Goal: Information Seeking & Learning: Learn about a topic

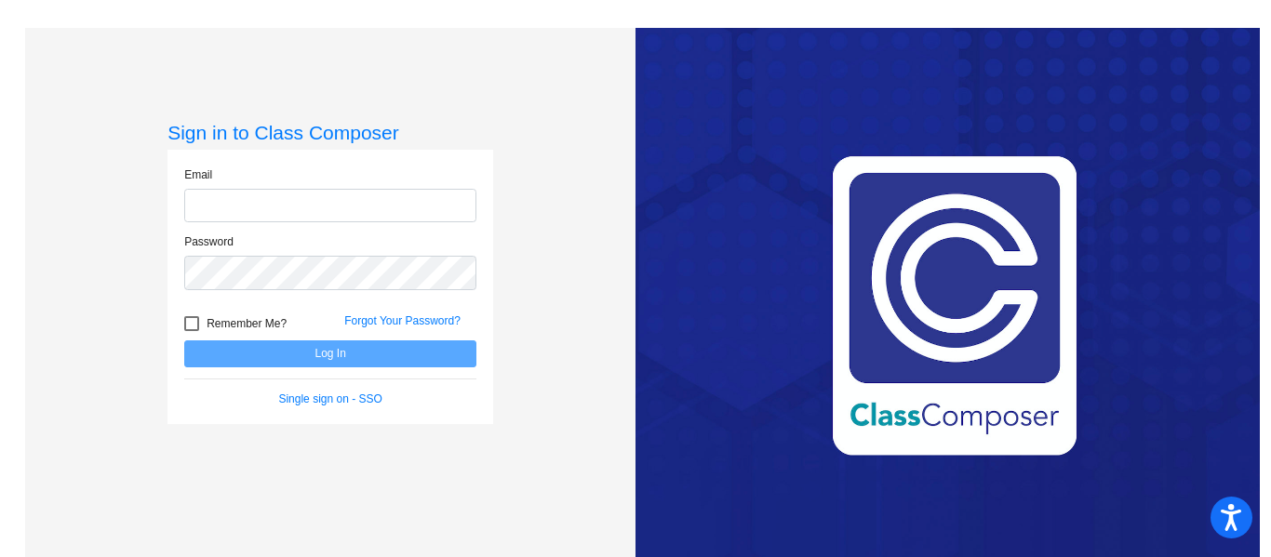
type input "[EMAIL_ADDRESS][DOMAIN_NAME]"
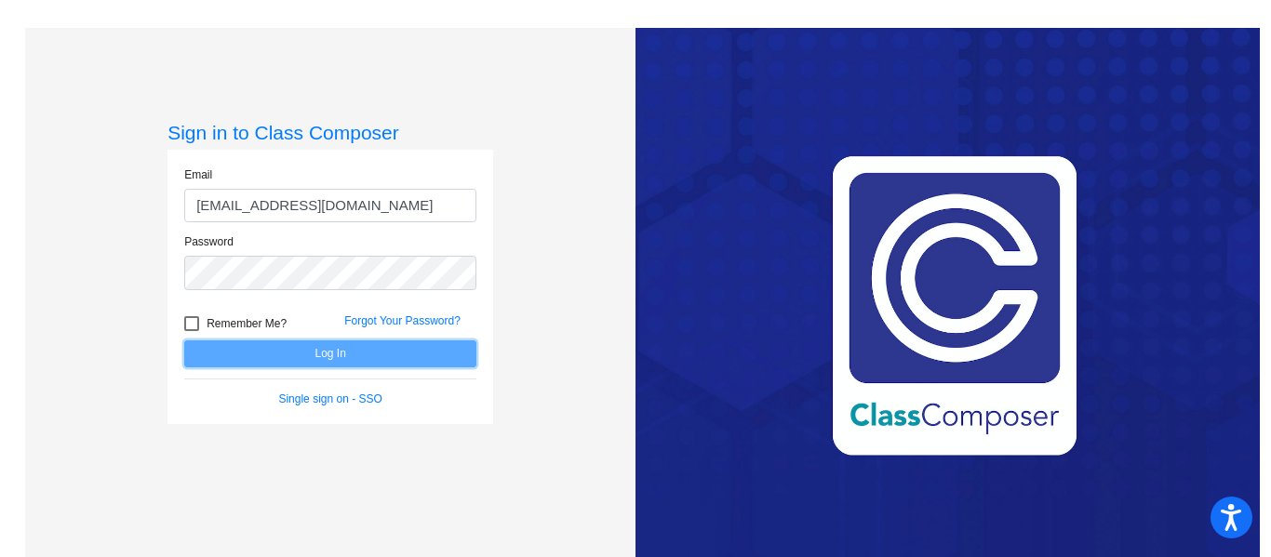
click at [365, 359] on button "Log In" at bounding box center [330, 353] width 292 height 27
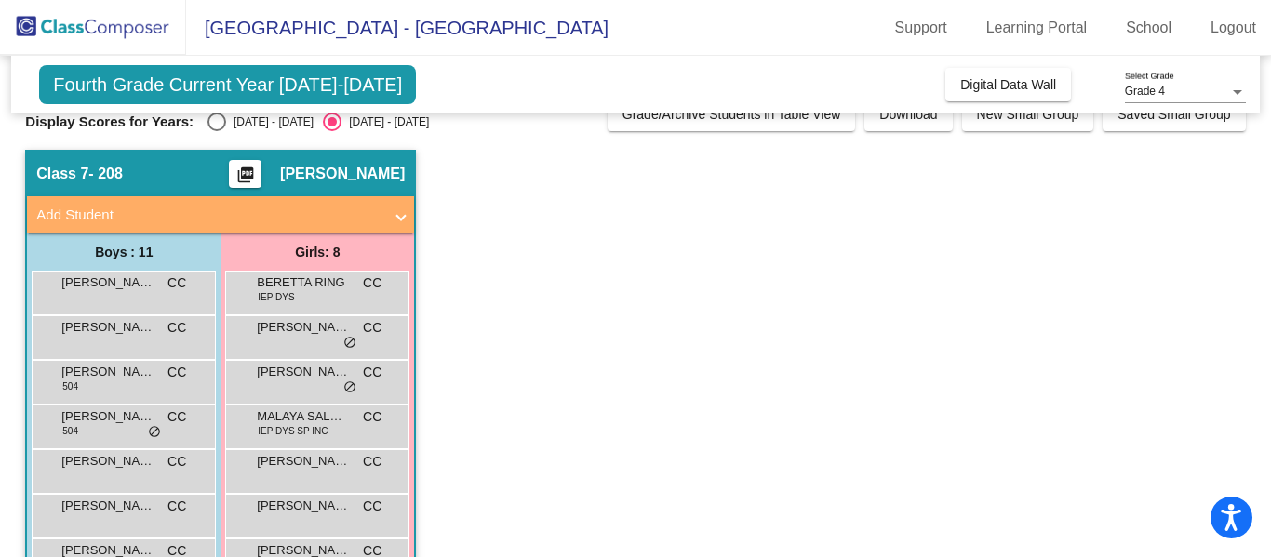
scroll to position [60, 0]
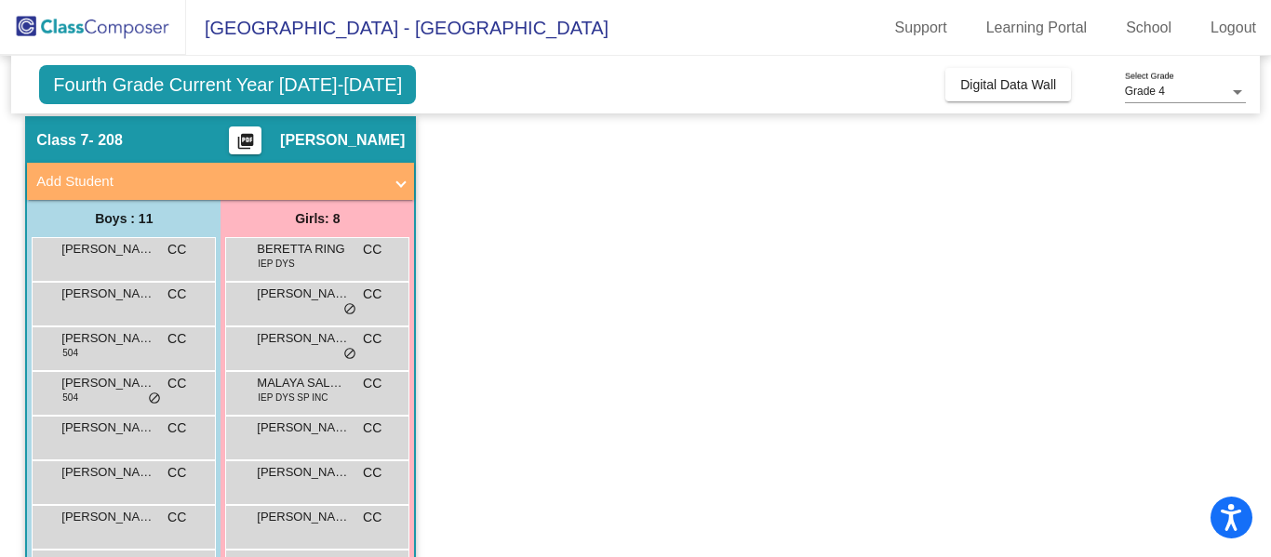
click at [764, 339] on app-classroom "Class 7 - 208 picture_as_pdf [PERSON_NAME] Add Student First Name Last Name Stu…" at bounding box center [635, 437] width 1220 height 642
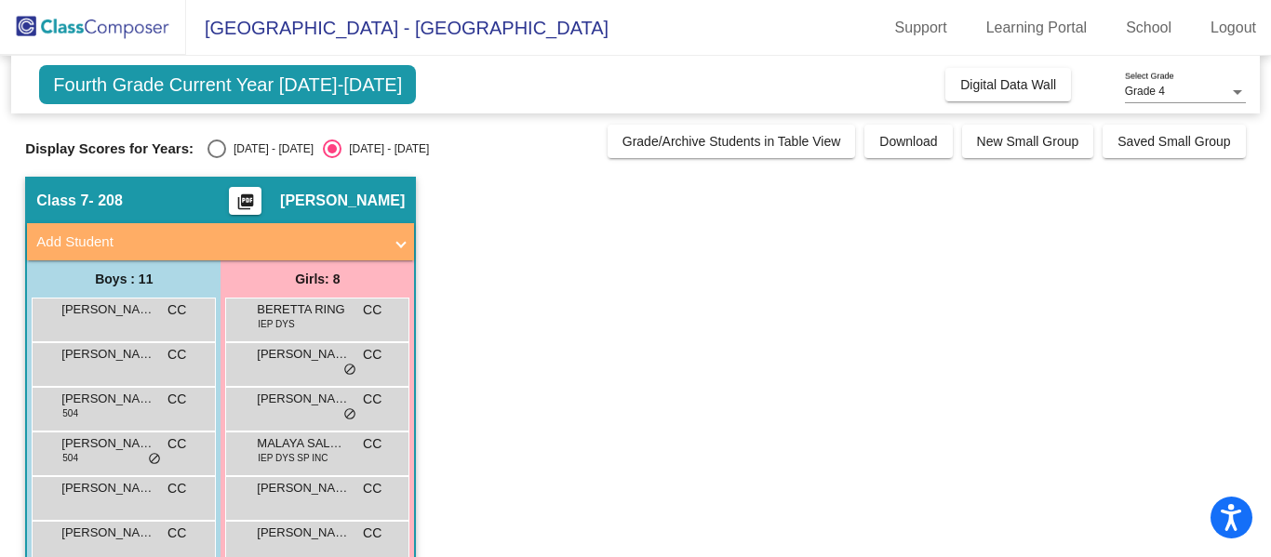
click at [212, 156] on div "Select an option" at bounding box center [216, 149] width 19 height 19
click at [216, 158] on input "[DATE] - [DATE]" at bounding box center [216, 158] width 1 height 1
radio input "true"
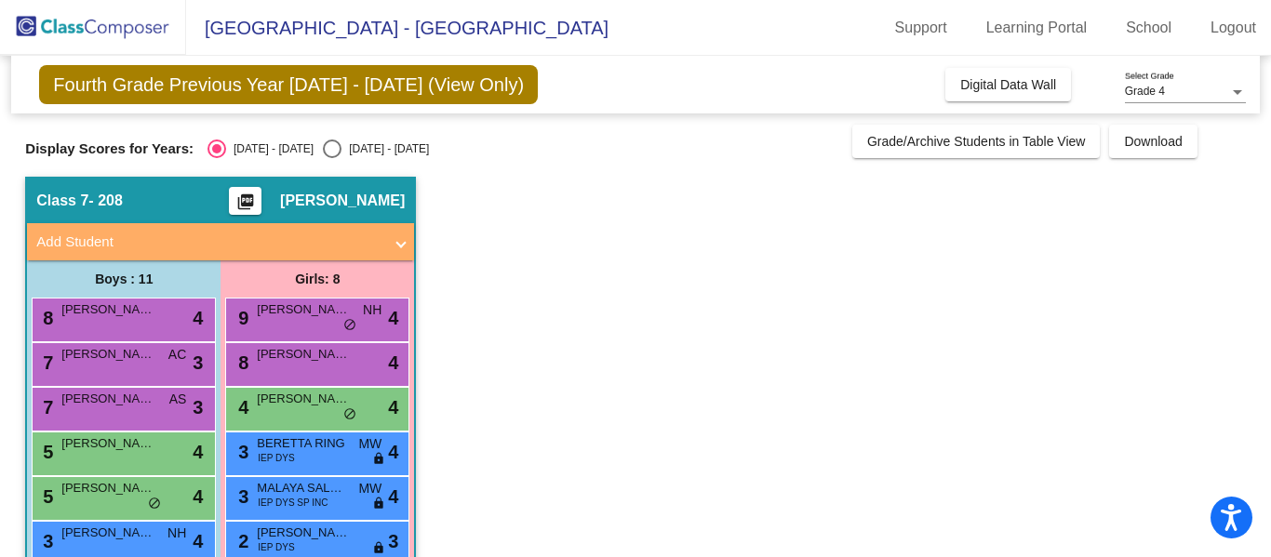
scroll to position [1, 0]
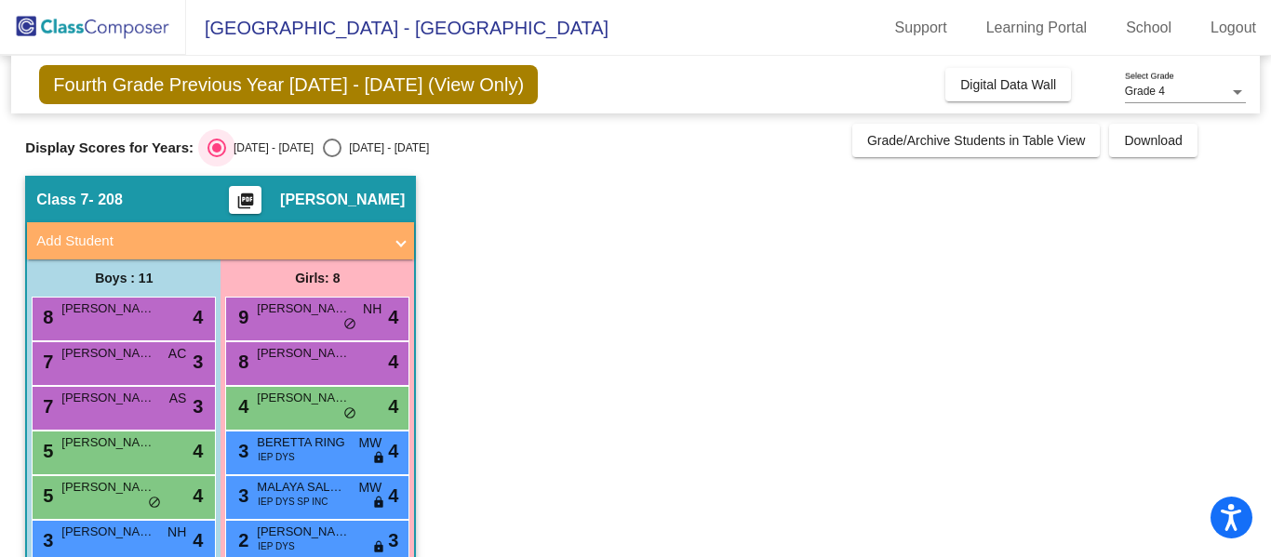
click at [323, 156] on div "Select an option" at bounding box center [332, 148] width 19 height 19
click at [331, 157] on input "[DATE] - [DATE]" at bounding box center [331, 157] width 1 height 1
radio input "true"
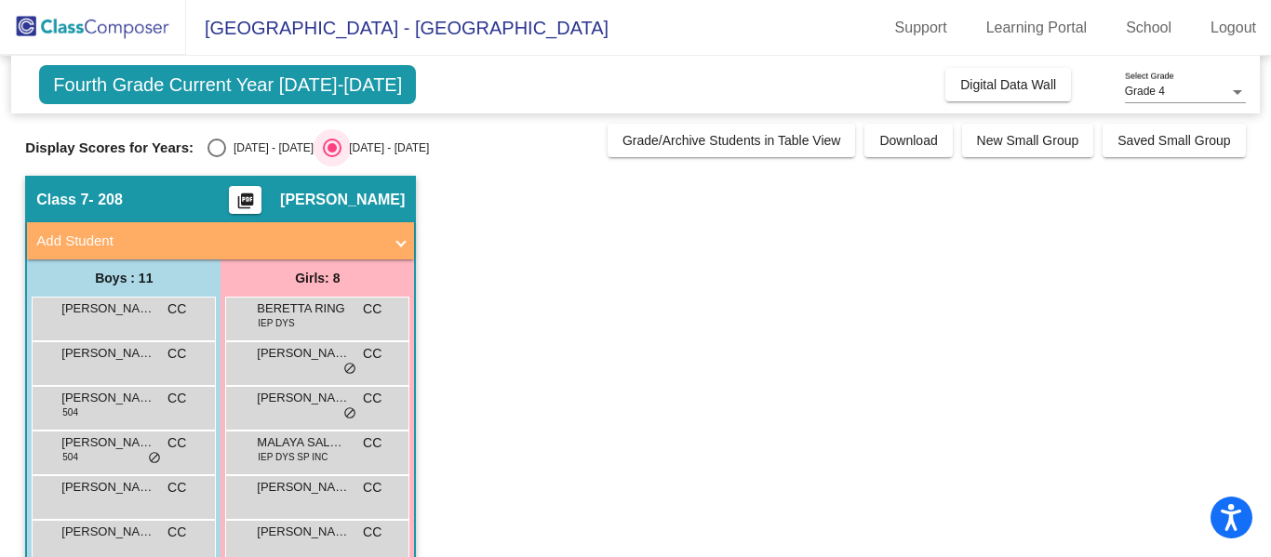
click at [217, 148] on div "Select an option" at bounding box center [217, 148] width 0 height 0
click at [216, 157] on input "[DATE] - [DATE]" at bounding box center [216, 157] width 1 height 1
radio input "true"
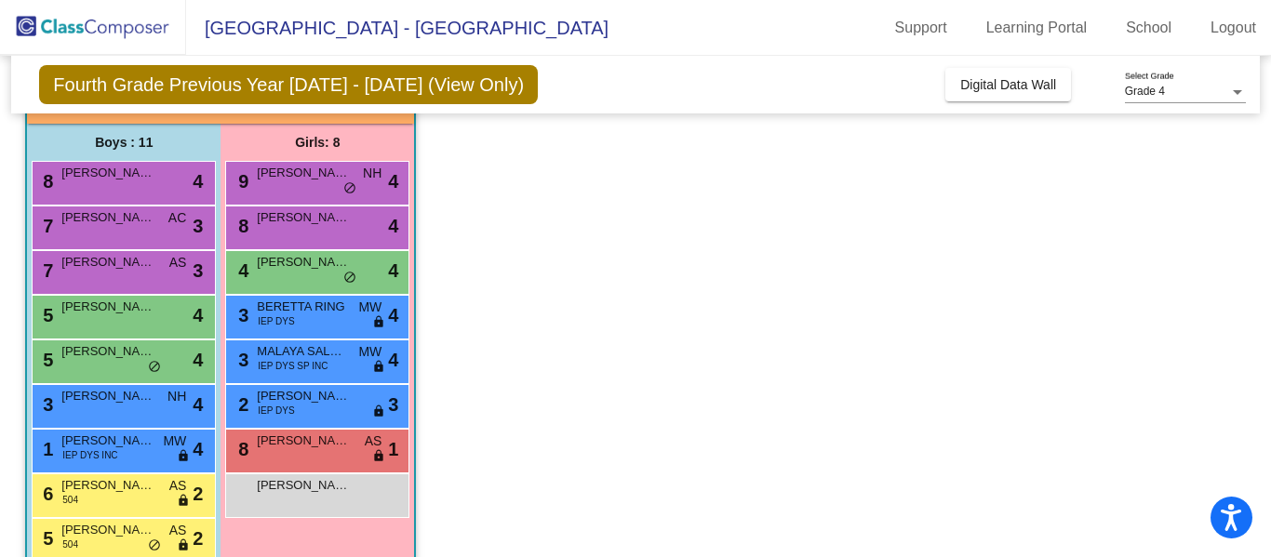
scroll to position [138, 0]
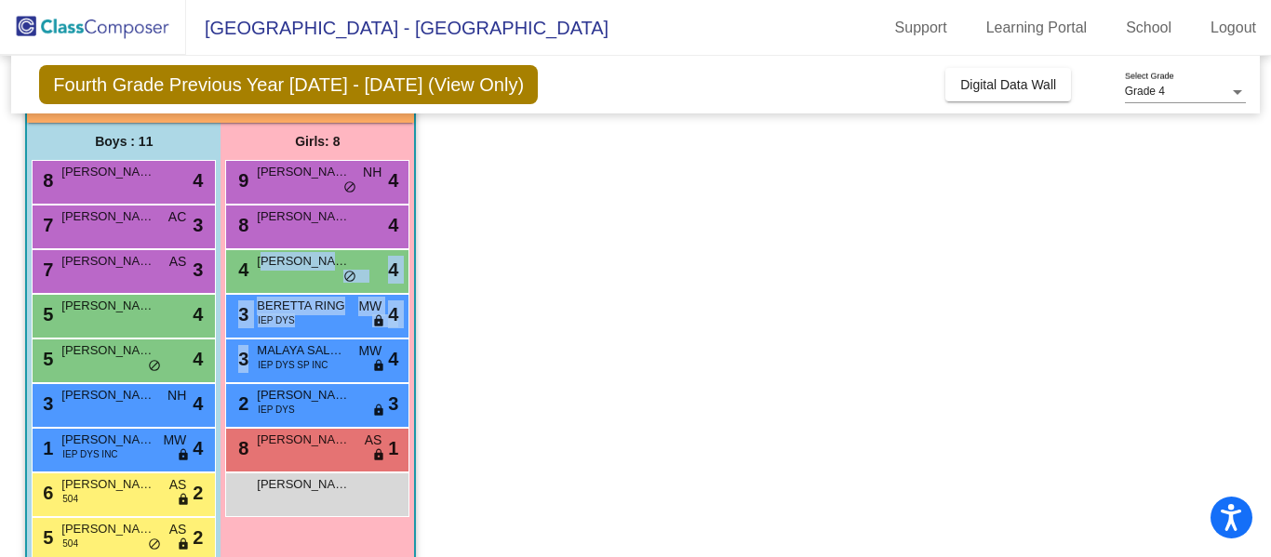
click at [549, 244] on app-classroom "Class 7 - 208 picture_as_pdf [PERSON_NAME] Add Student First Name Last Name Stu…" at bounding box center [635, 360] width 1220 height 642
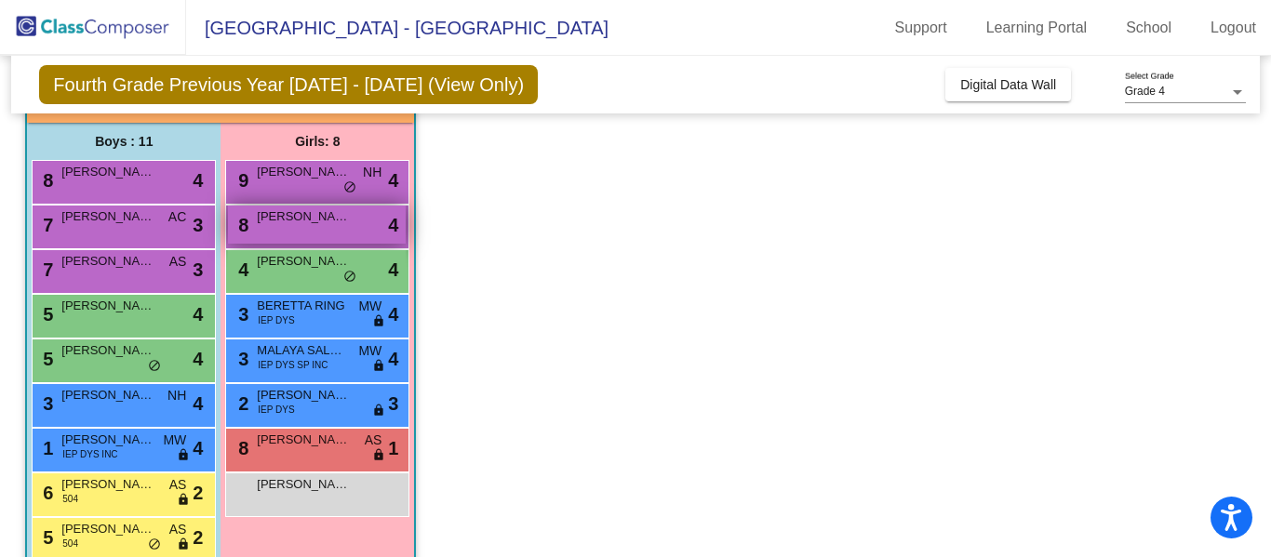
click at [266, 216] on span "[PERSON_NAME]" at bounding box center [303, 216] width 93 height 19
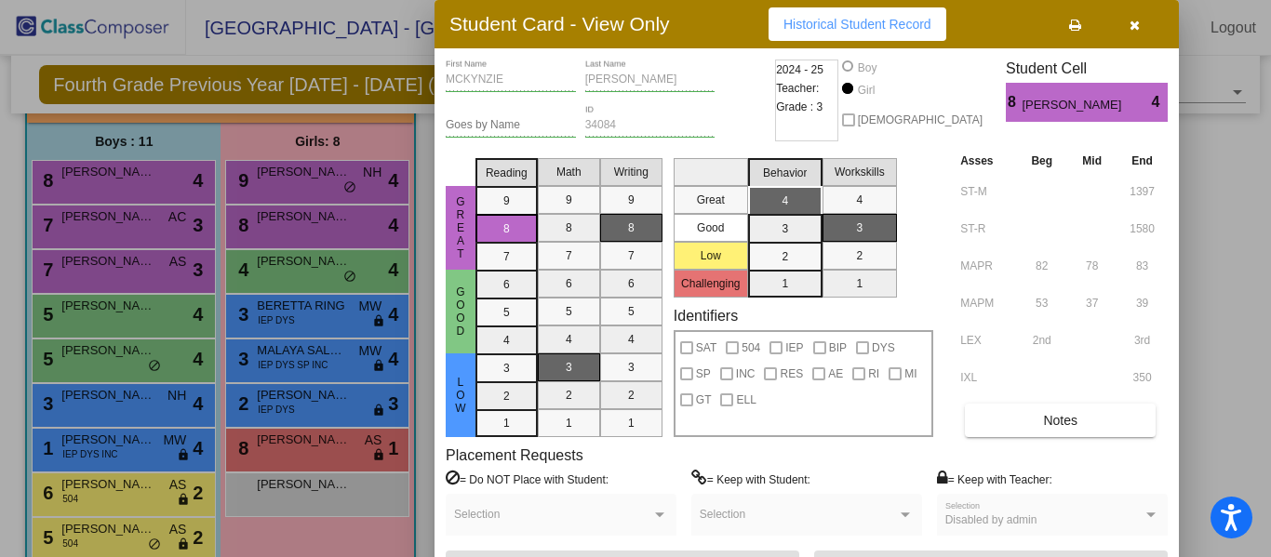
click at [1220, 299] on div at bounding box center [635, 278] width 1271 height 557
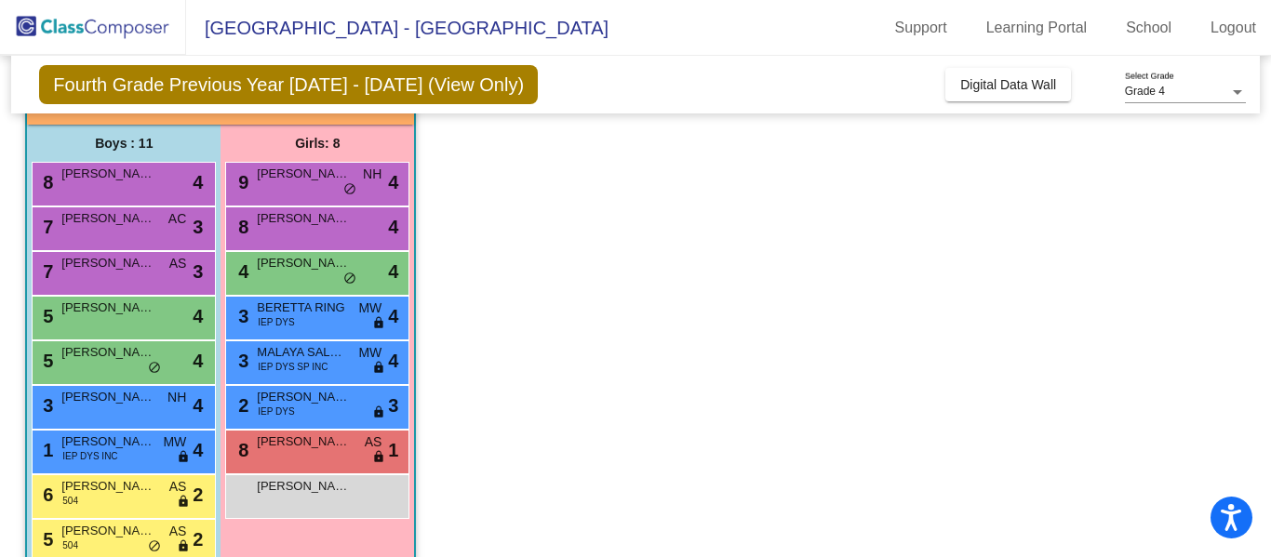
scroll to position [0, 0]
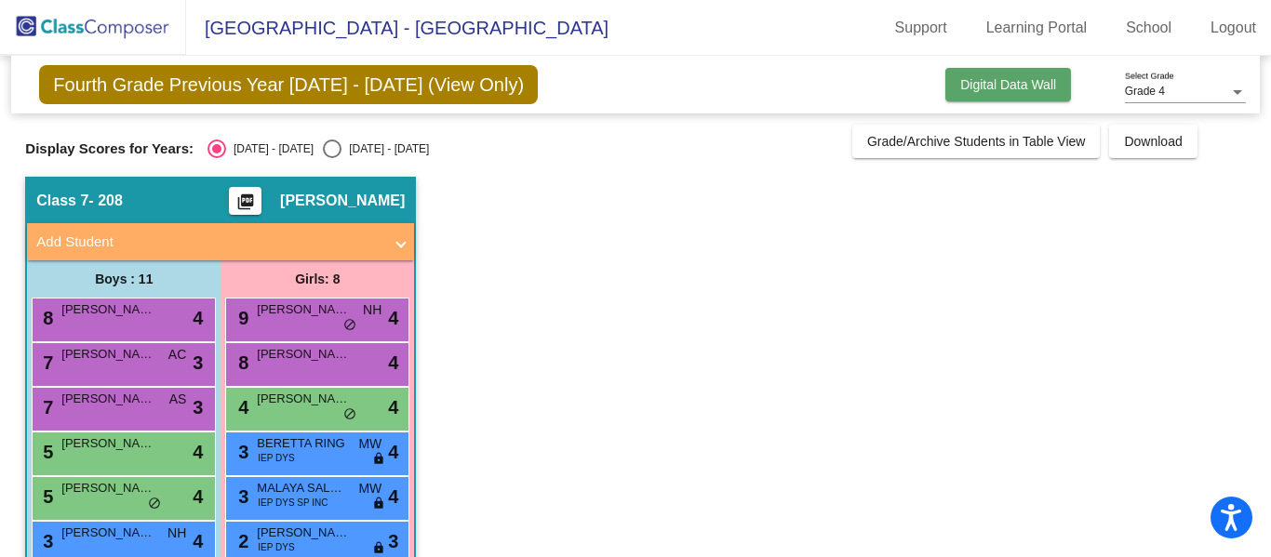
click at [1021, 85] on span "Digital Data Wall" at bounding box center [1008, 84] width 96 height 15
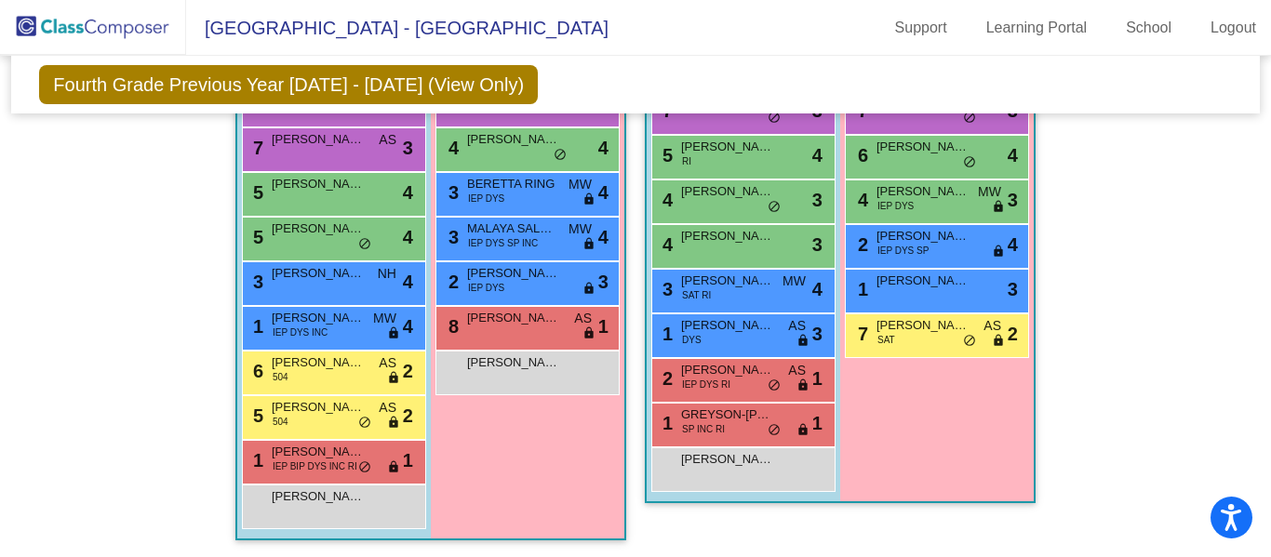
scroll to position [2394, 0]
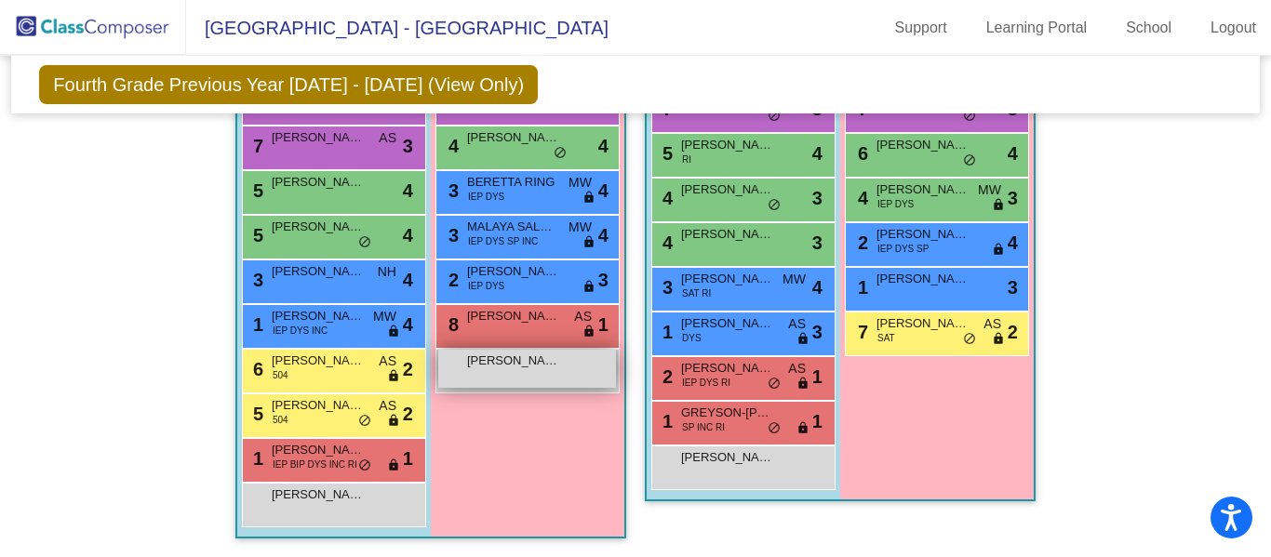
click at [541, 380] on div "[PERSON_NAME] lock do_not_disturb_alt" at bounding box center [527, 369] width 178 height 38
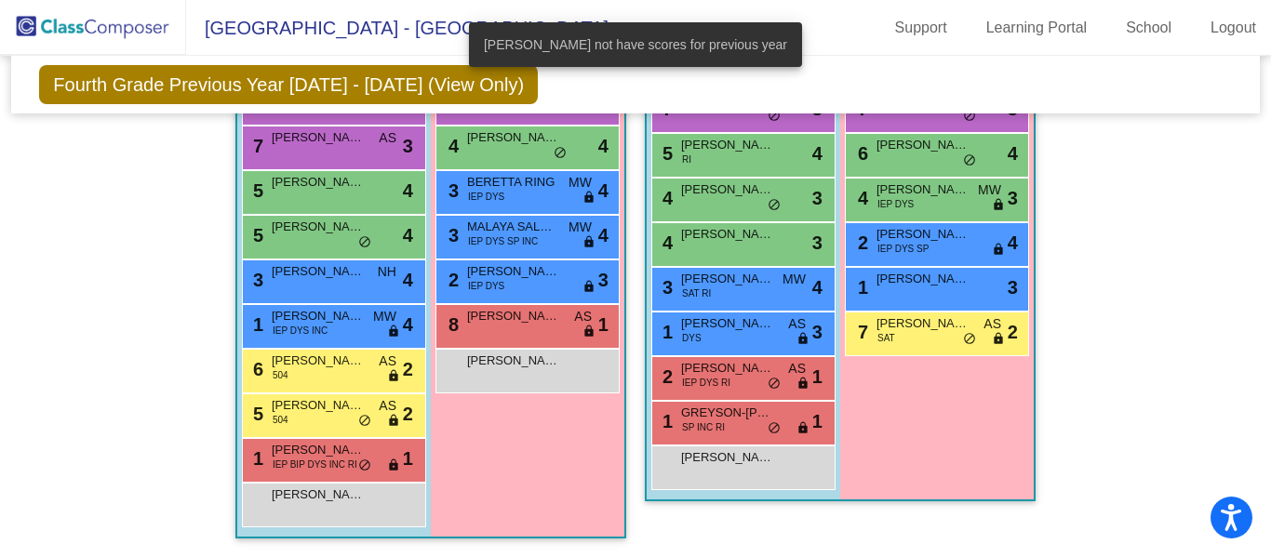
click at [354, 525] on div "OAKLEY FLORES lock do_not_disturb_alt" at bounding box center [334, 505] width 184 height 45
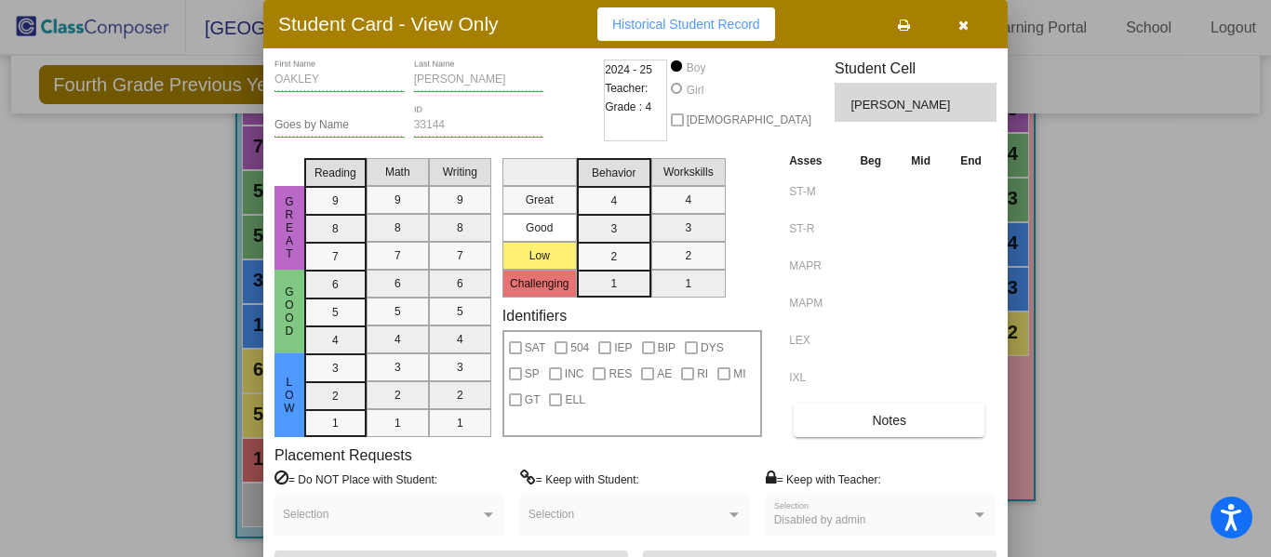
click at [954, 34] on button "button" at bounding box center [963, 23] width 60 height 33
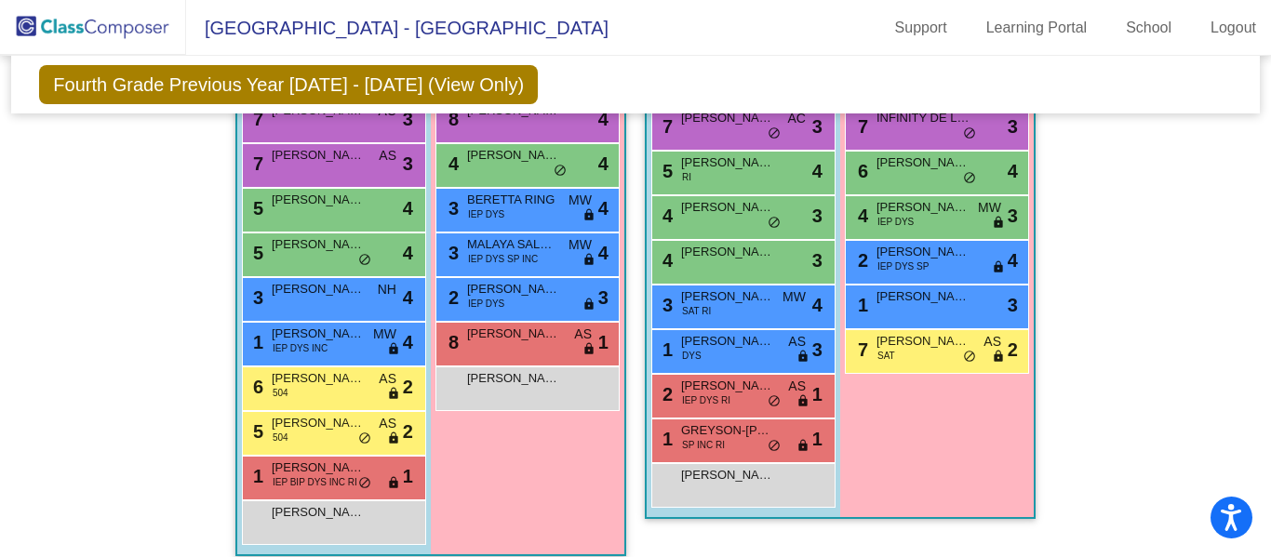
scroll to position [2384, 0]
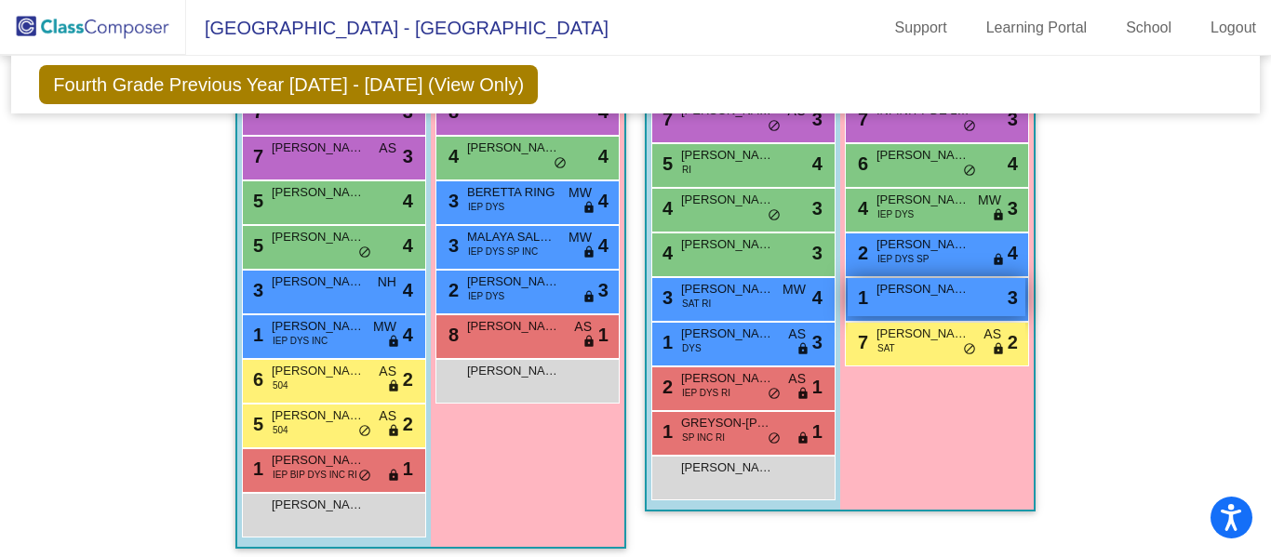
click at [948, 297] on span "[PERSON_NAME]" at bounding box center [922, 289] width 93 height 19
click at [956, 298] on span "[PERSON_NAME]" at bounding box center [922, 289] width 93 height 19
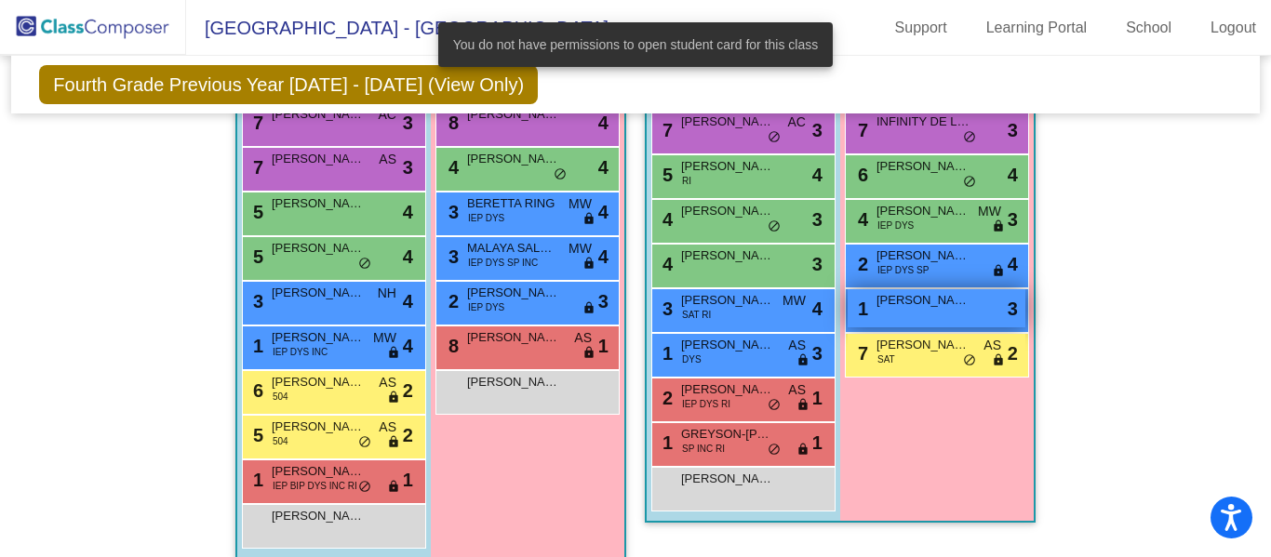
scroll to position [2370, 0]
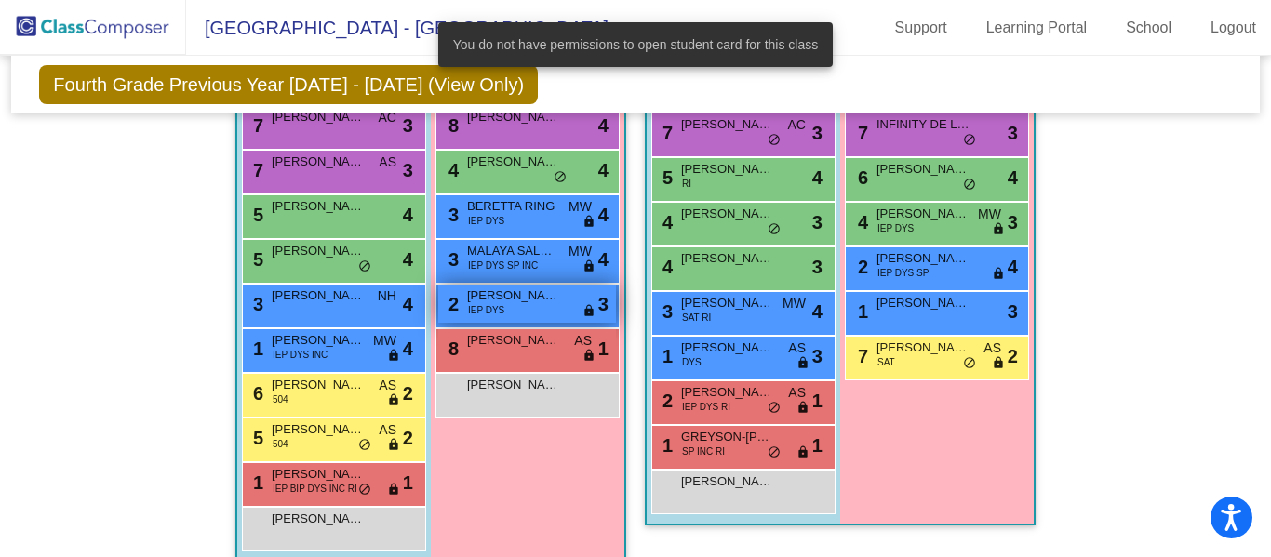
click at [495, 320] on div "2 [PERSON_NAME] IEP DYS lock do_not_disturb_alt 3" at bounding box center [527, 304] width 178 height 38
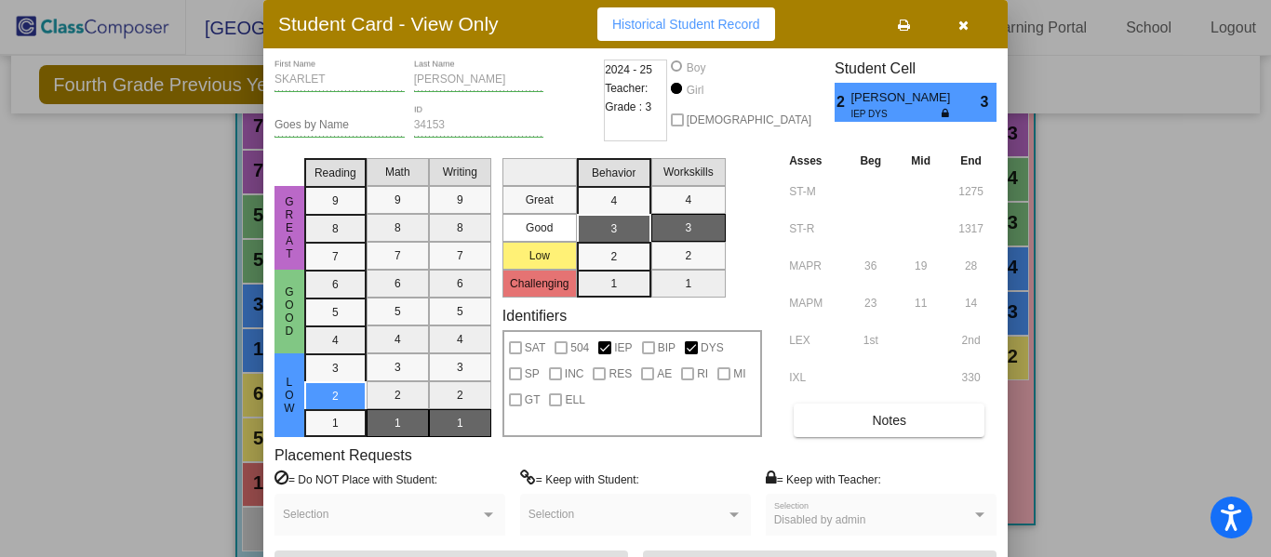
click at [1193, 242] on div at bounding box center [635, 278] width 1271 height 557
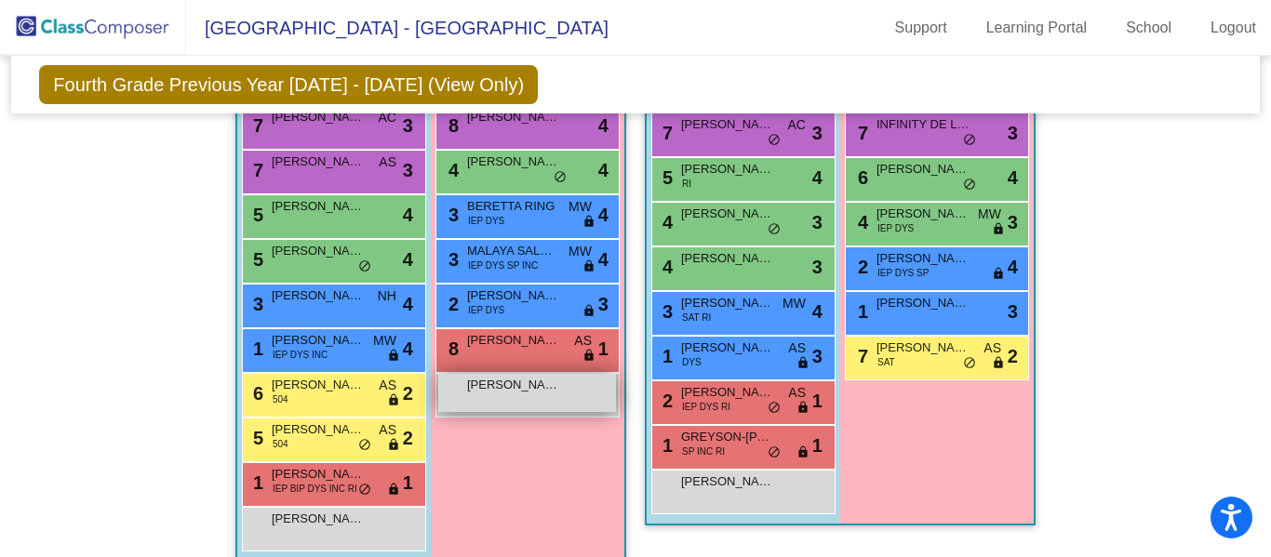
click at [549, 376] on span "[PERSON_NAME]" at bounding box center [513, 385] width 93 height 19
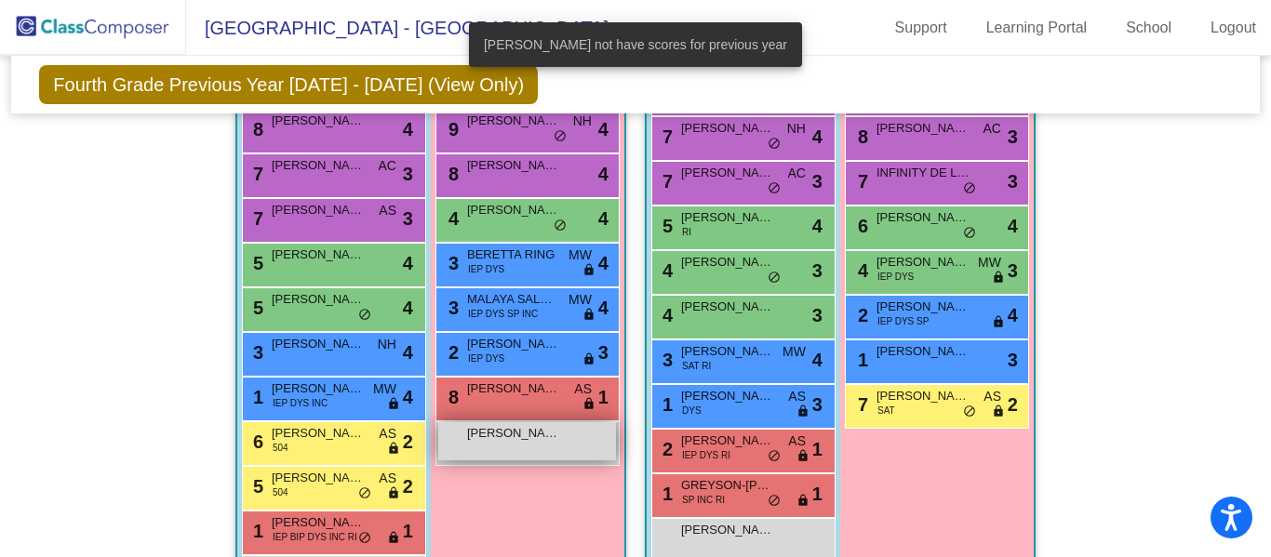
scroll to position [2321, 0]
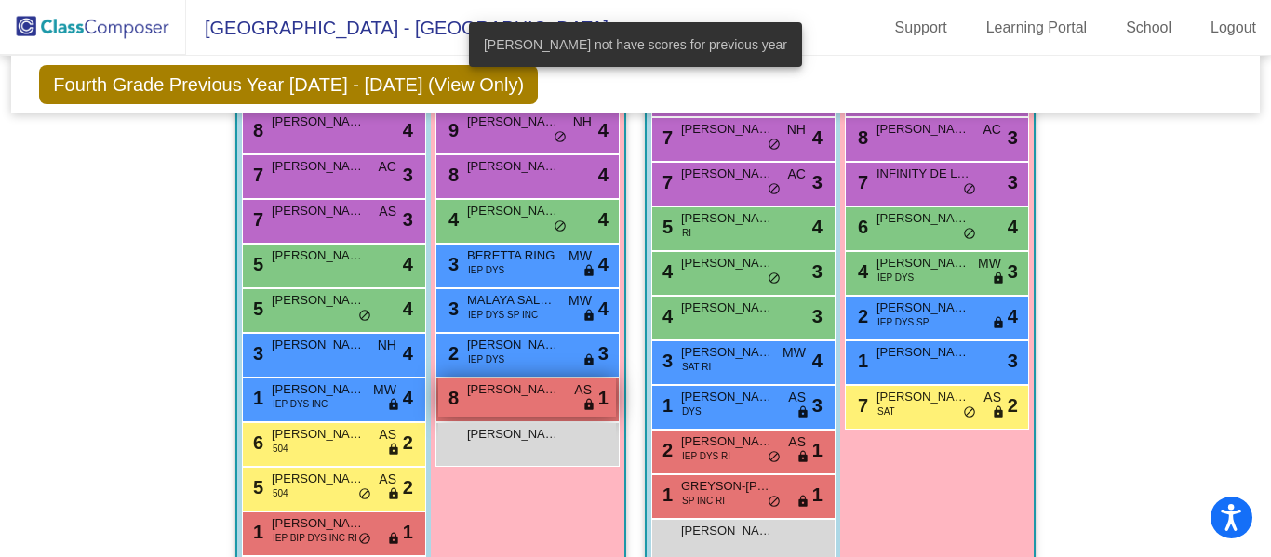
click at [582, 406] on span "lock" at bounding box center [588, 405] width 13 height 15
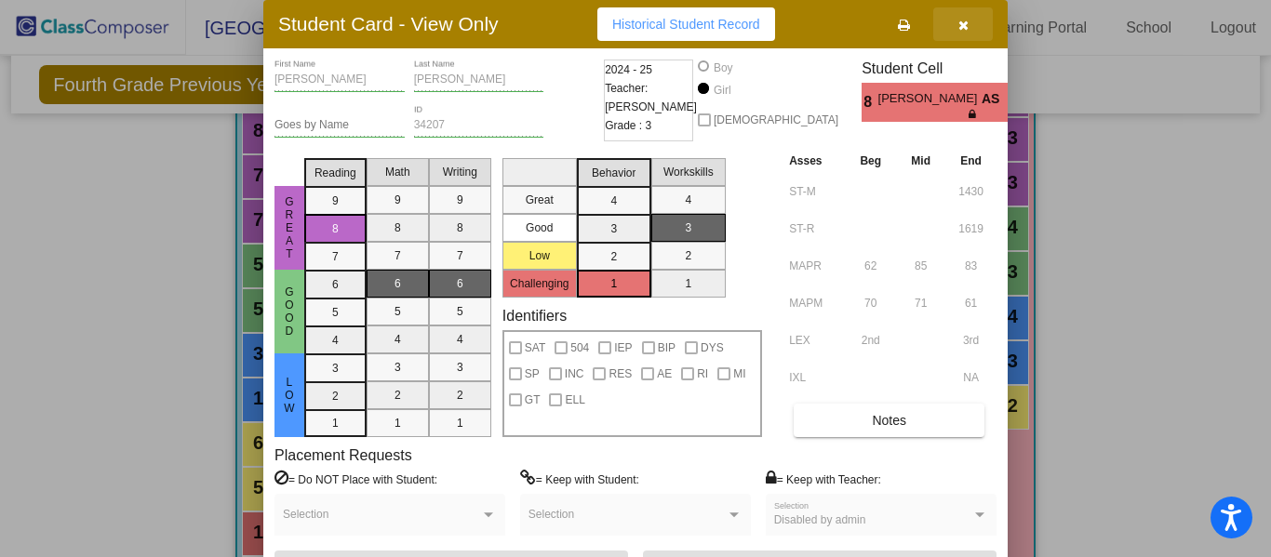
click at [966, 33] on button "button" at bounding box center [963, 23] width 60 height 33
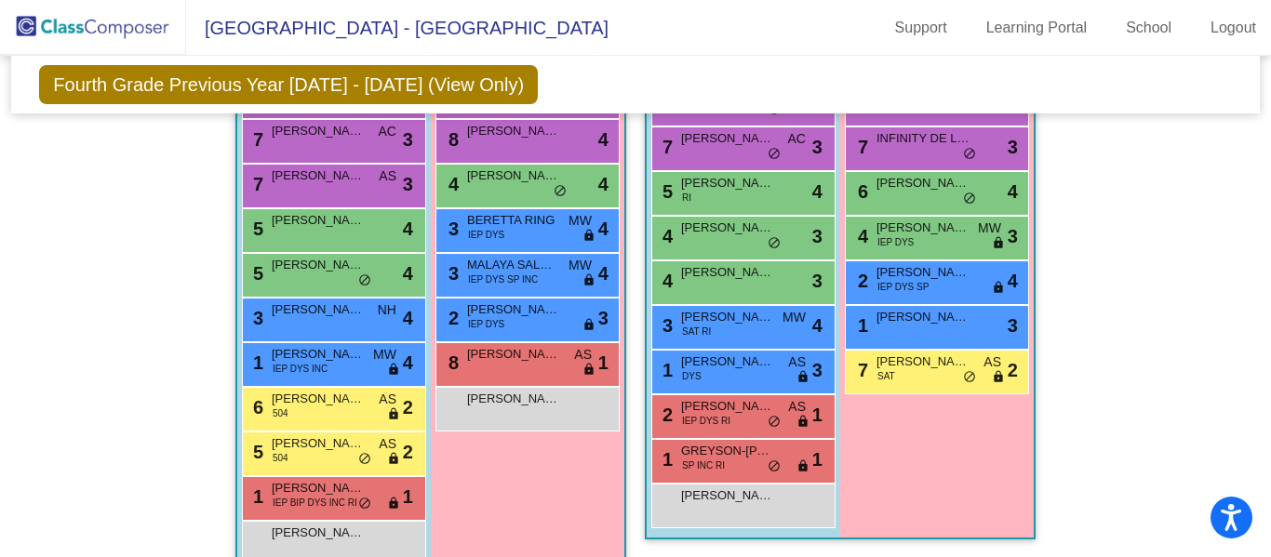
scroll to position [2394, 0]
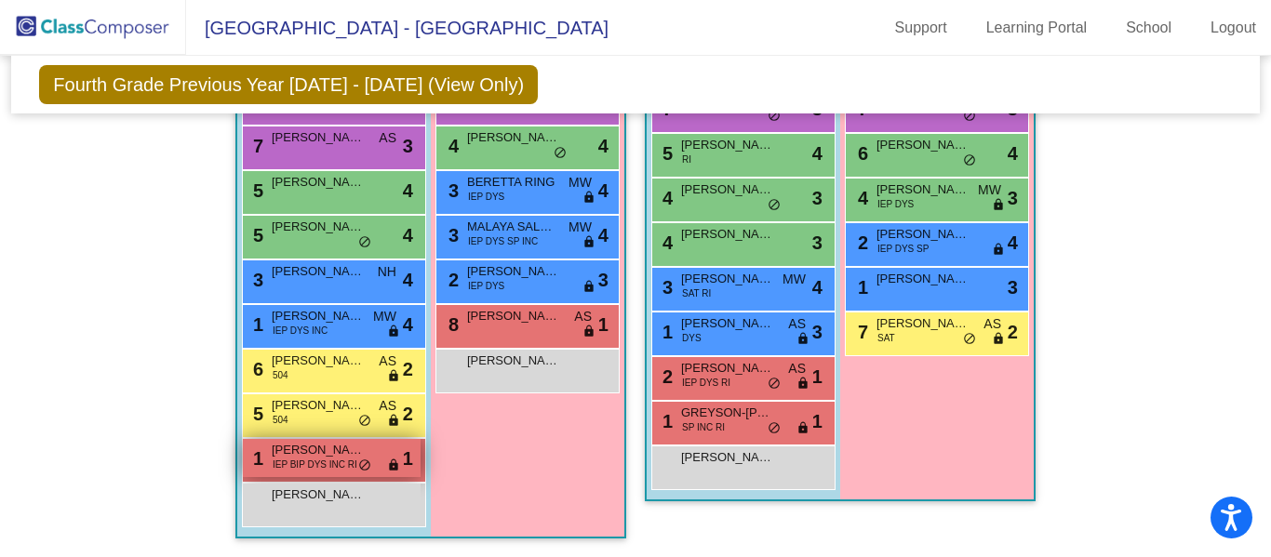
click at [321, 465] on span "IEP BIP DYS INC RI" at bounding box center [315, 465] width 85 height 14
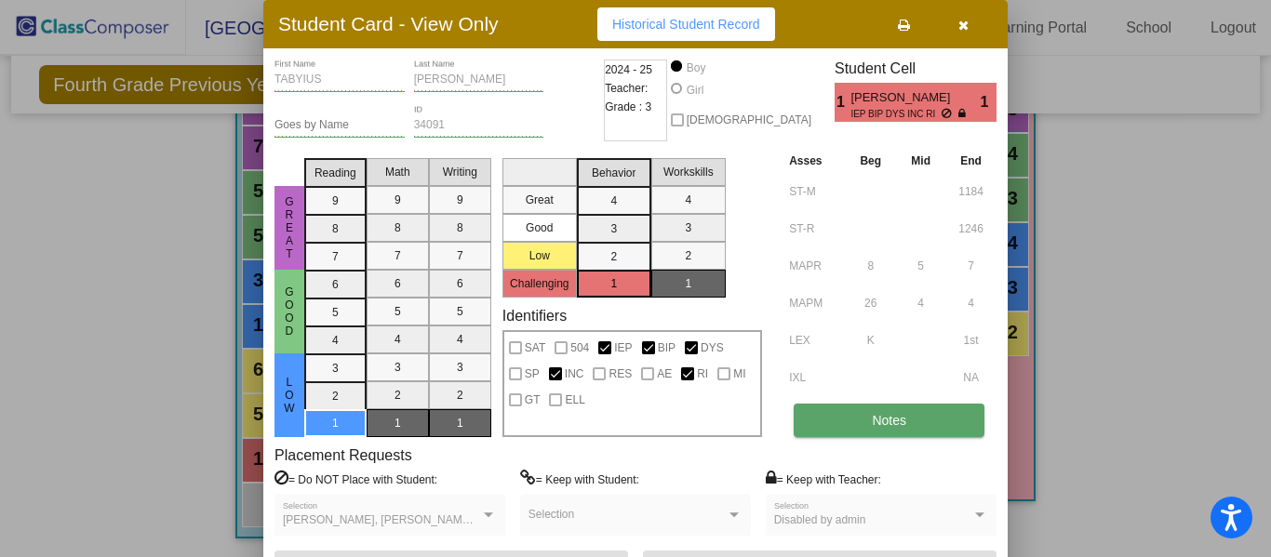
click at [954, 427] on button "Notes" at bounding box center [888, 420] width 191 height 33
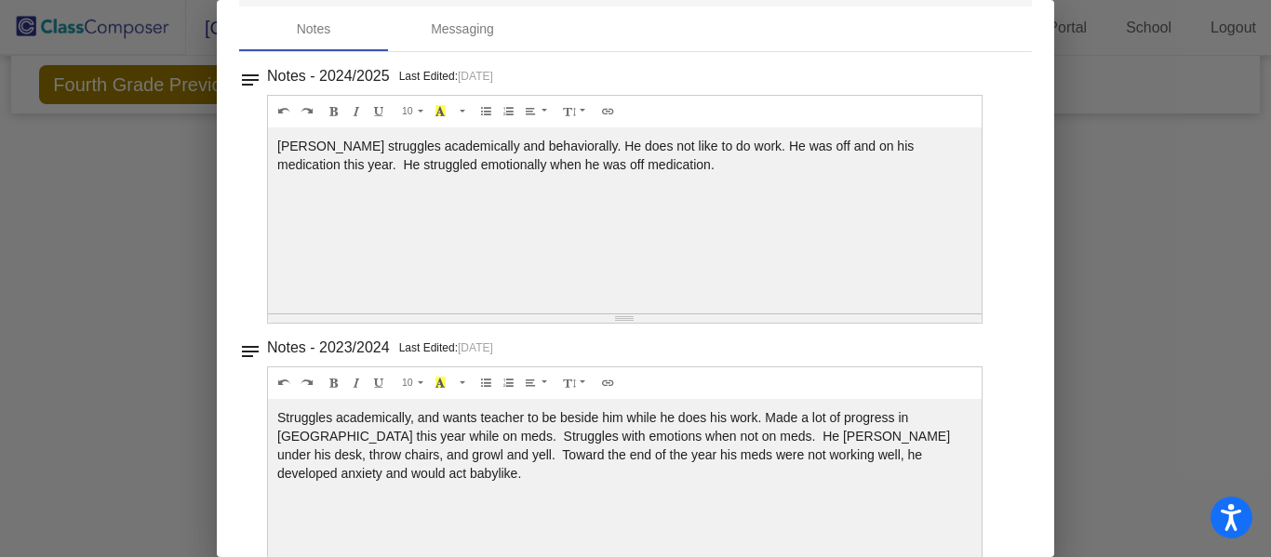
scroll to position [82, 0]
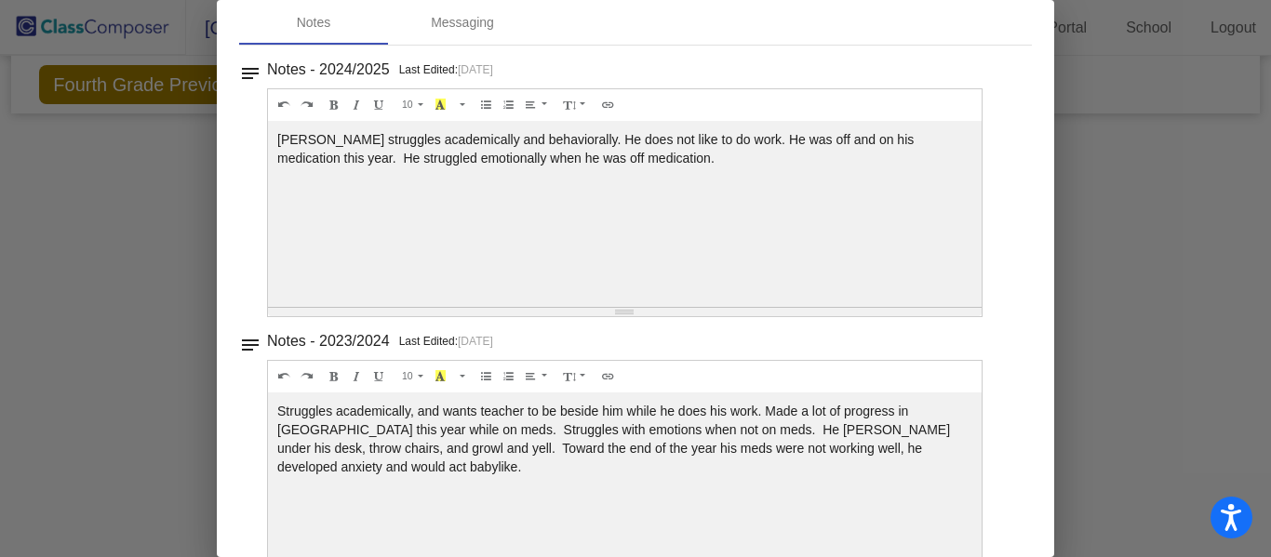
click at [1153, 251] on div at bounding box center [635, 278] width 1271 height 557
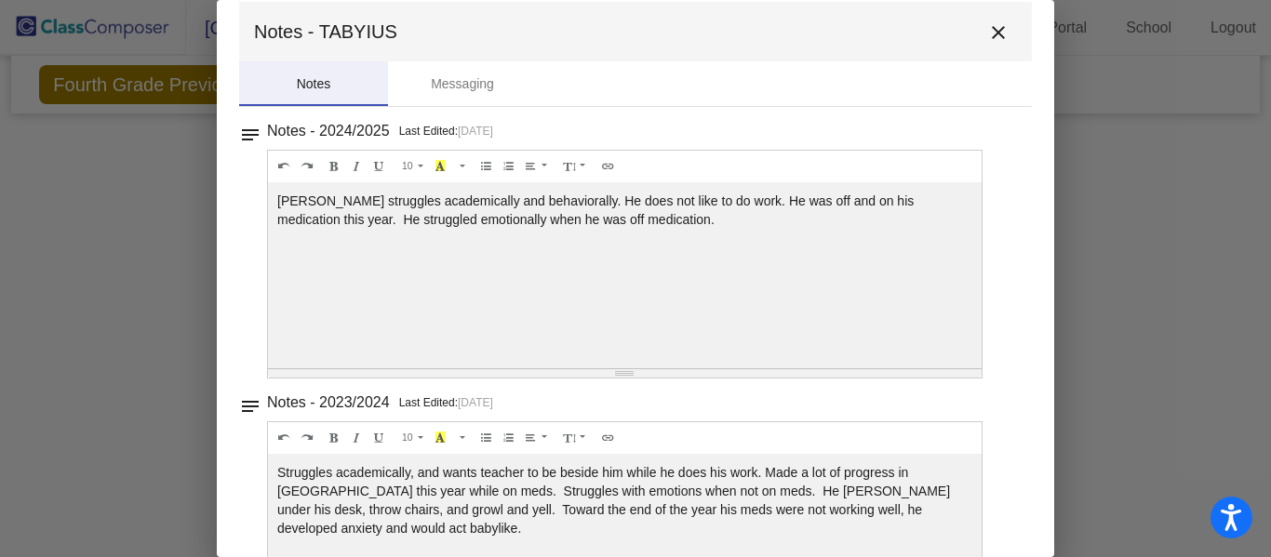
scroll to position [0, 0]
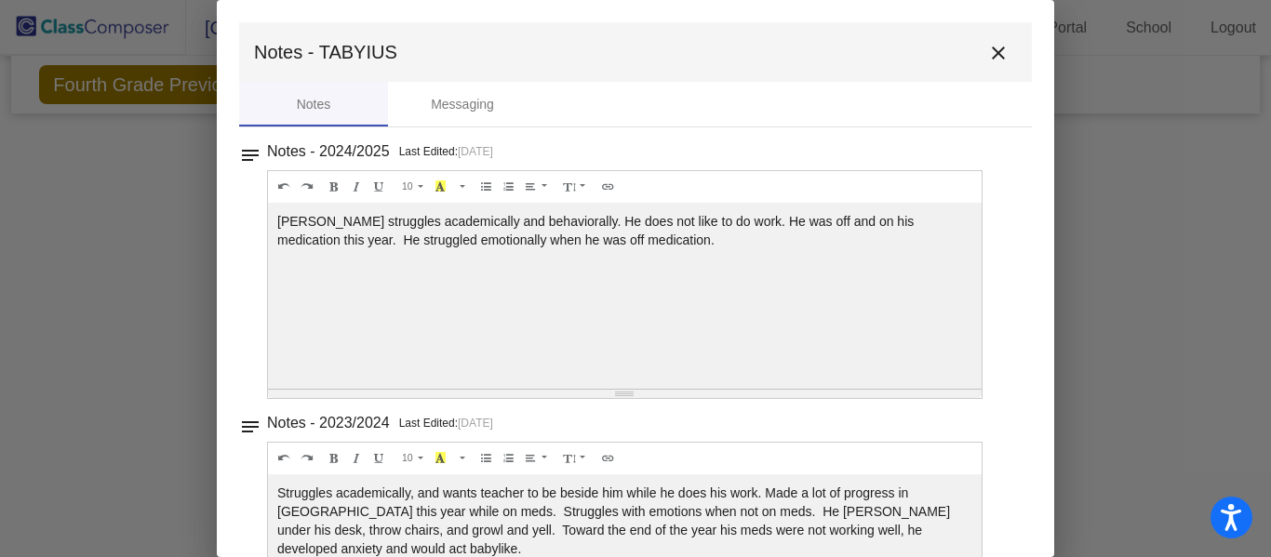
click at [997, 63] on mat-icon "close" at bounding box center [998, 53] width 22 height 22
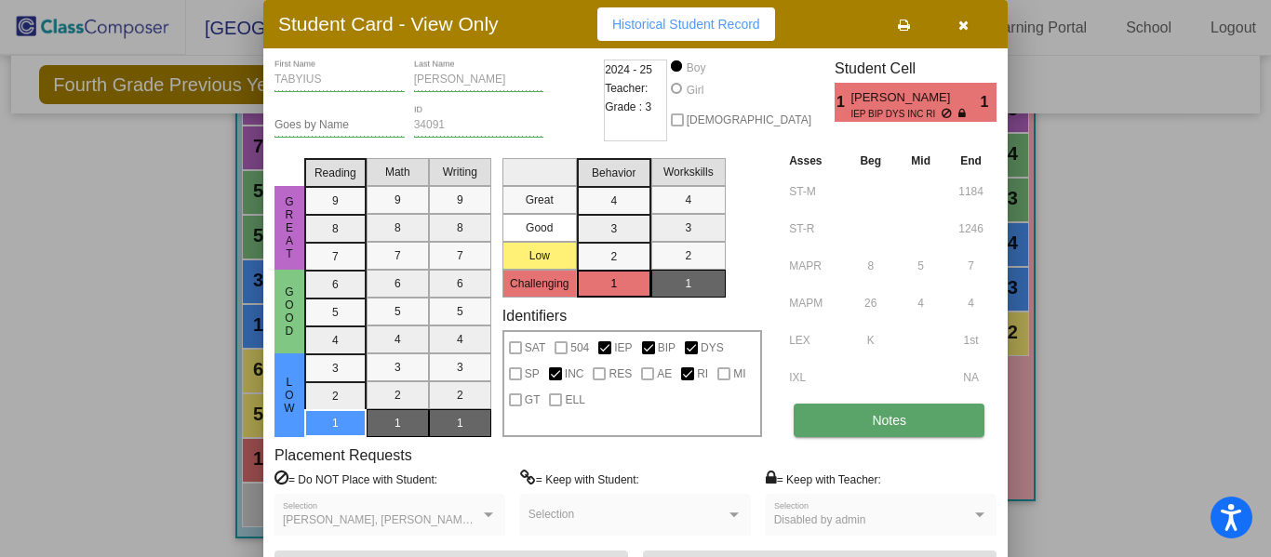
click at [931, 436] on button "Notes" at bounding box center [888, 420] width 191 height 33
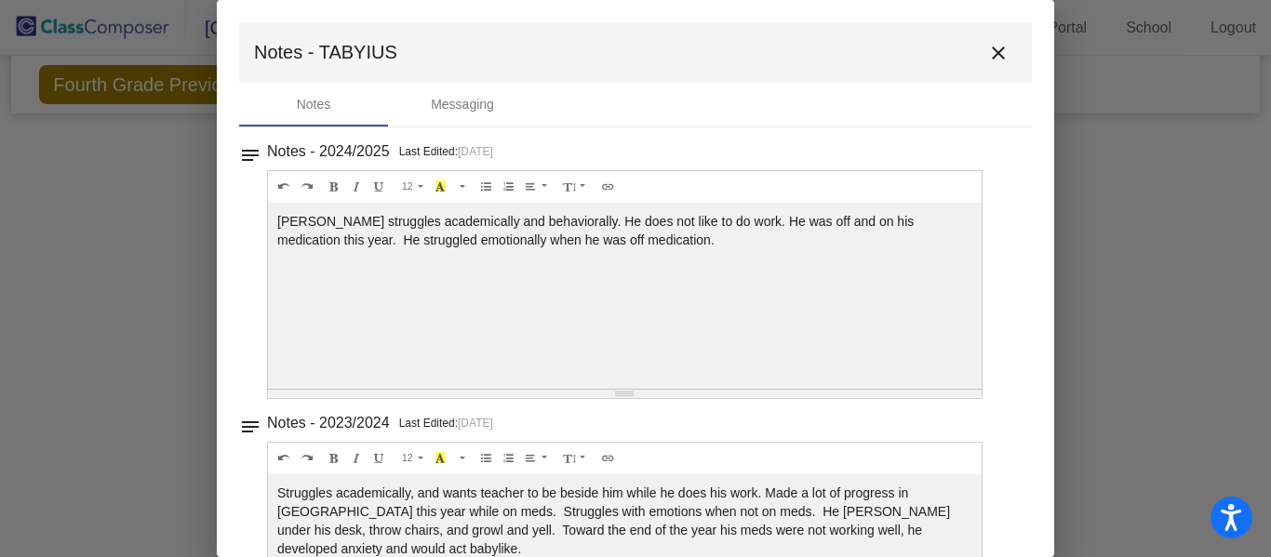
click at [987, 68] on button "close" at bounding box center [998, 51] width 37 height 37
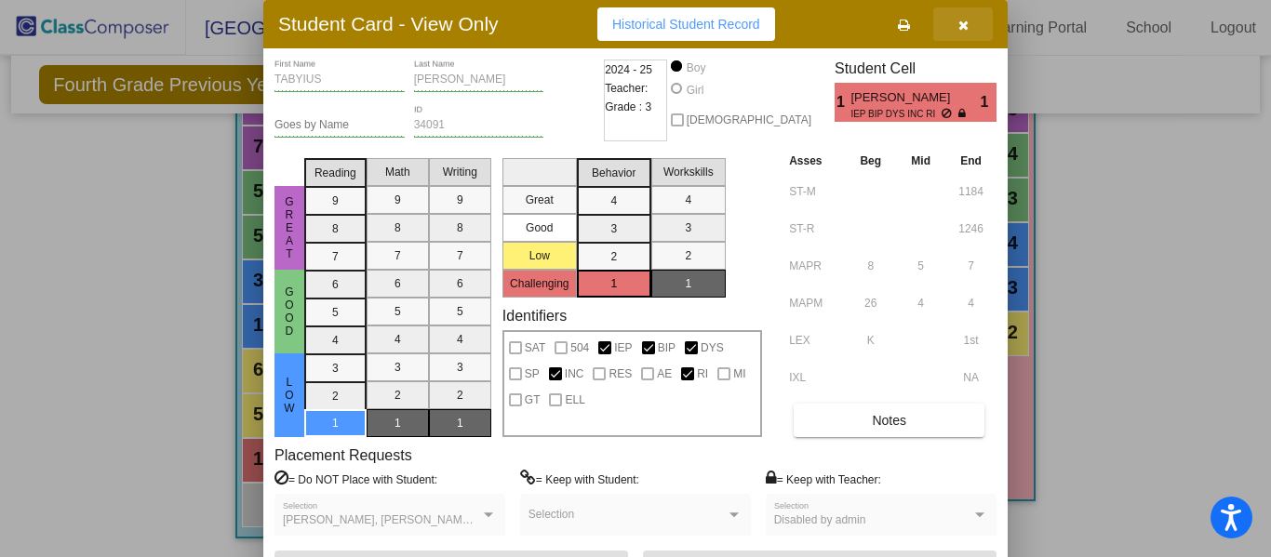
click at [967, 20] on icon "button" at bounding box center [963, 25] width 10 height 13
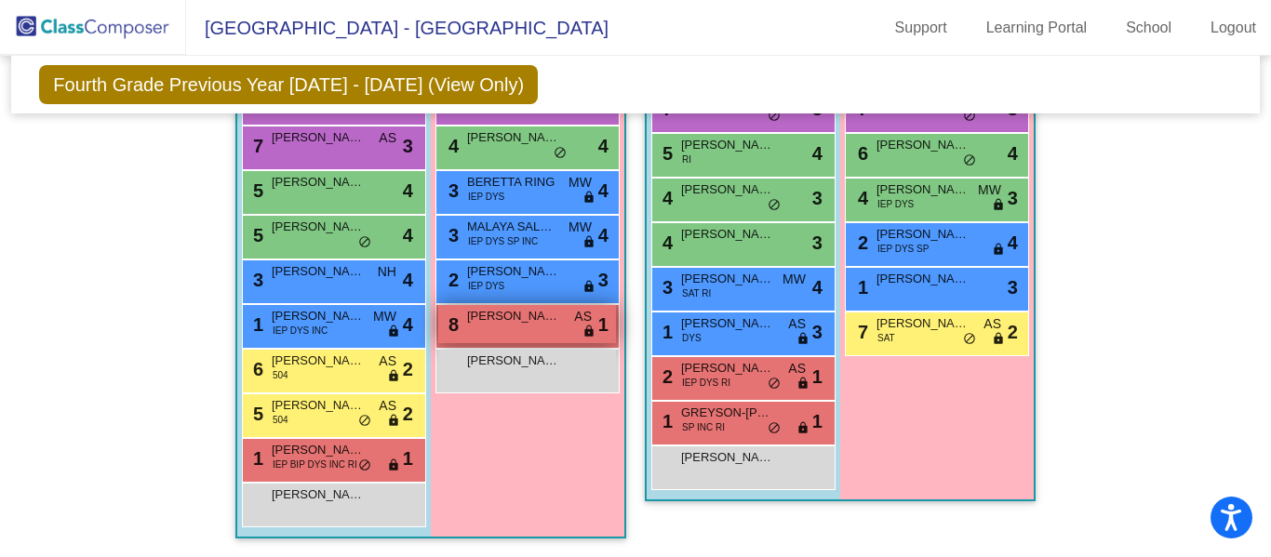
click at [525, 340] on div "8 [PERSON_NAME] AS lock do_not_disturb_alt 1" at bounding box center [527, 324] width 178 height 38
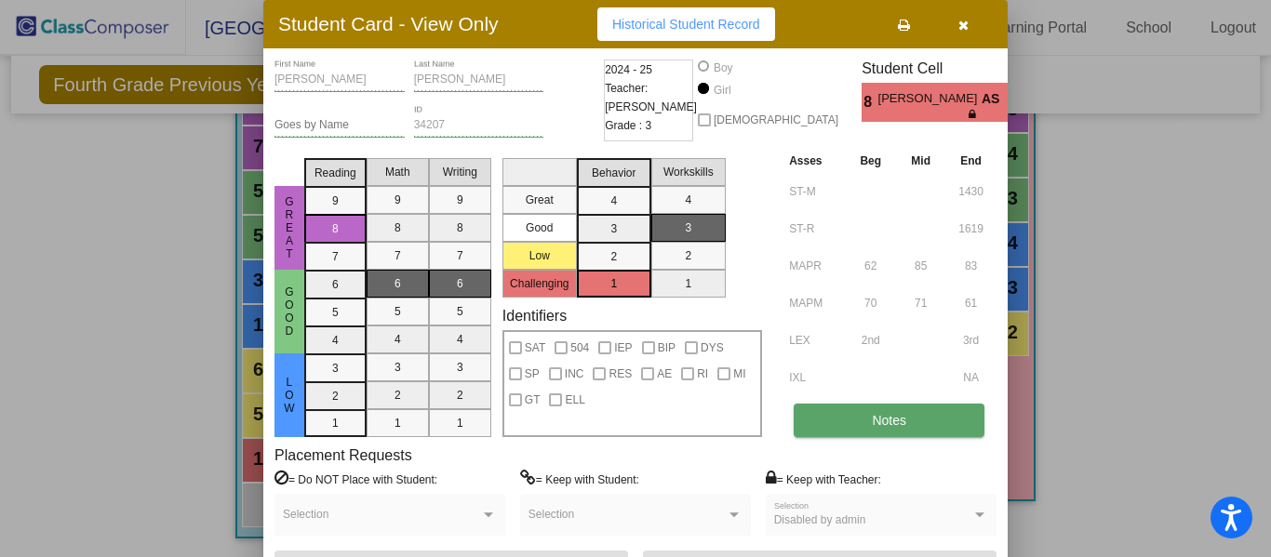
click at [952, 430] on button "Notes" at bounding box center [888, 420] width 191 height 33
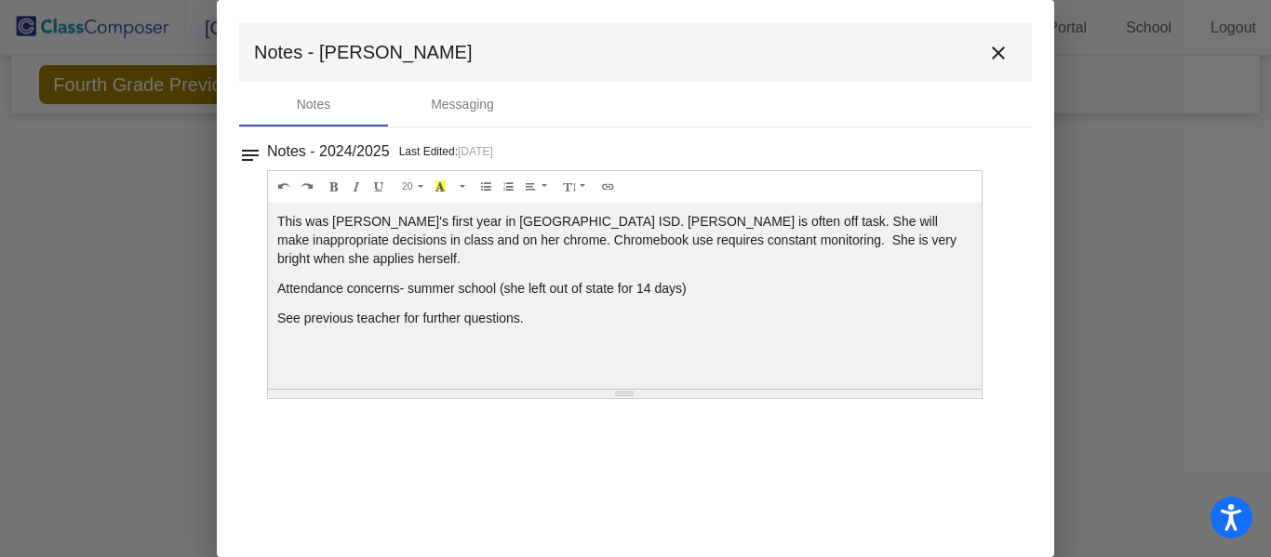
click at [985, 70] on mat-toolbar "Notes - [PERSON_NAME]" at bounding box center [635, 52] width 793 height 60
click at [989, 62] on mat-icon "close" at bounding box center [998, 53] width 22 height 22
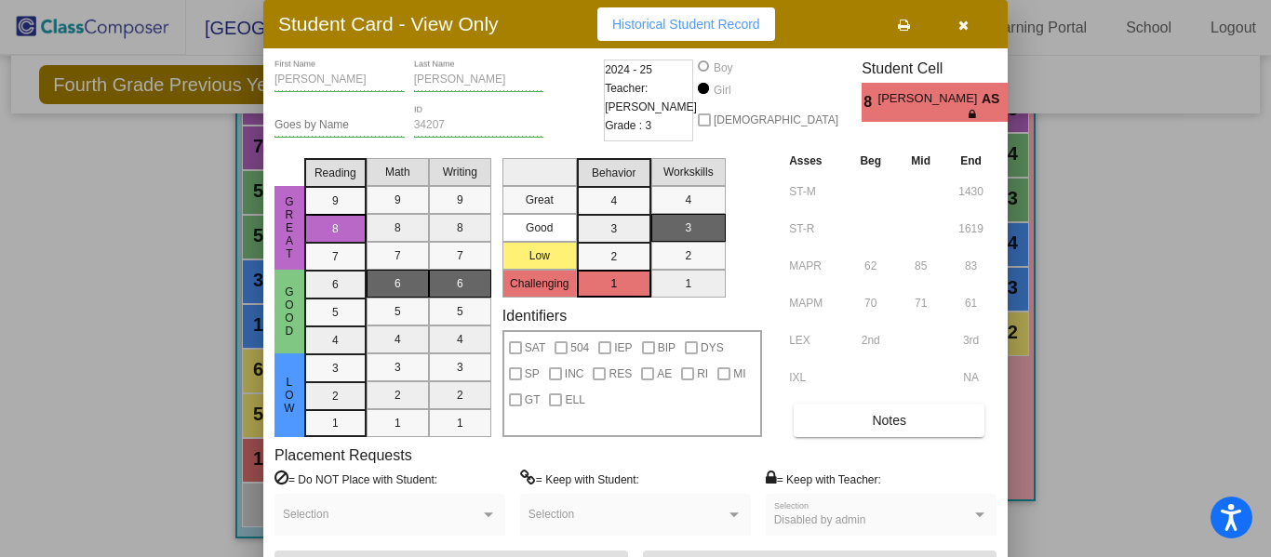
click at [972, 23] on button "button" at bounding box center [963, 23] width 60 height 33
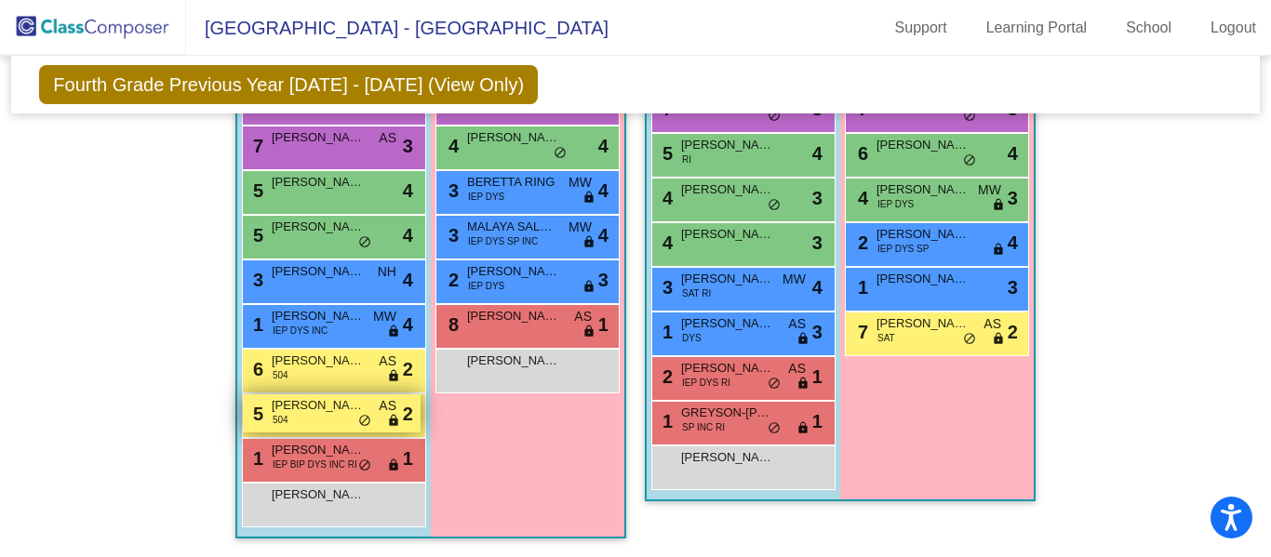
click at [321, 433] on div "5 [PERSON_NAME] 504 AS lock do_not_disturb_alt 2" at bounding box center [332, 413] width 178 height 38
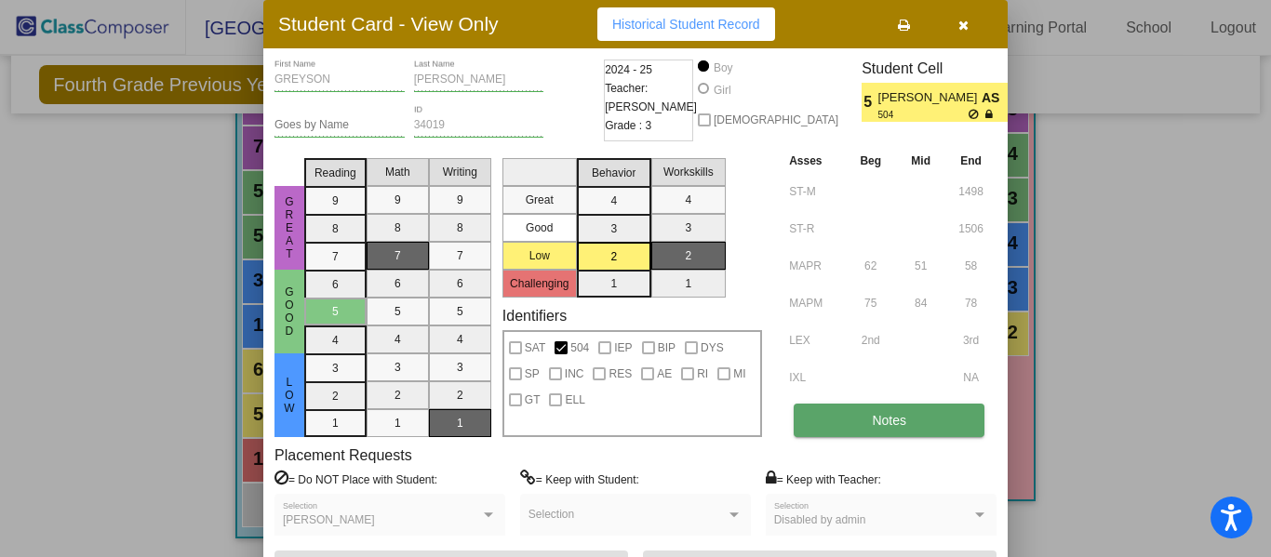
click at [923, 432] on button "Notes" at bounding box center [888, 420] width 191 height 33
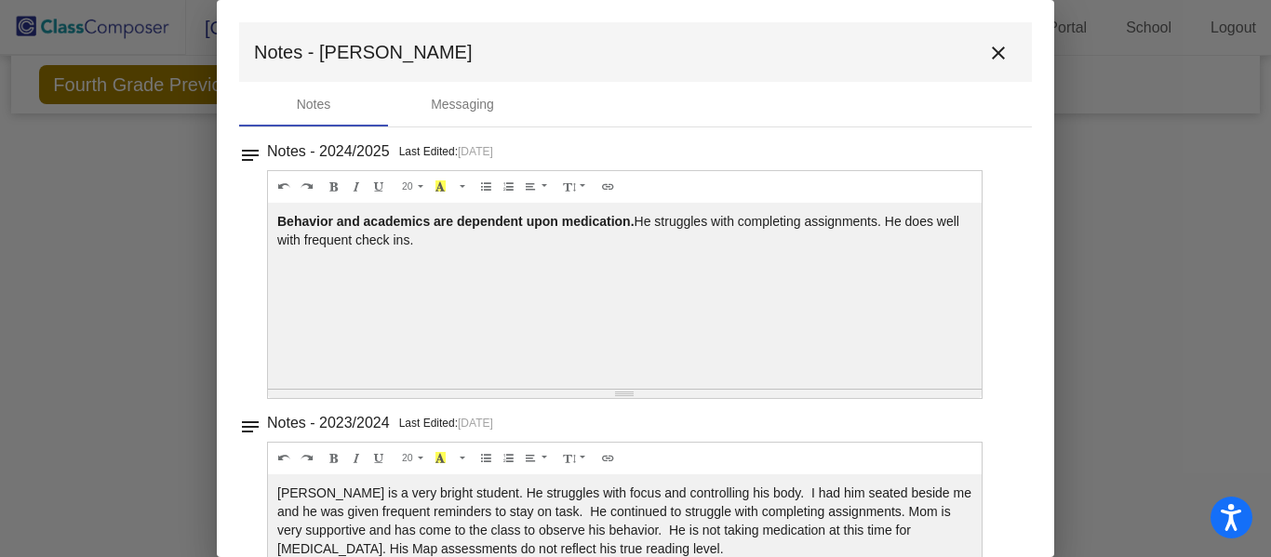
click at [997, 59] on mat-icon "close" at bounding box center [998, 53] width 22 height 22
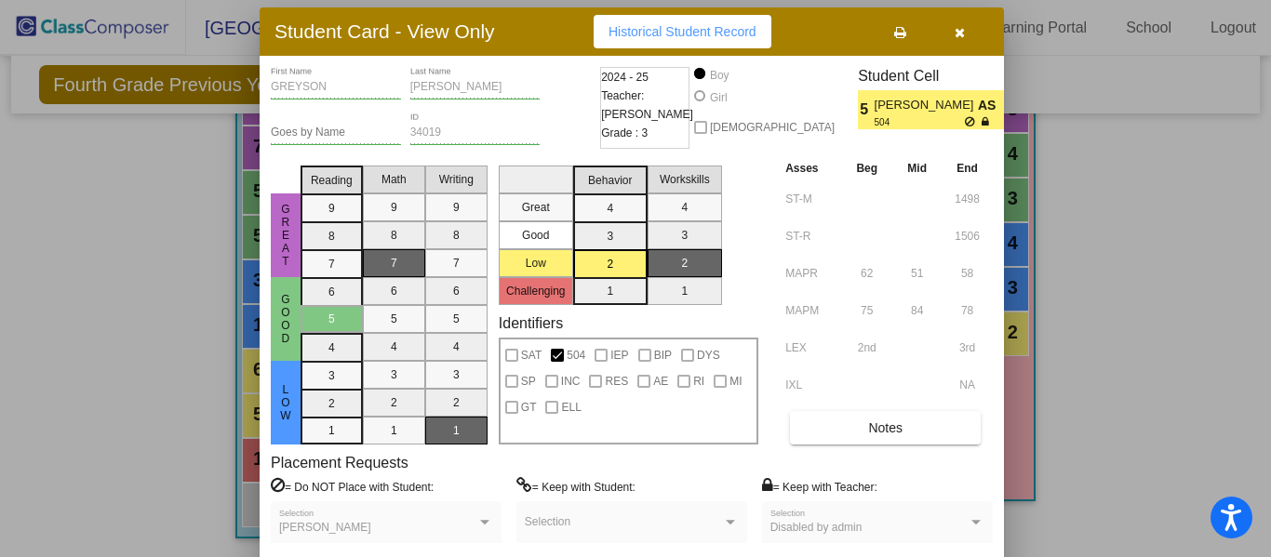
click at [962, 44] on button "button" at bounding box center [959, 31] width 60 height 33
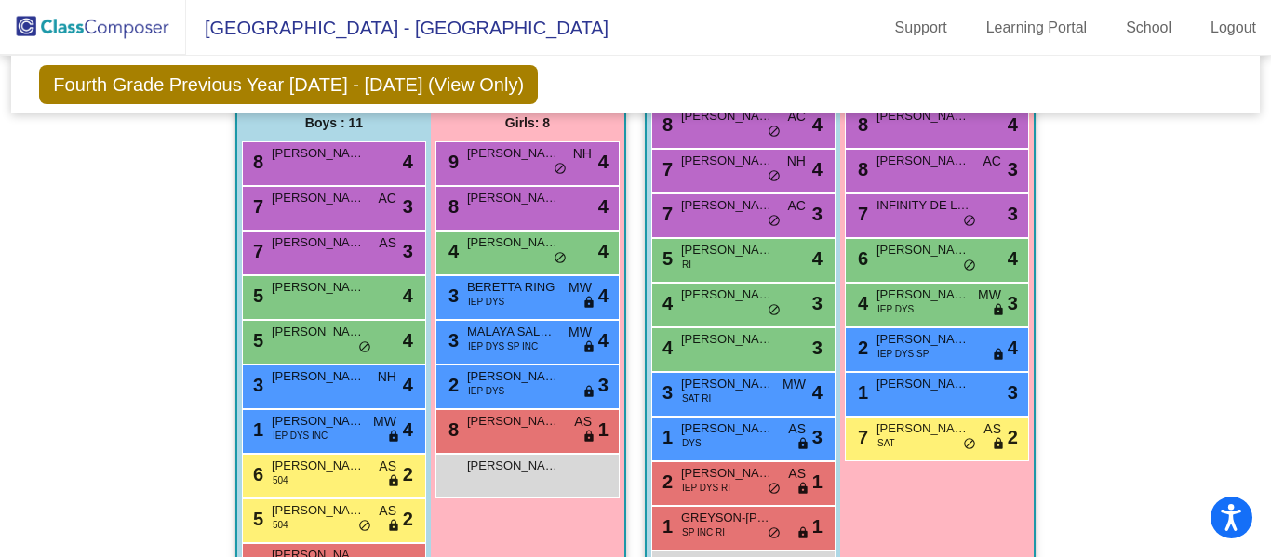
scroll to position [2301, 0]
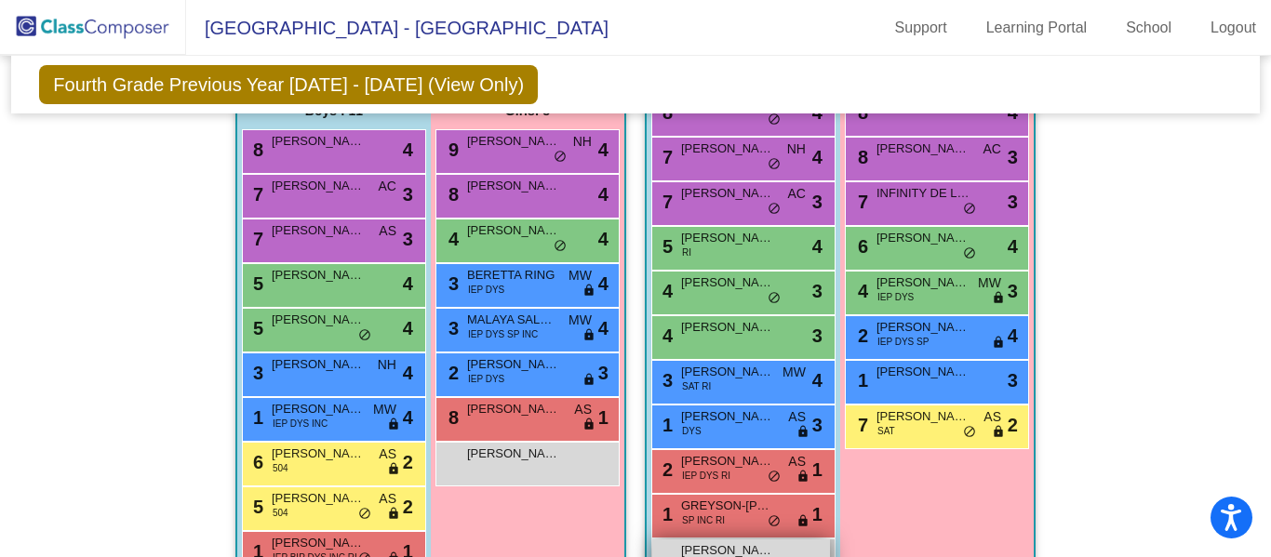
click at [817, 543] on div "[PERSON_NAME] lock do_not_disturb_alt" at bounding box center [741, 559] width 178 height 38
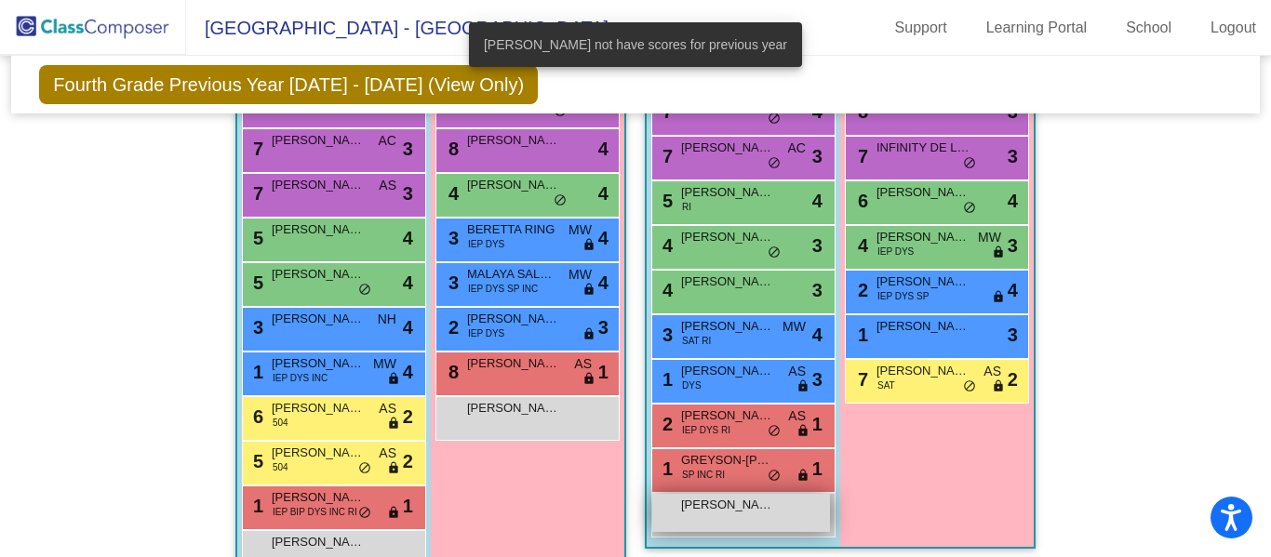
scroll to position [2394, 0]
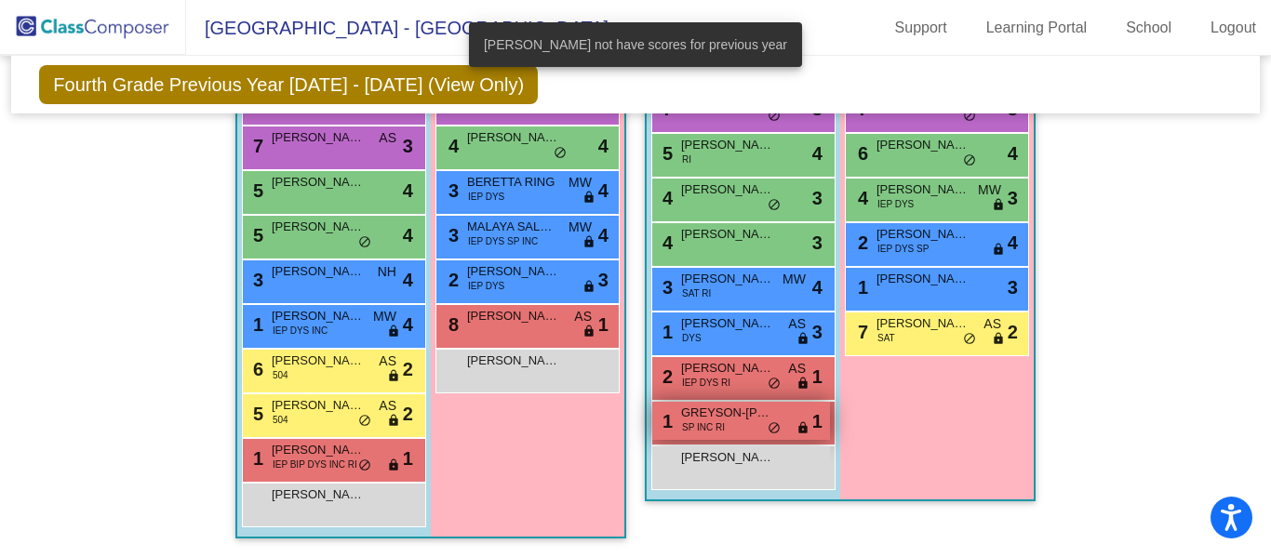
click at [789, 424] on div "1 GREYSON-ORION [PERSON_NAME] INC RI lock do_not_disturb_alt 1" at bounding box center [741, 421] width 178 height 38
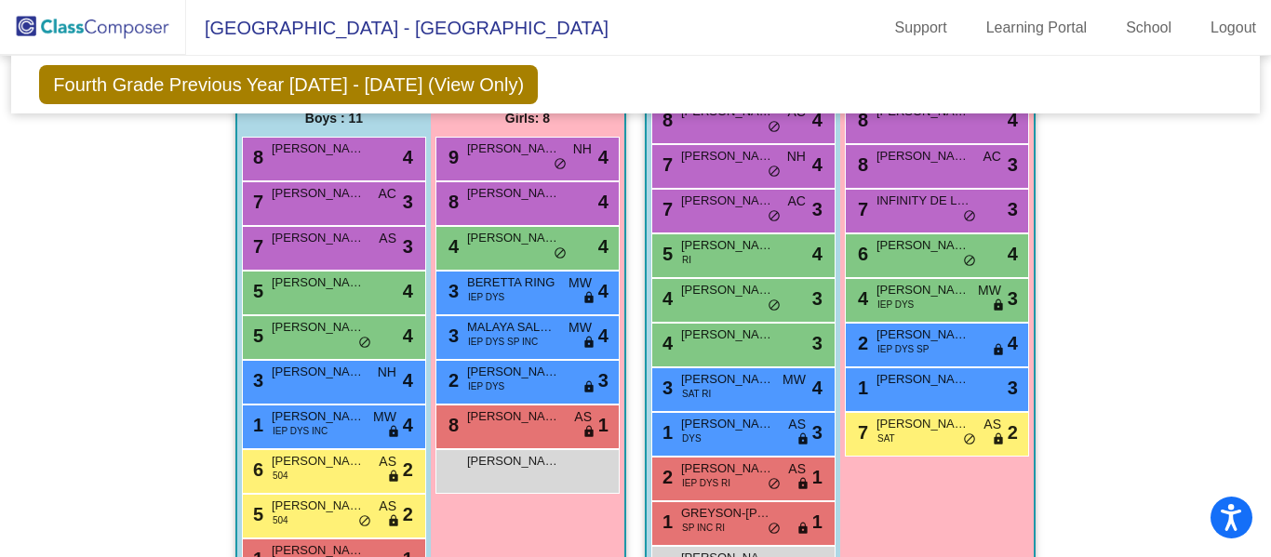
scroll to position [2295, 0]
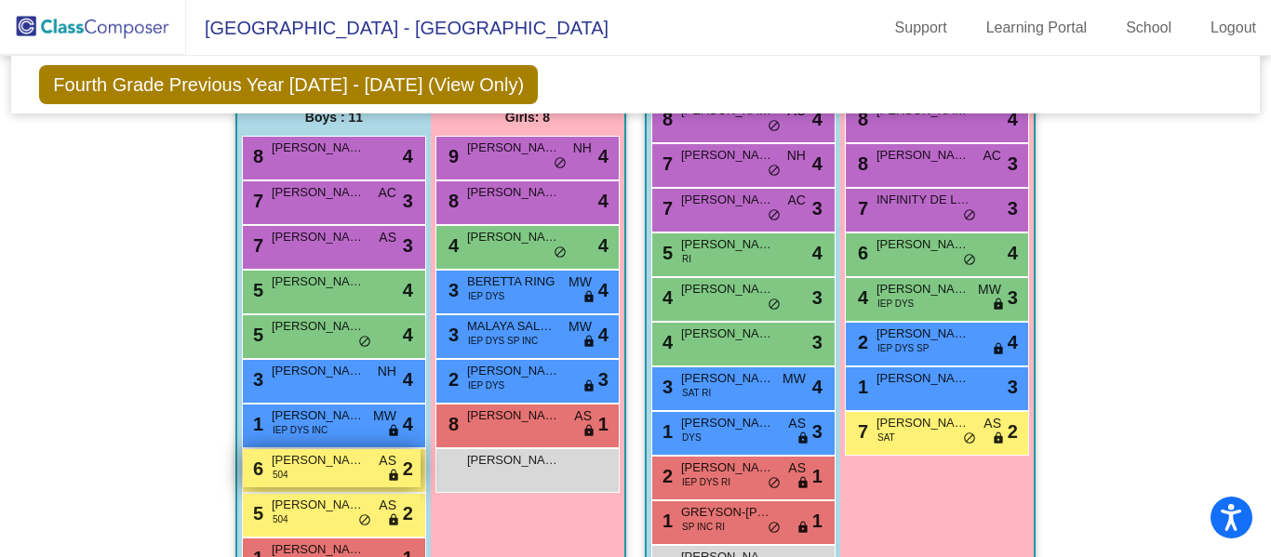
click at [321, 480] on div "6 [PERSON_NAME] 504 AS lock do_not_disturb_alt 2" at bounding box center [332, 468] width 178 height 38
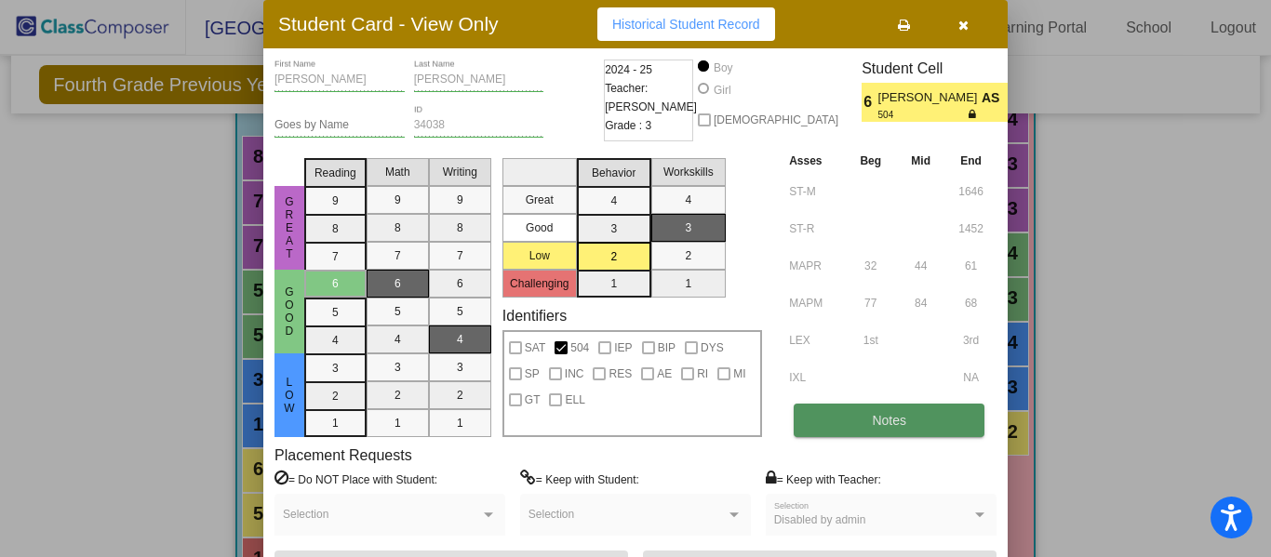
click at [940, 433] on button "Notes" at bounding box center [888, 420] width 191 height 33
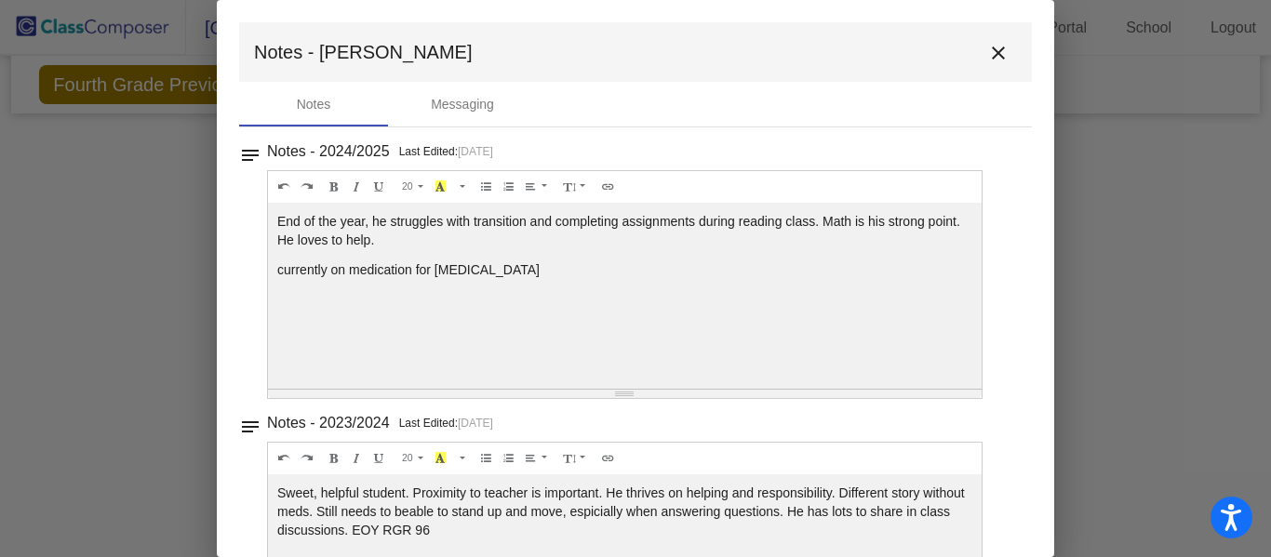
click at [994, 52] on mat-icon "close" at bounding box center [998, 53] width 22 height 22
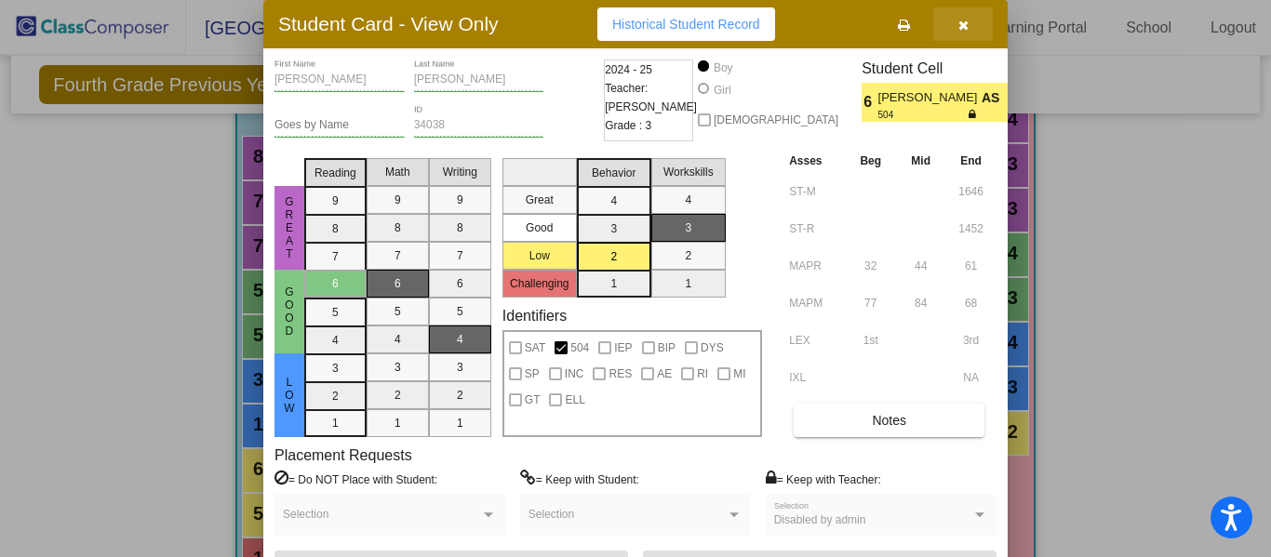
click at [963, 25] on icon "button" at bounding box center [963, 25] width 10 height 13
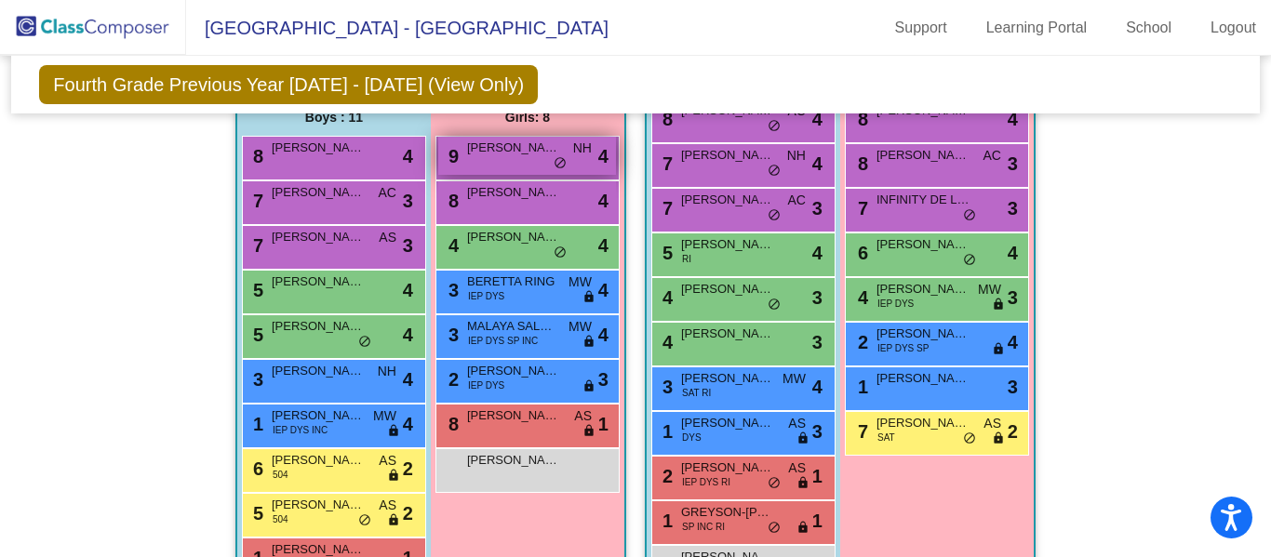
click at [495, 149] on span "[PERSON_NAME]" at bounding box center [513, 148] width 93 height 19
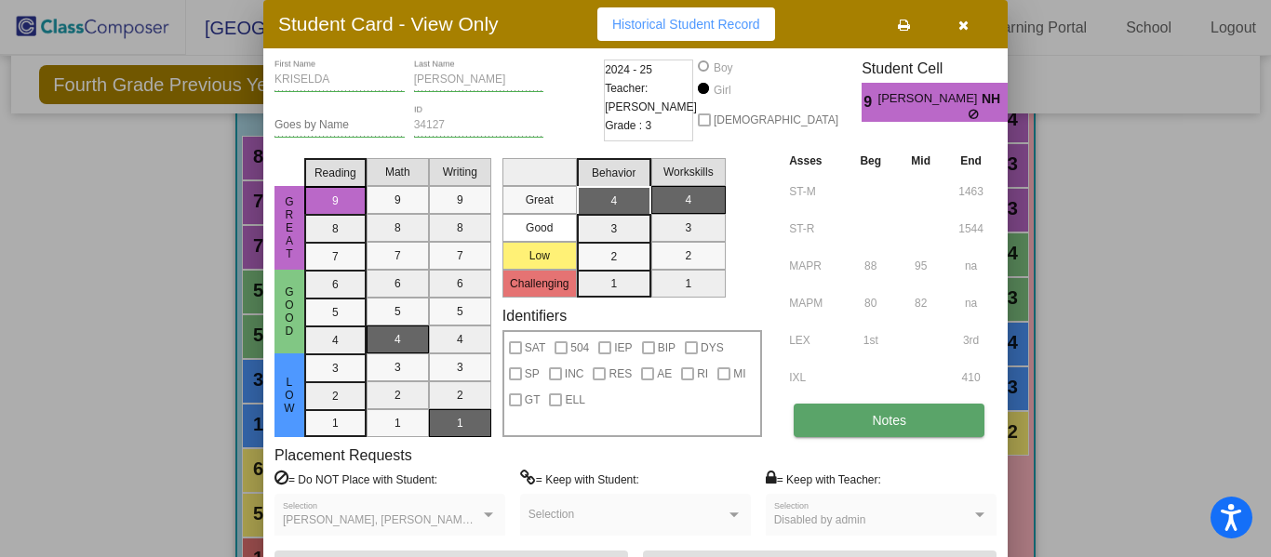
click at [954, 427] on button "Notes" at bounding box center [888, 420] width 191 height 33
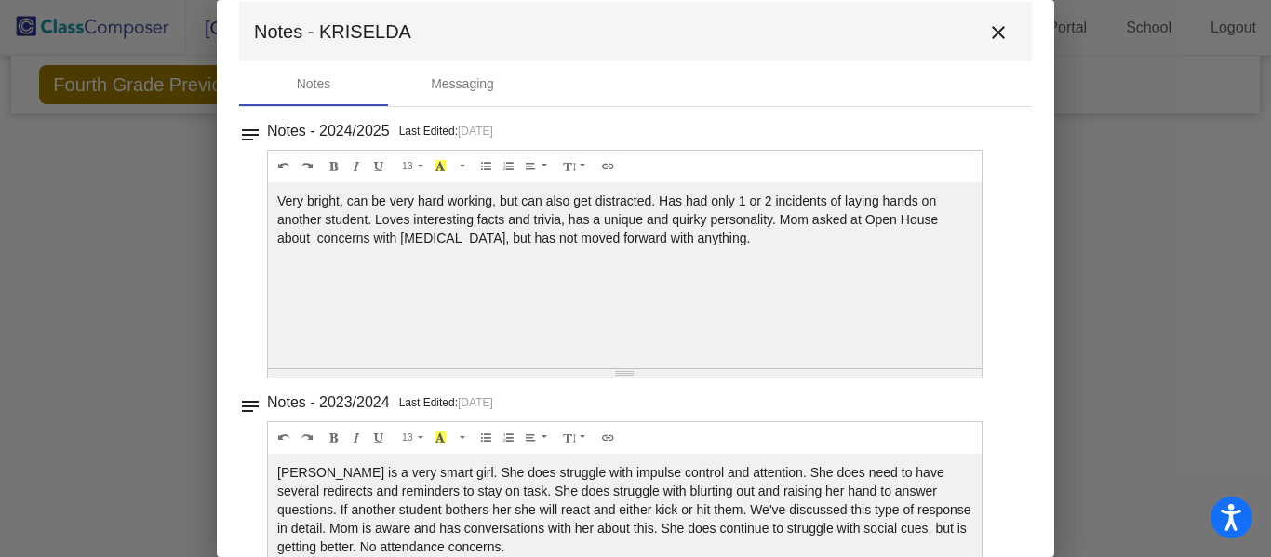
scroll to position [0, 0]
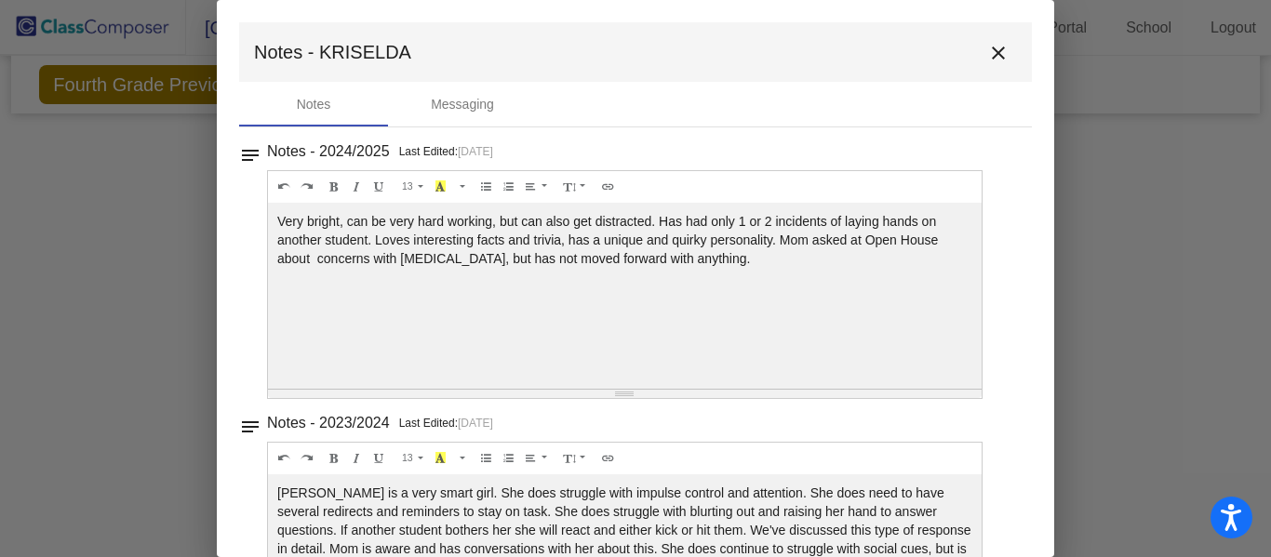
click at [1002, 55] on button "close" at bounding box center [998, 51] width 37 height 37
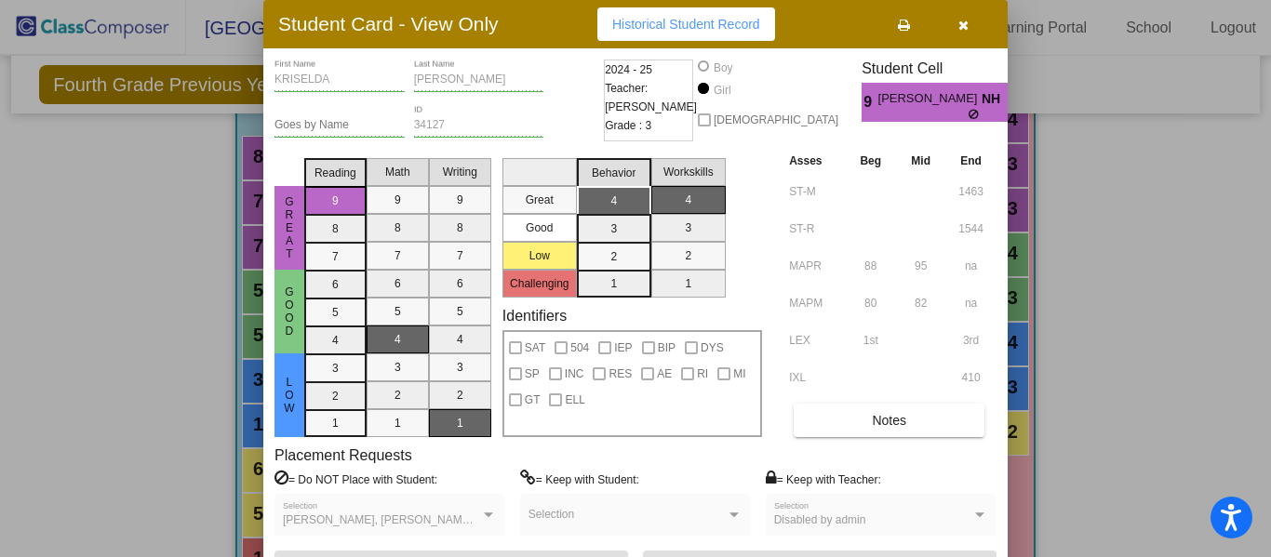
click at [966, 37] on button "button" at bounding box center [963, 23] width 60 height 33
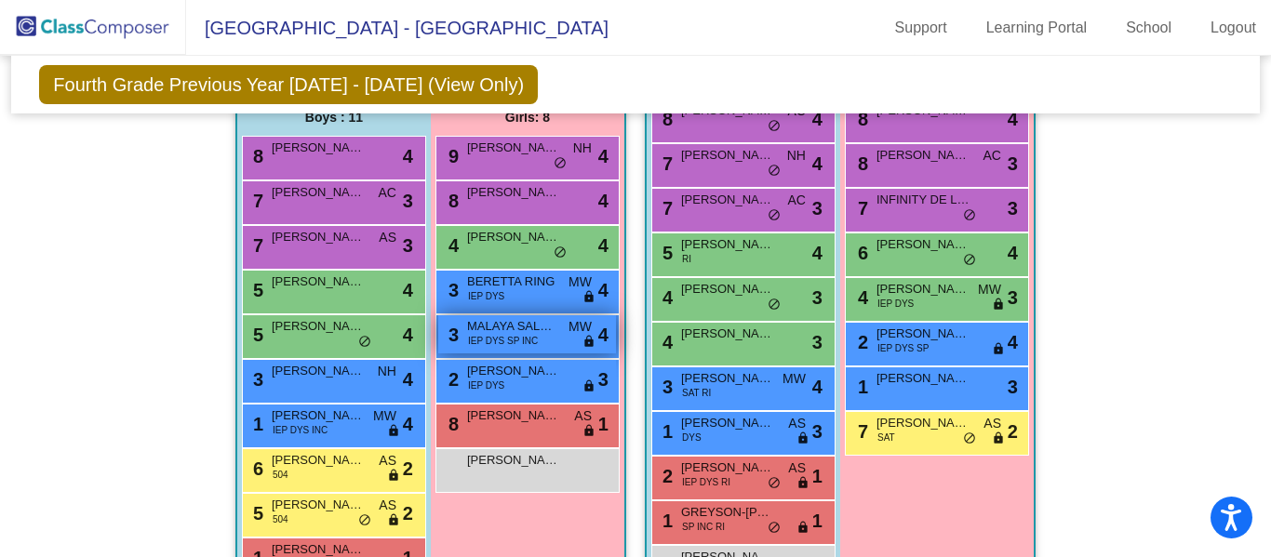
click at [515, 341] on span "IEP DYS SP INC" at bounding box center [503, 341] width 70 height 14
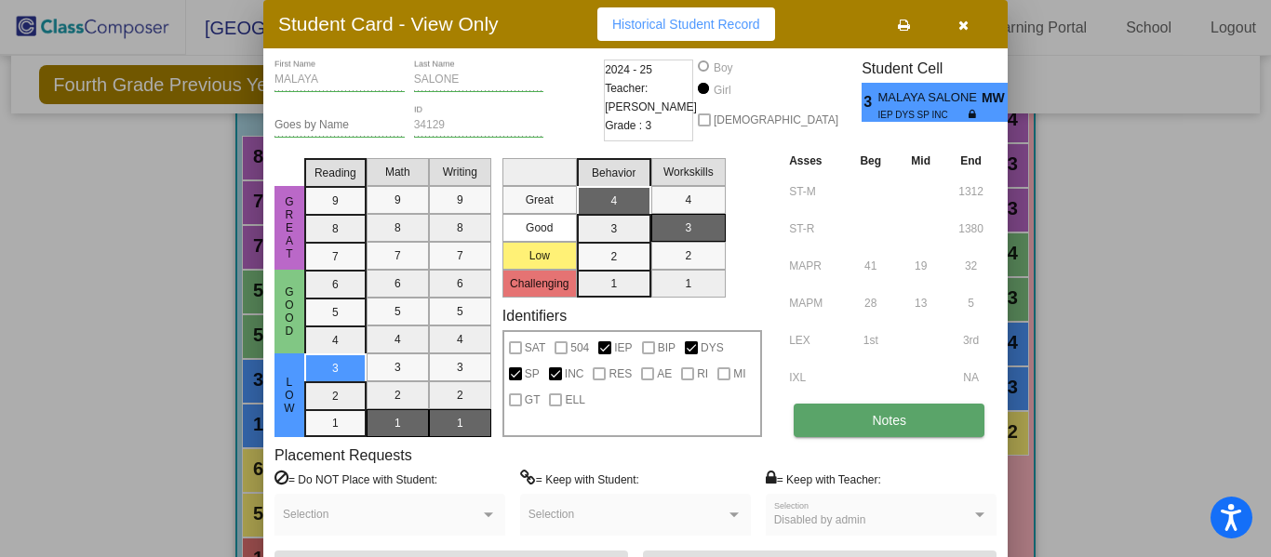
click at [948, 436] on button "Notes" at bounding box center [888, 420] width 191 height 33
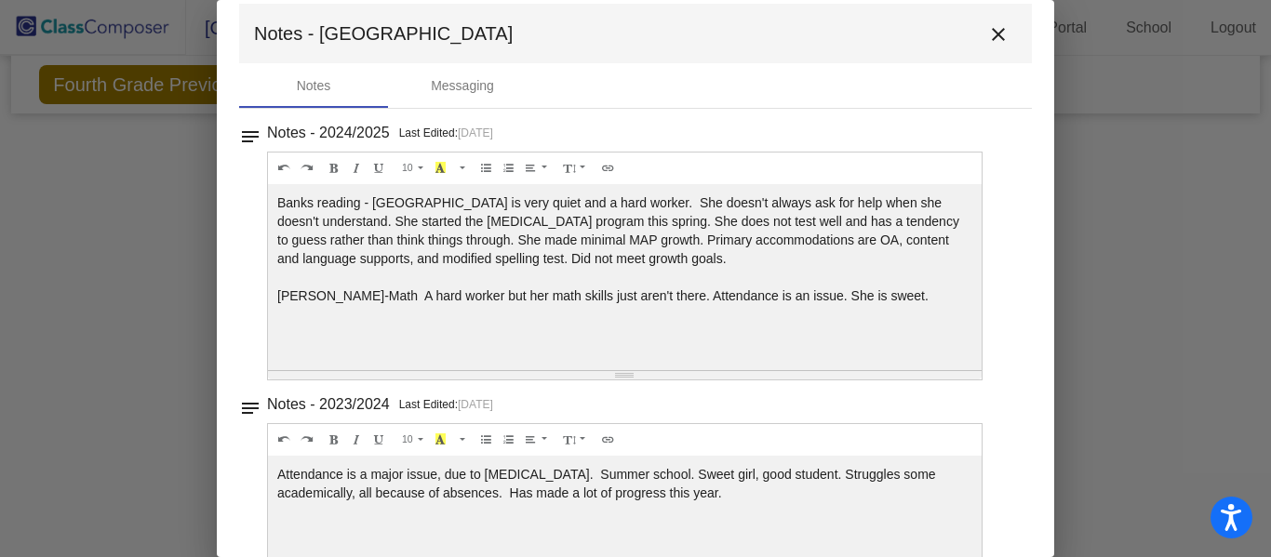
scroll to position [23, 0]
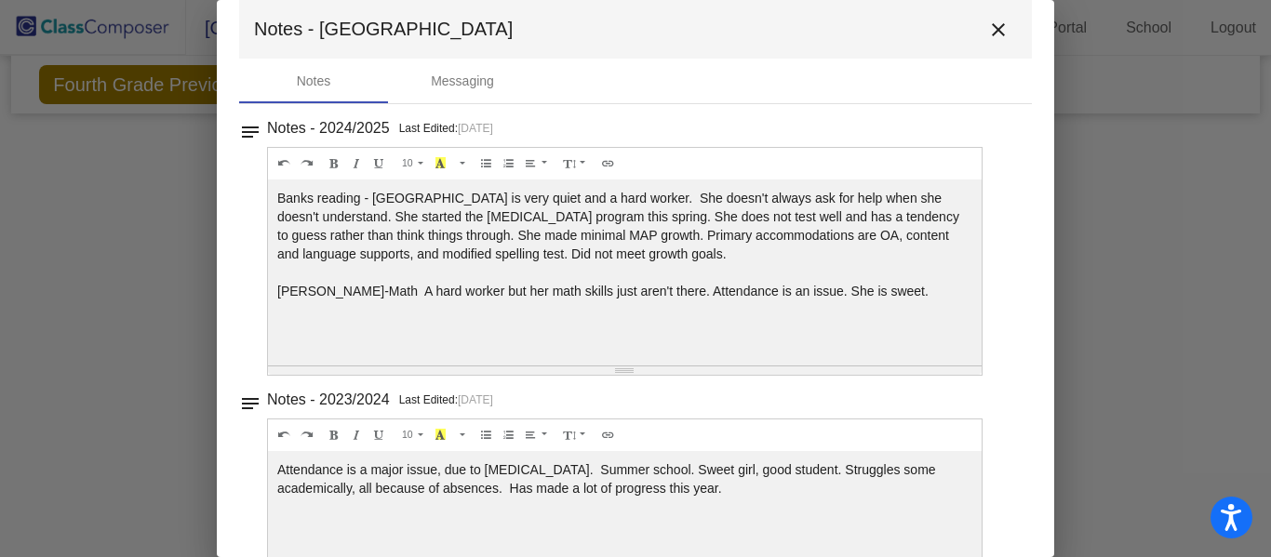
click at [992, 47] on button "close" at bounding box center [998, 28] width 37 height 37
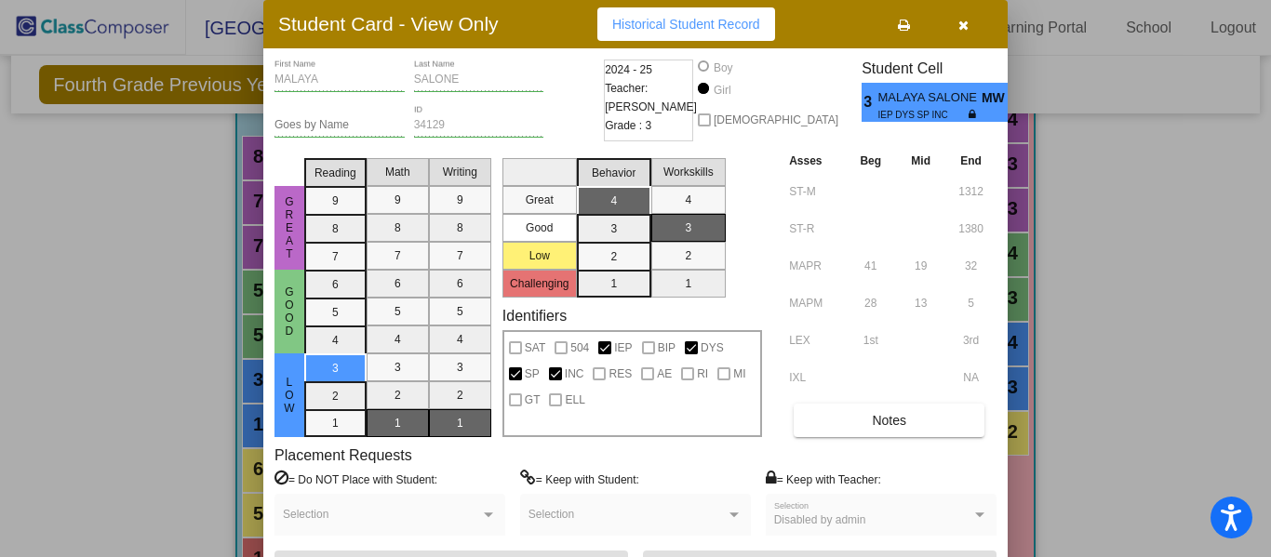
click at [958, 35] on button "button" at bounding box center [963, 23] width 60 height 33
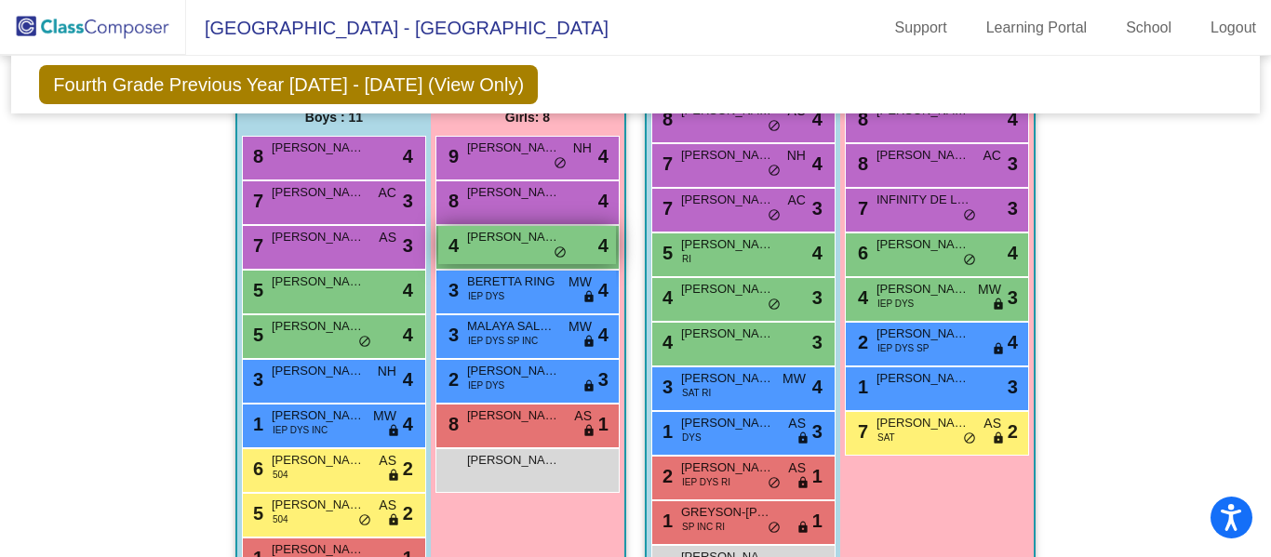
click at [543, 234] on span "[PERSON_NAME]" at bounding box center [513, 237] width 93 height 19
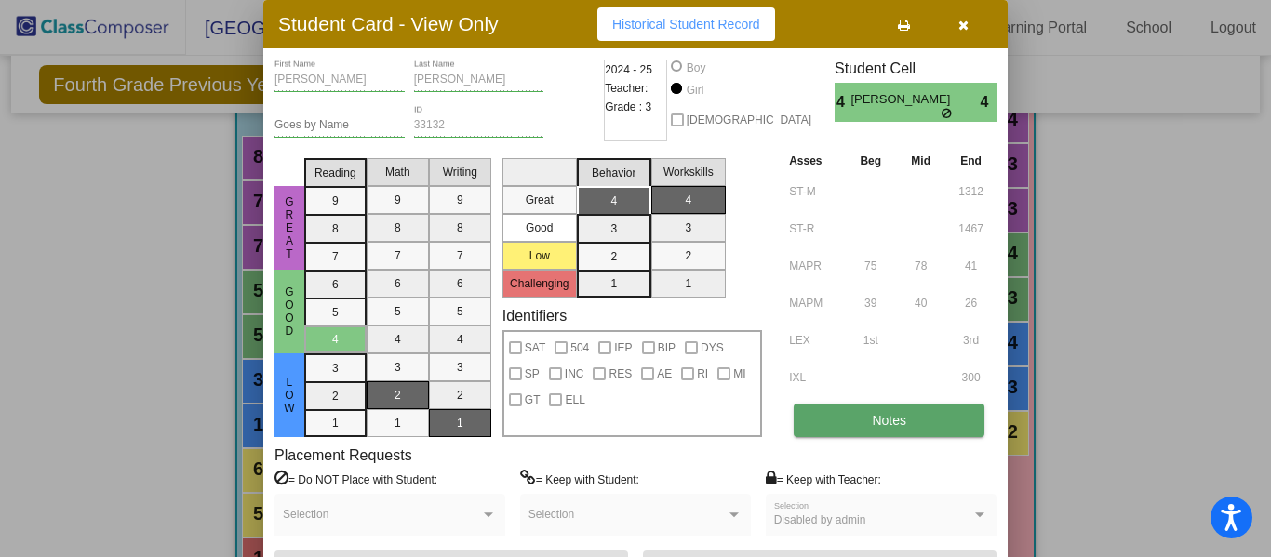
click at [928, 430] on button "Notes" at bounding box center [888, 420] width 191 height 33
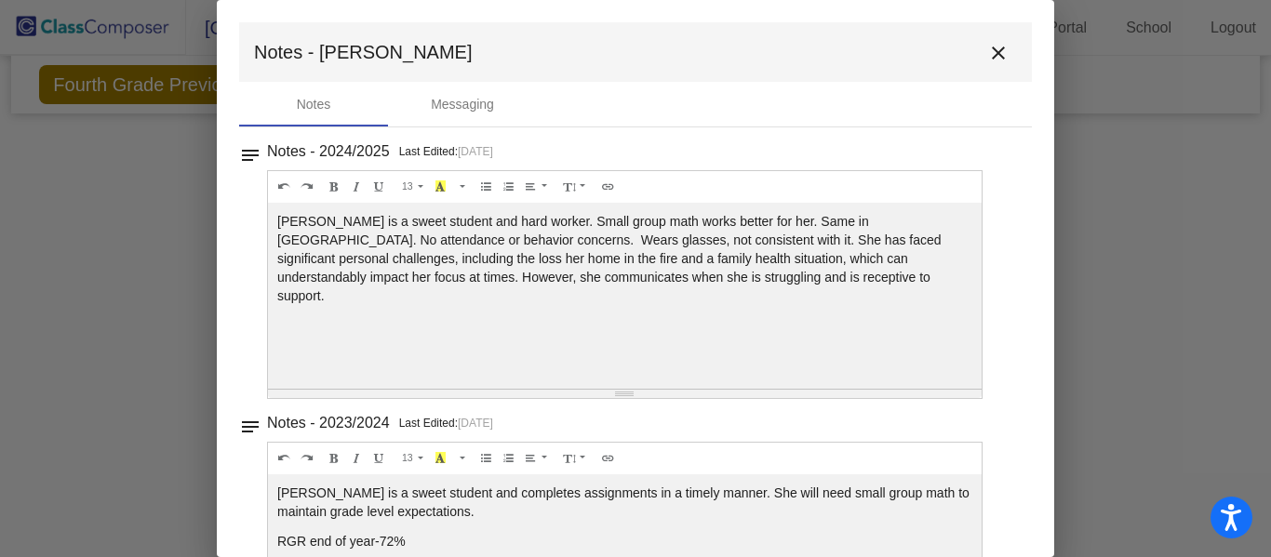
click at [992, 52] on mat-icon "close" at bounding box center [998, 53] width 22 height 22
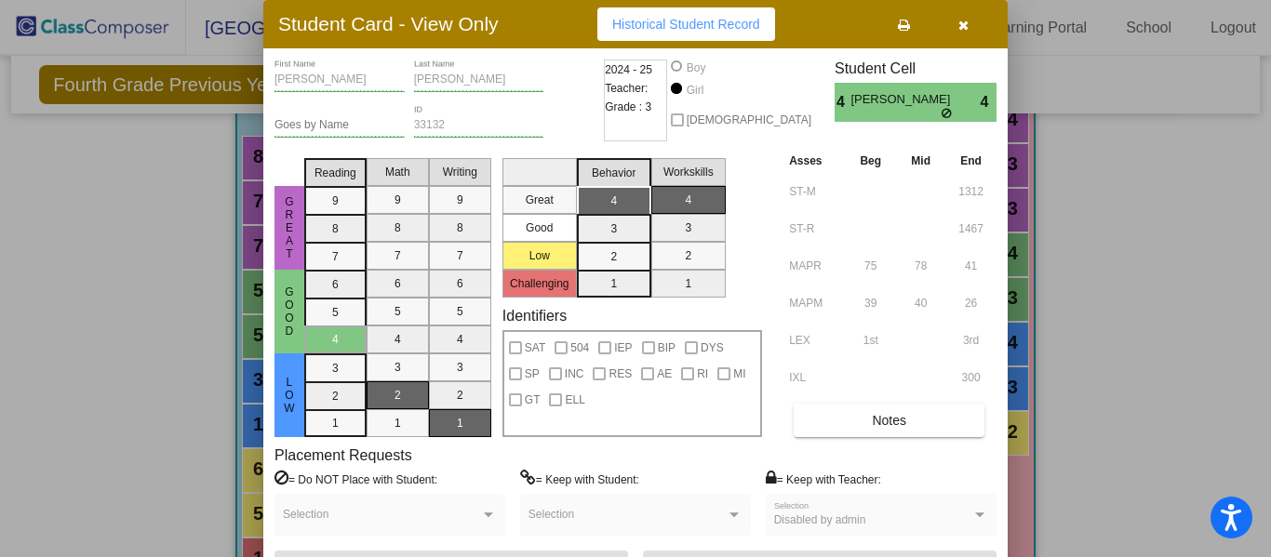
click at [976, 27] on button "button" at bounding box center [963, 23] width 60 height 33
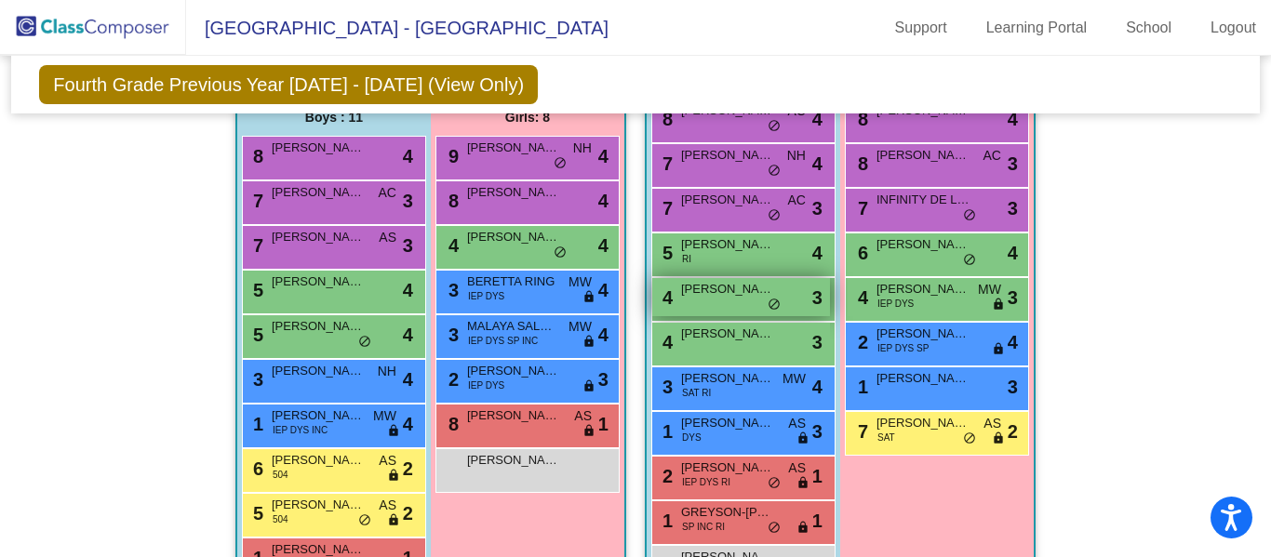
click at [720, 333] on span "[PERSON_NAME]" at bounding box center [727, 334] width 93 height 19
click at [734, 308] on div "4 [PERSON_NAME] lock do_not_disturb_alt 3" at bounding box center [741, 297] width 178 height 38
click at [742, 310] on div "4 [PERSON_NAME] lock do_not_disturb_alt 3" at bounding box center [741, 297] width 178 height 38
click at [753, 306] on div "4 [PERSON_NAME] lock do_not_disturb_alt 3" at bounding box center [741, 297] width 178 height 38
click at [767, 313] on span "do_not_disturb_alt" at bounding box center [773, 305] width 13 height 15
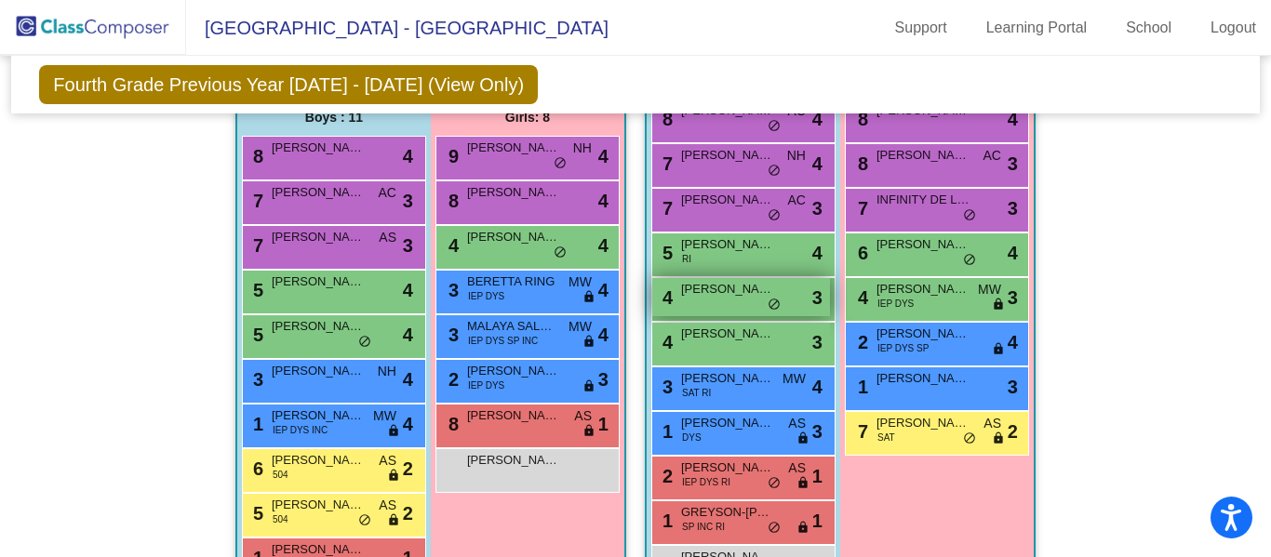
click at [767, 311] on span "do_not_disturb_alt" at bounding box center [773, 305] width 13 height 15
click at [769, 306] on span "do_not_disturb_alt" at bounding box center [773, 305] width 13 height 15
click at [774, 309] on span "do_not_disturb_alt" at bounding box center [773, 305] width 13 height 15
click at [775, 313] on span "do_not_disturb_alt" at bounding box center [773, 305] width 13 height 15
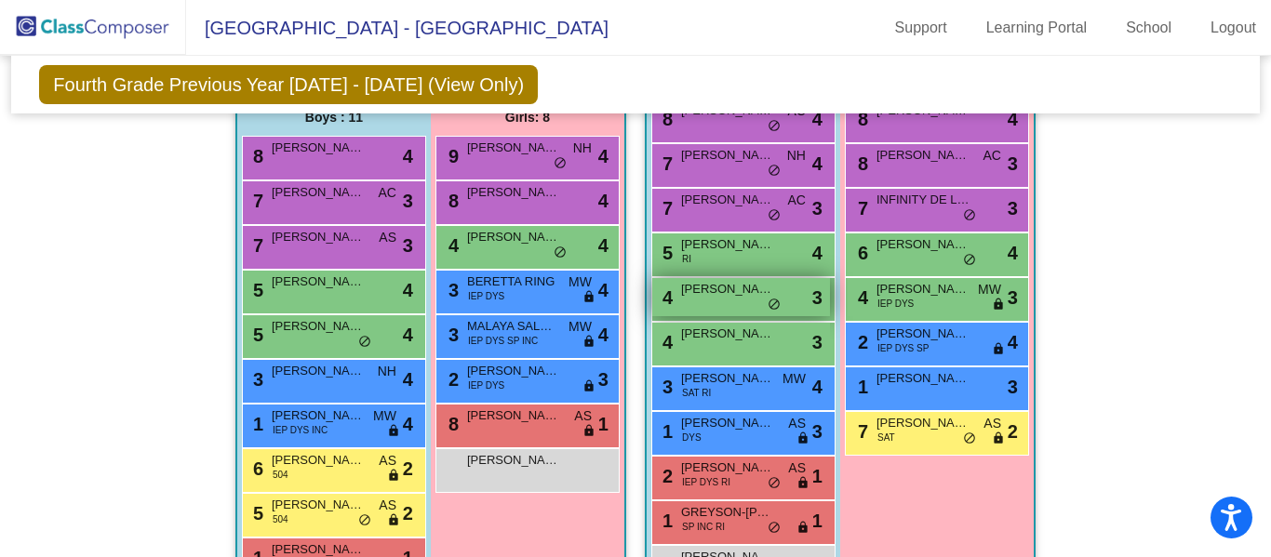
click at [778, 316] on div "4 [PERSON_NAME] lock do_not_disturb_alt 3" at bounding box center [741, 297] width 178 height 38
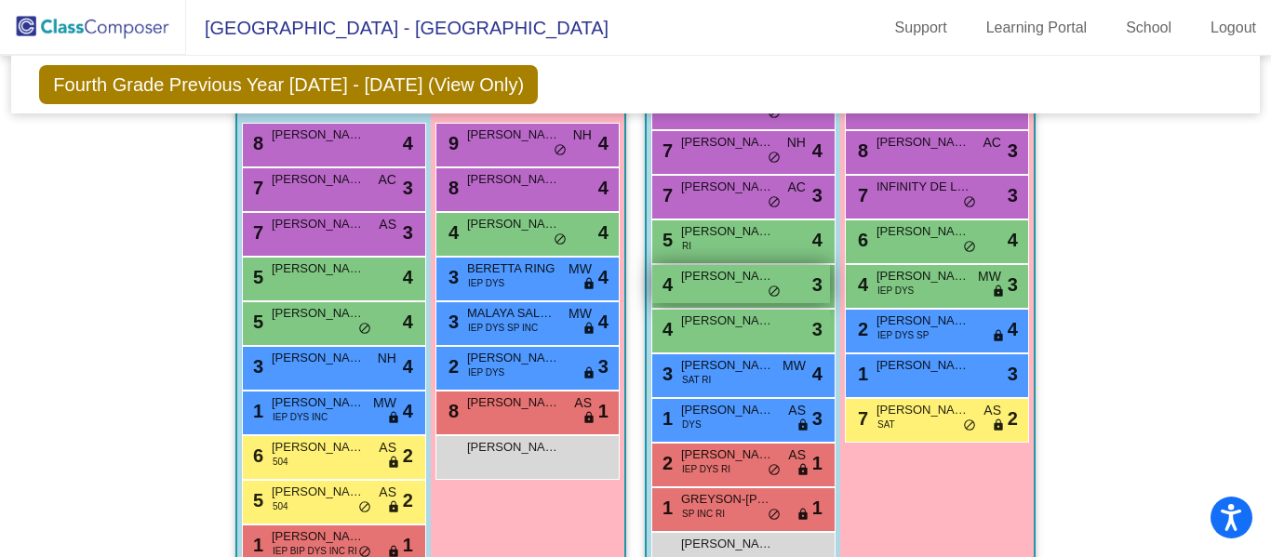
scroll to position [2314, 0]
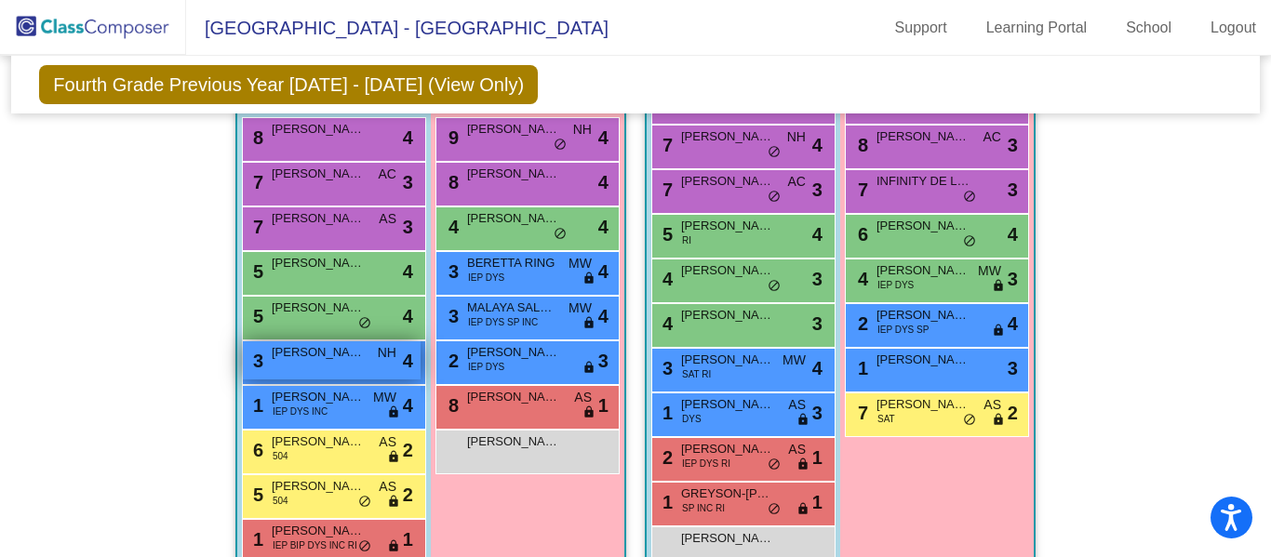
click at [306, 380] on div "3 Oakleyi [PERSON_NAME] NH lock do_not_disturb_alt 4" at bounding box center [332, 360] width 178 height 38
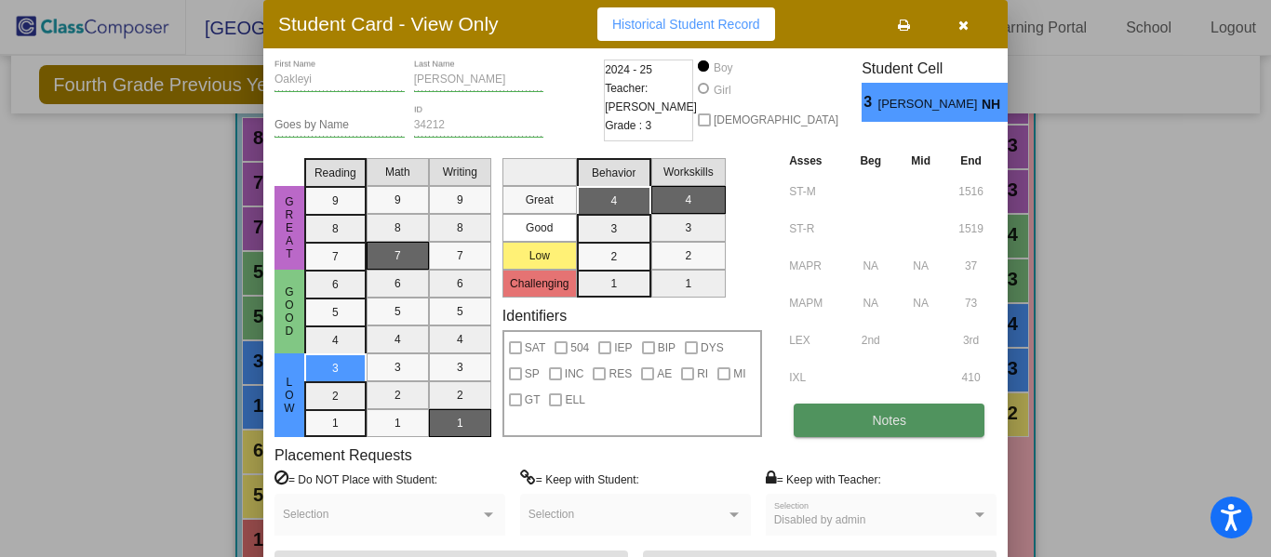
click at [931, 411] on button "Notes" at bounding box center [888, 420] width 191 height 33
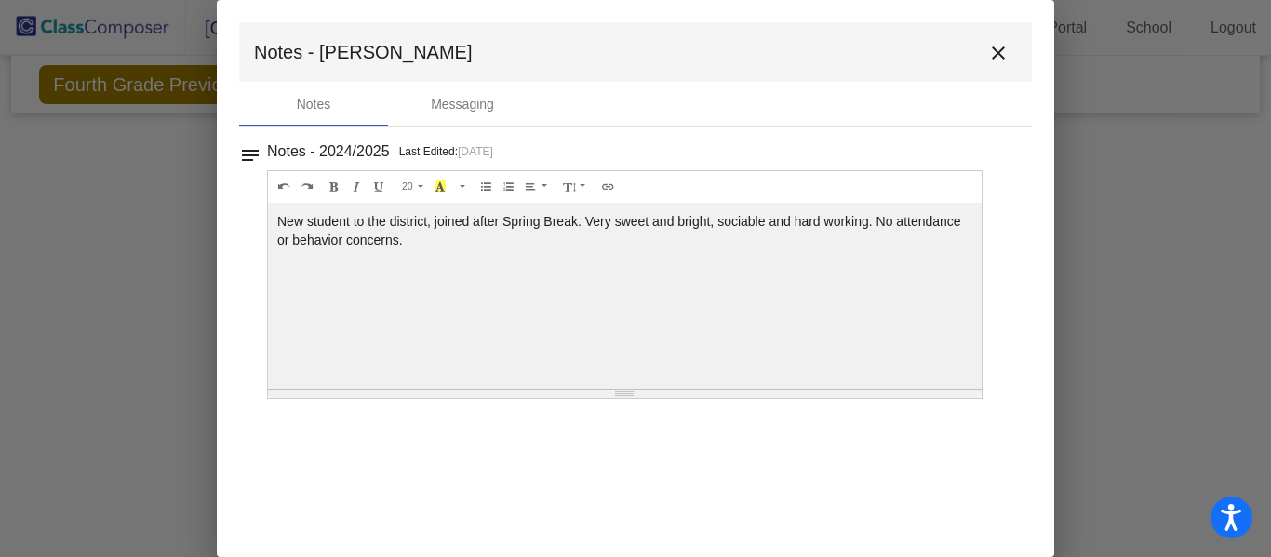
click at [998, 59] on mat-icon "close" at bounding box center [998, 53] width 22 height 22
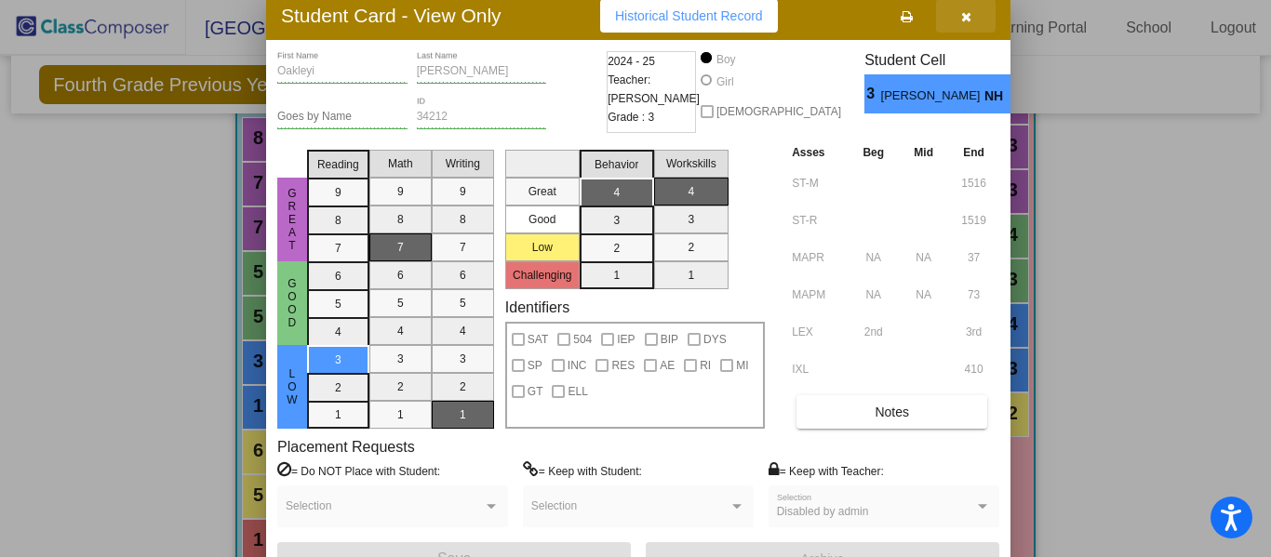
click at [981, 32] on button "button" at bounding box center [966, 15] width 60 height 33
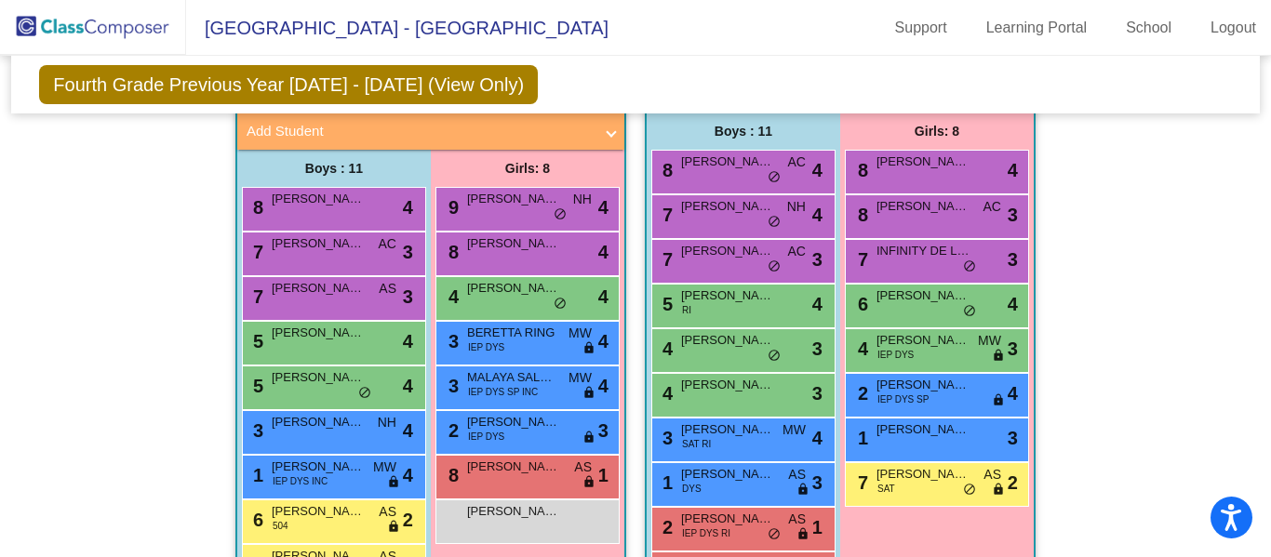
scroll to position [2234, 0]
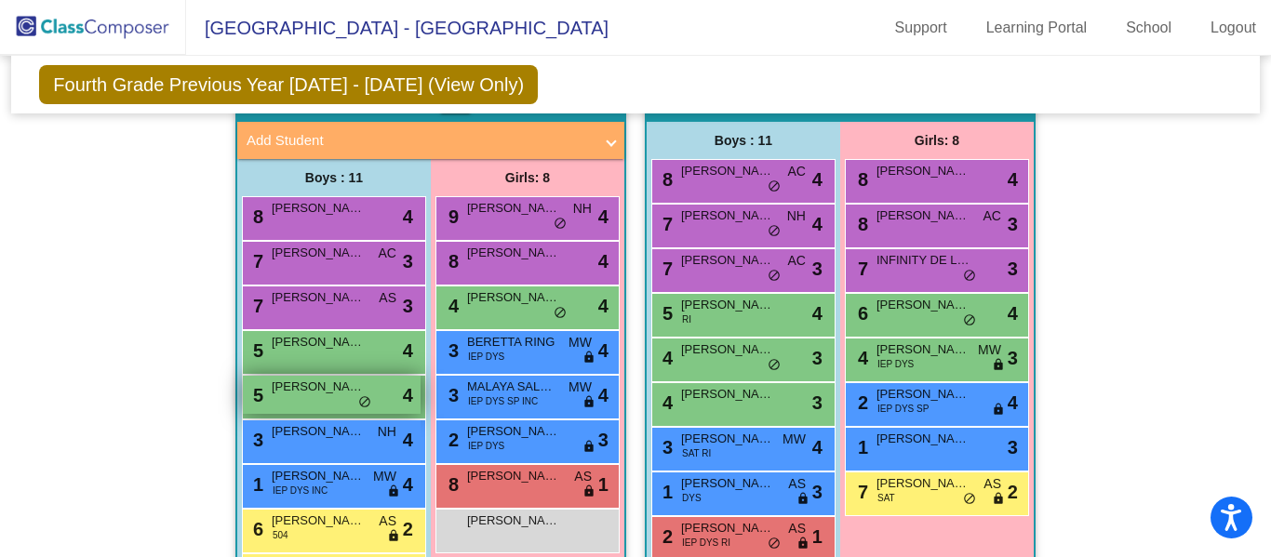
click at [359, 407] on span "do_not_disturb_alt" at bounding box center [364, 402] width 13 height 15
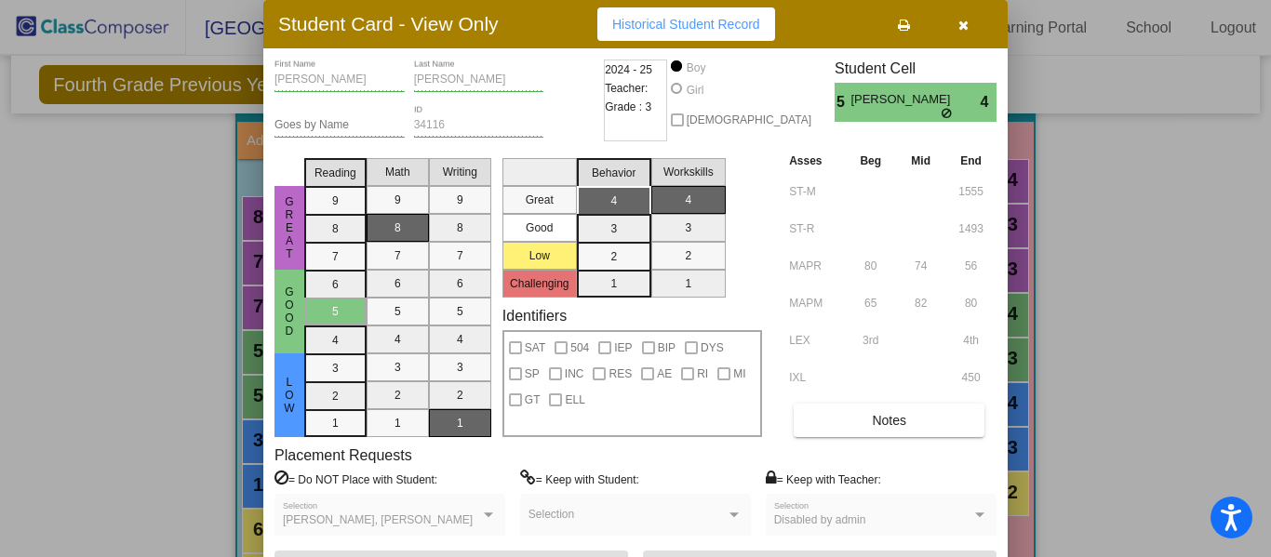
click at [1125, 380] on div at bounding box center [635, 278] width 1271 height 557
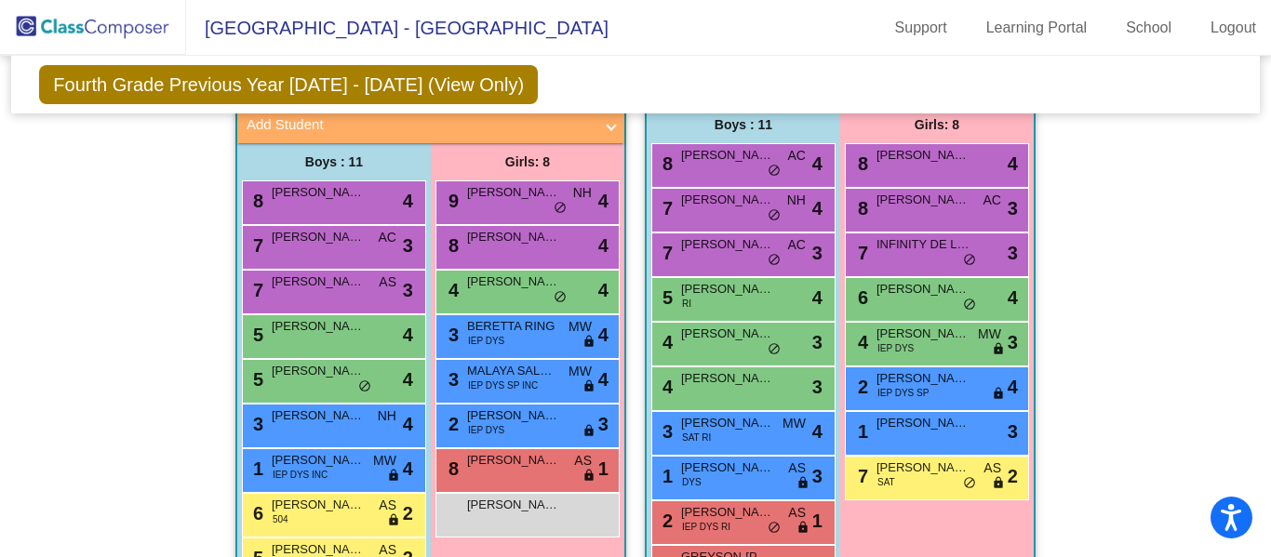
scroll to position [2255, 0]
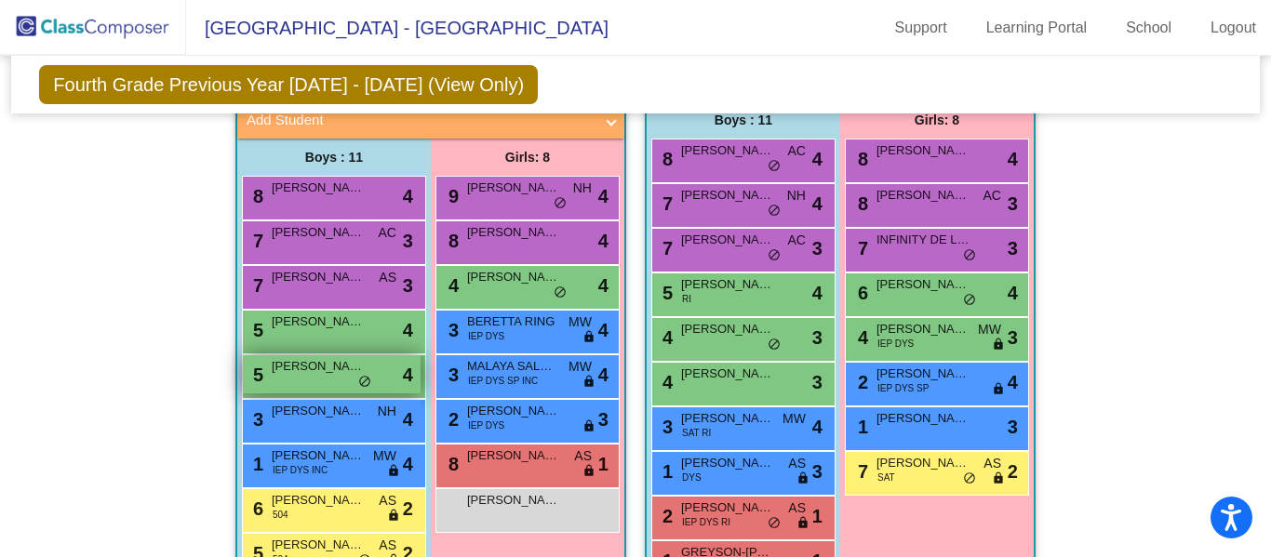
click at [360, 382] on span "do_not_disturb_alt" at bounding box center [364, 382] width 13 height 15
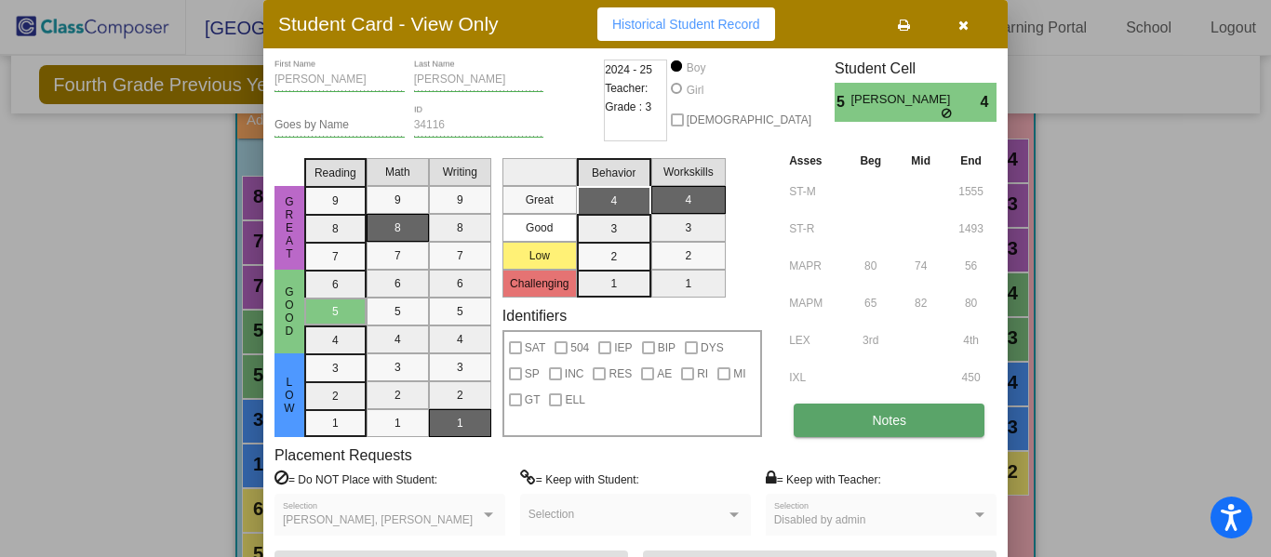
click at [929, 430] on button "Notes" at bounding box center [888, 420] width 191 height 33
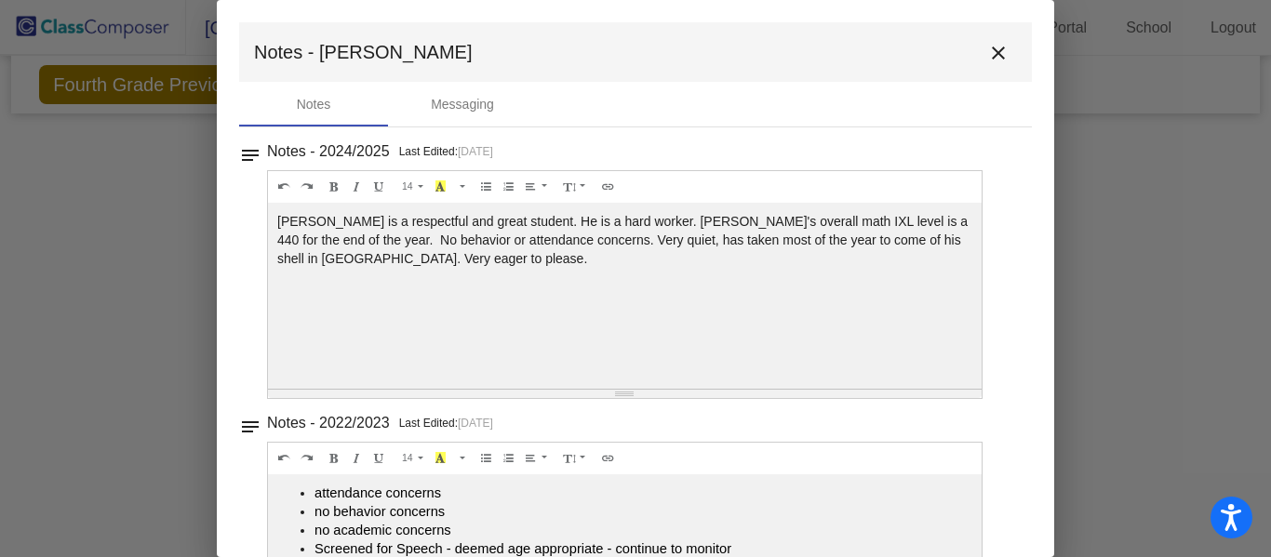
click at [986, 37] on button "close" at bounding box center [998, 51] width 37 height 37
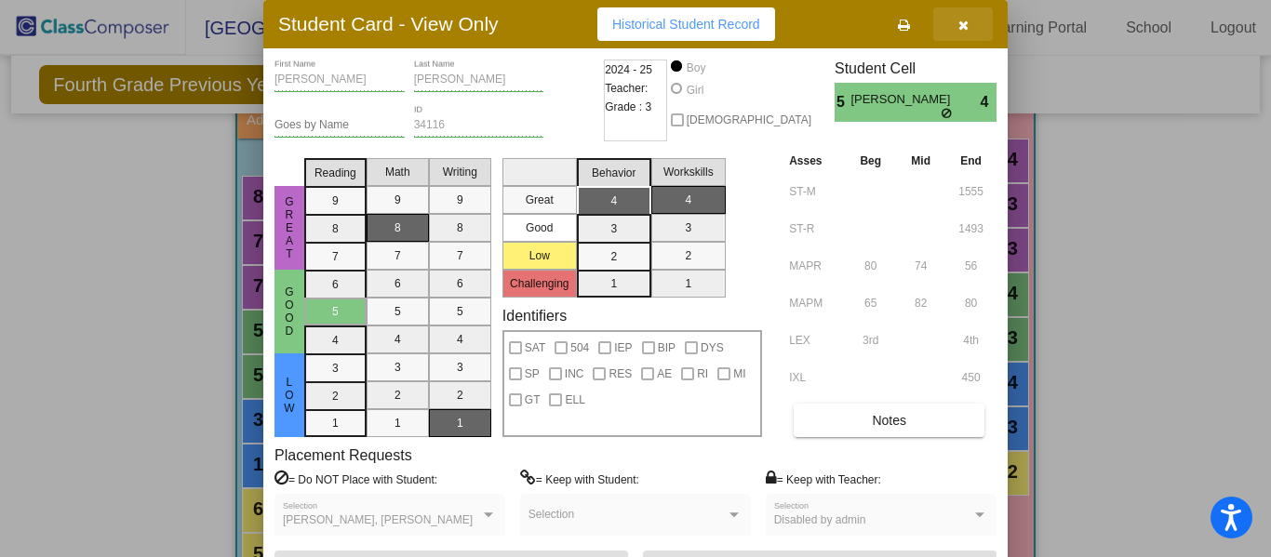
click at [969, 32] on button "button" at bounding box center [963, 23] width 60 height 33
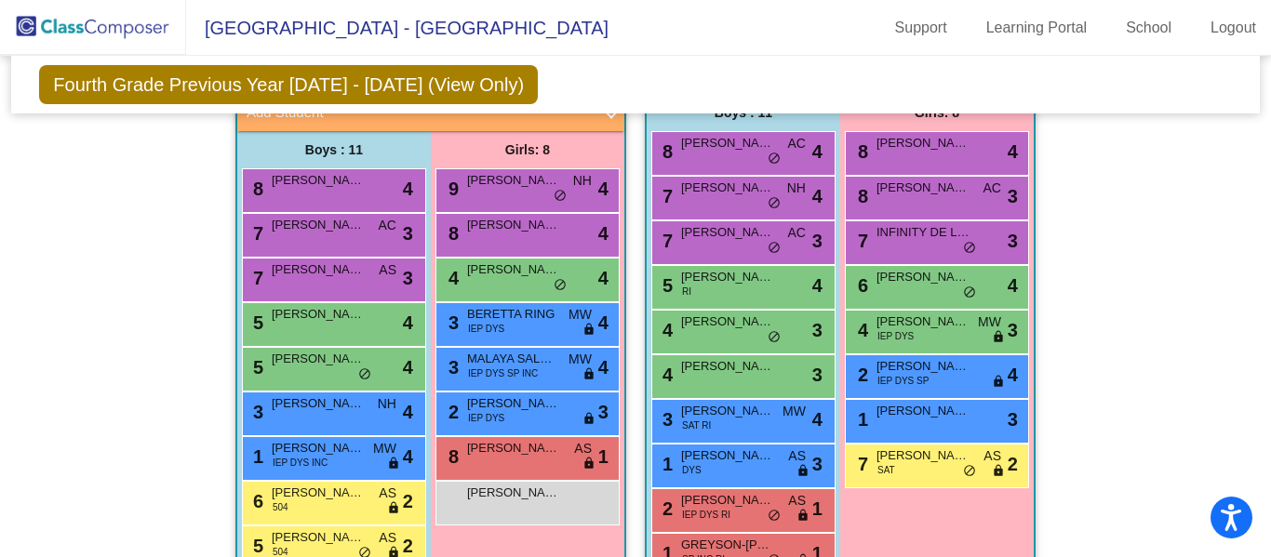
scroll to position [2263, 0]
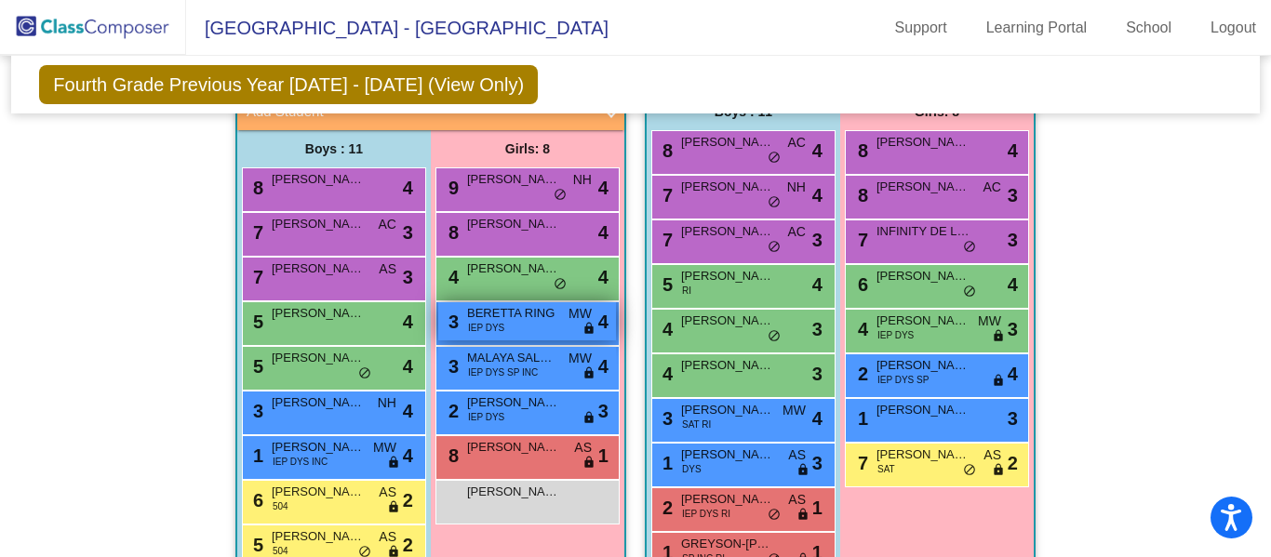
click at [553, 305] on span "BERETTA RING" at bounding box center [513, 313] width 93 height 19
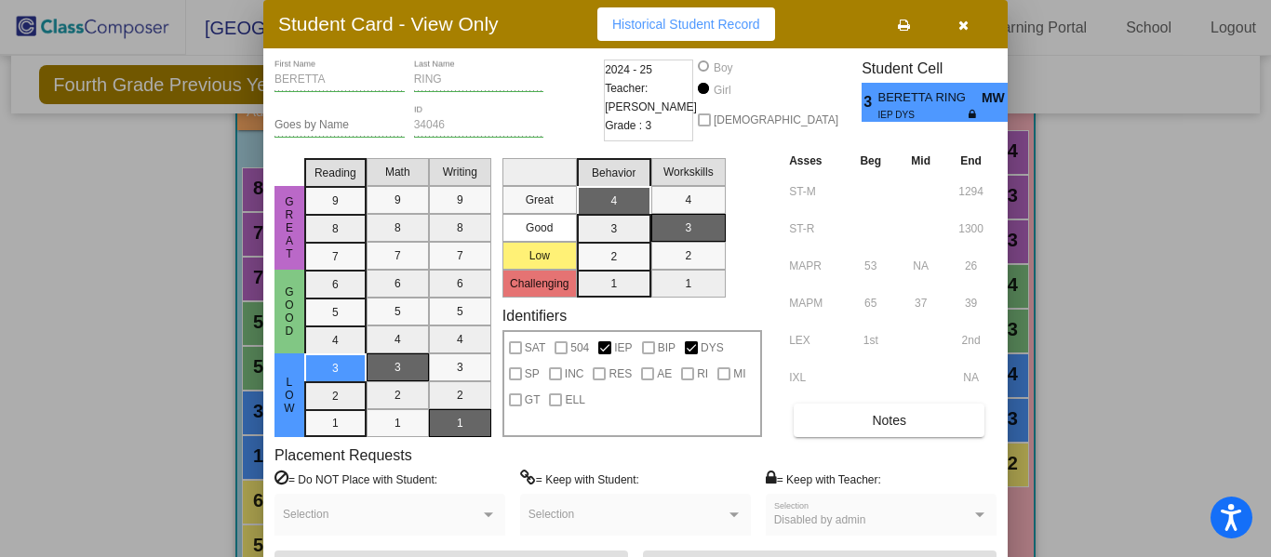
click at [466, 515] on span at bounding box center [381, 520] width 197 height 13
click at [998, 26] on div "Student Card - View Only Historical Student Record" at bounding box center [635, 24] width 744 height 48
click at [974, 33] on button "button" at bounding box center [963, 23] width 60 height 33
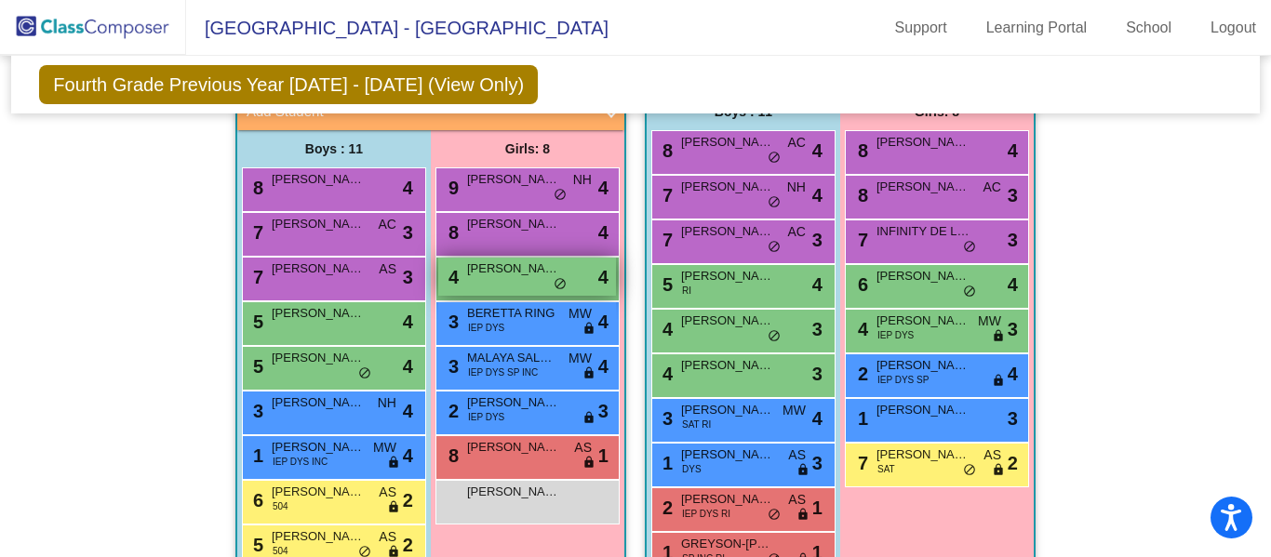
click at [573, 275] on div "4 [PERSON_NAME] lock do_not_disturb_alt 4" at bounding box center [527, 277] width 178 height 38
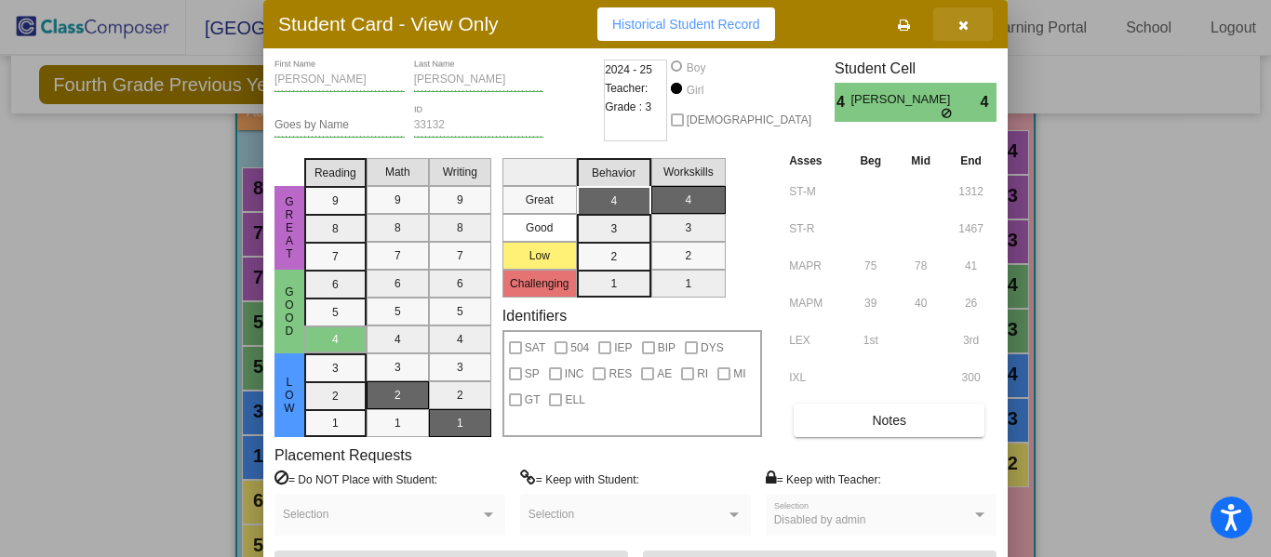
click at [959, 19] on icon "button" at bounding box center [963, 25] width 10 height 13
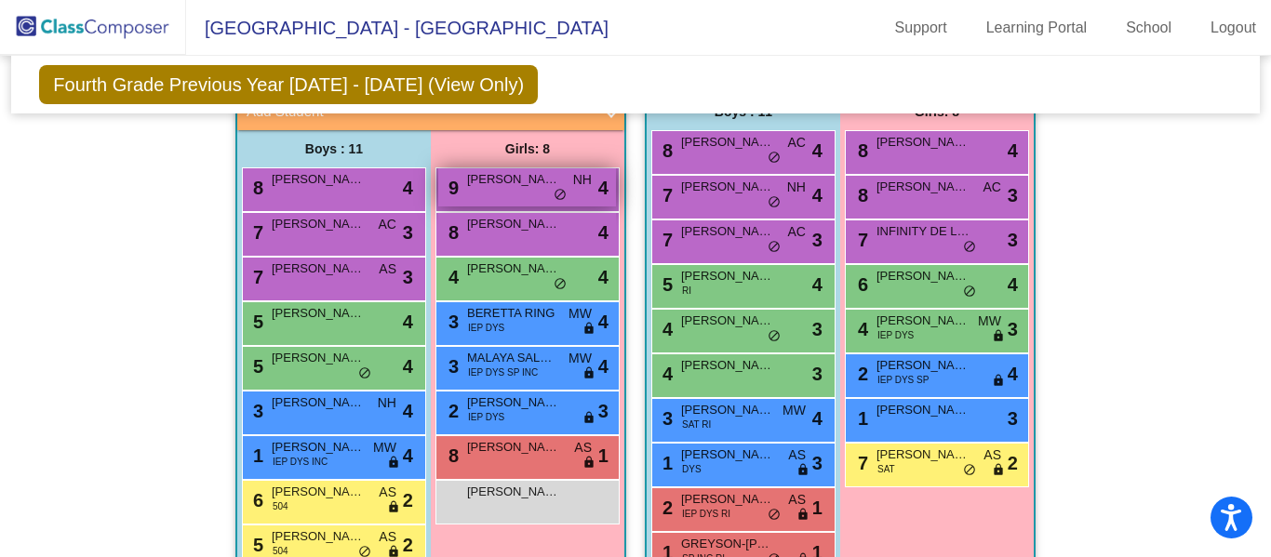
click at [575, 180] on span "NH" at bounding box center [582, 180] width 19 height 20
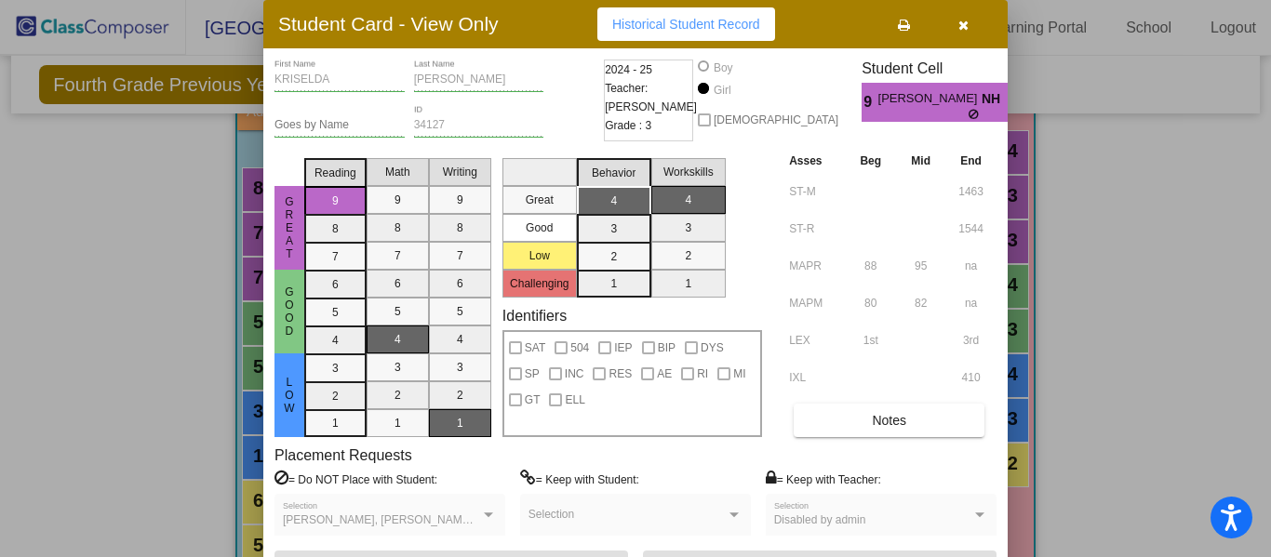
click at [469, 518] on span "[PERSON_NAME], [PERSON_NAME], [PERSON_NAME], [PERSON_NAME], [PERSON_NAME]" at bounding box center [525, 519] width 484 height 13
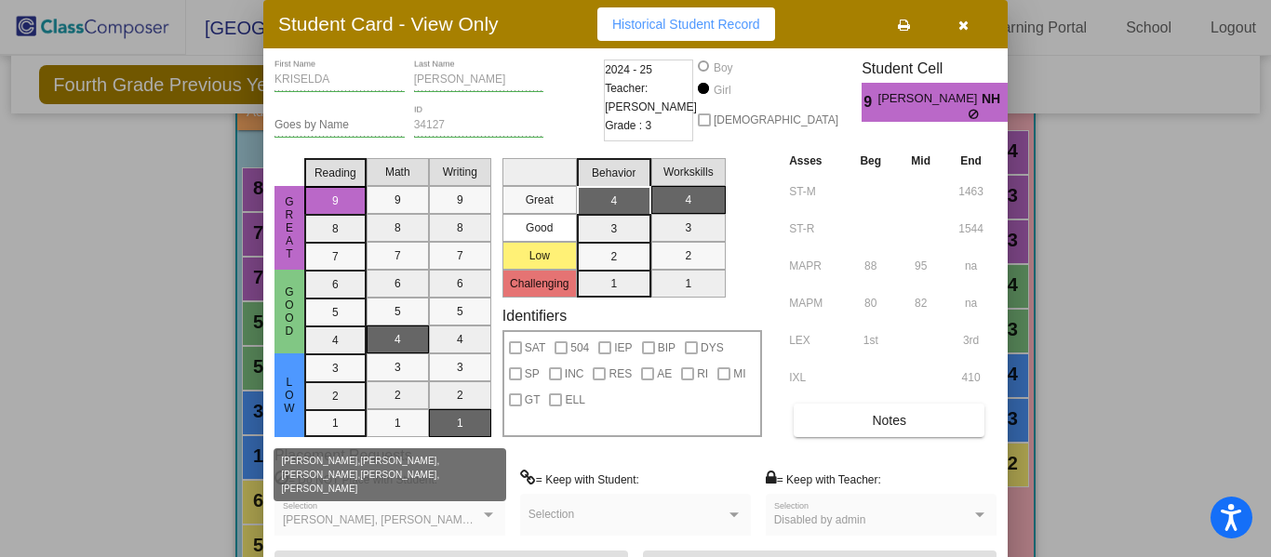
click at [965, 25] on icon "button" at bounding box center [963, 25] width 10 height 13
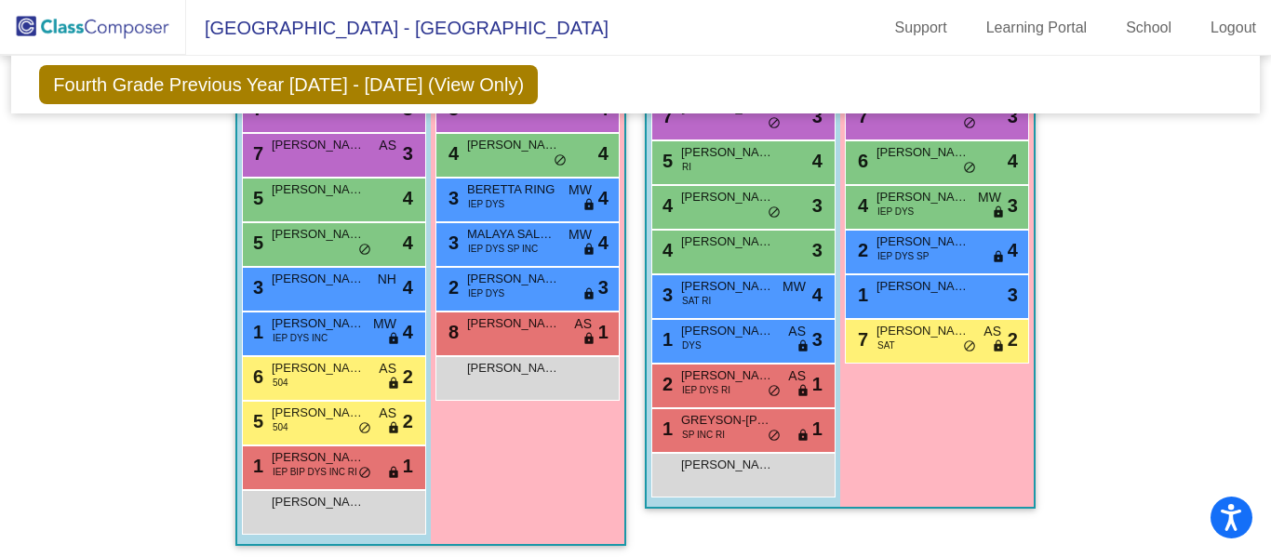
scroll to position [2389, 0]
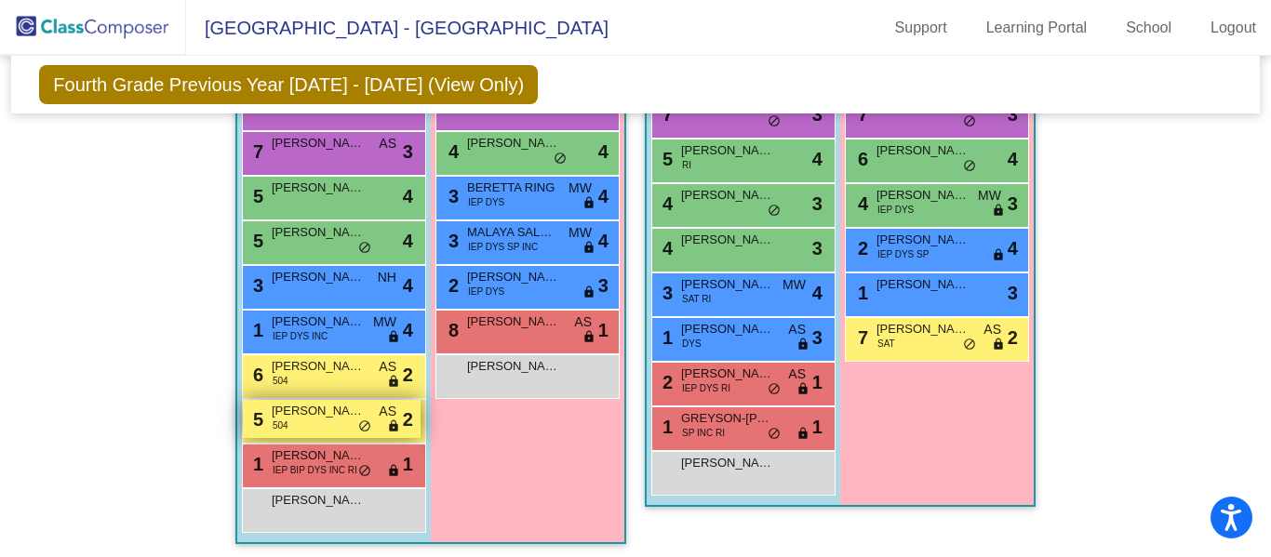
click at [342, 424] on div "5 [PERSON_NAME] 504 AS lock do_not_disturb_alt 2" at bounding box center [332, 419] width 178 height 38
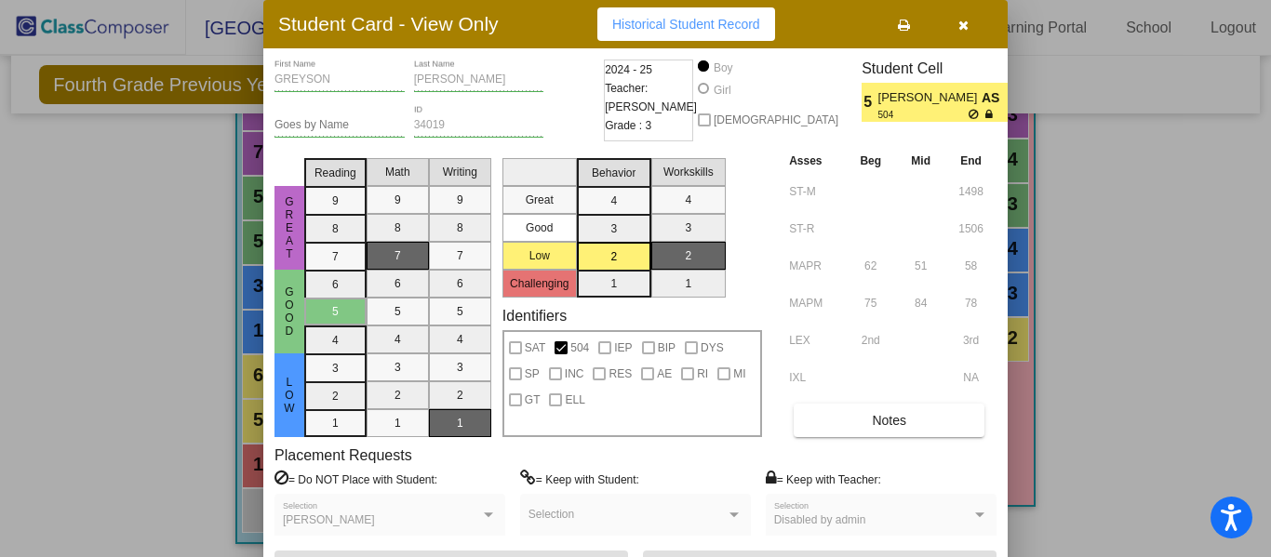
click at [967, 36] on button "button" at bounding box center [963, 23] width 60 height 33
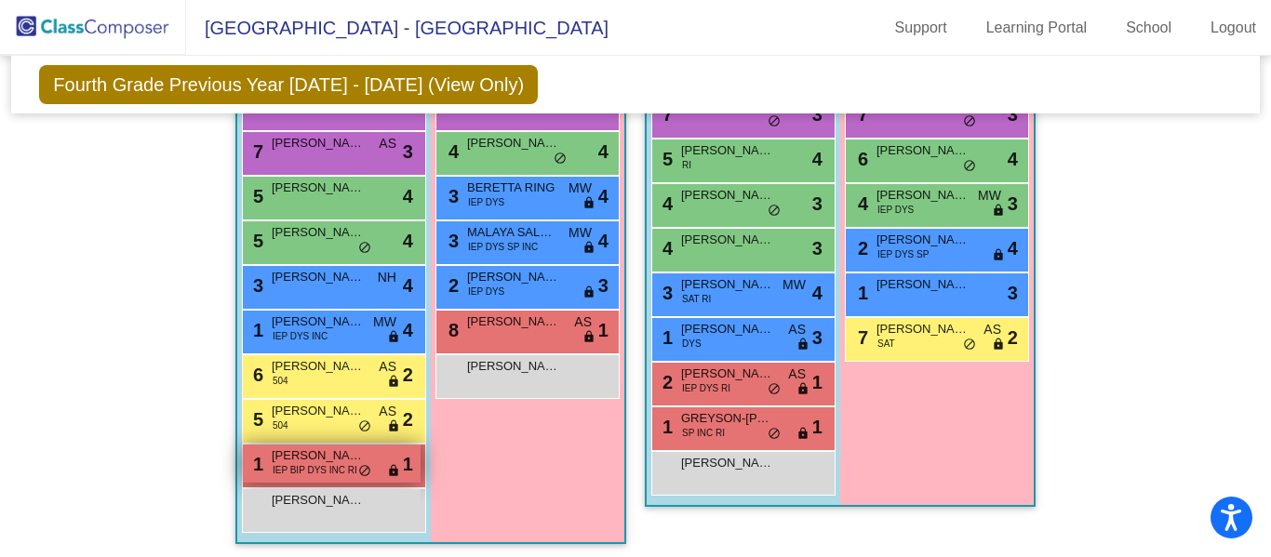
click at [351, 480] on div "1 [PERSON_NAME] IEP BIP DYS INC RI lock do_not_disturb_alt 1" at bounding box center [332, 464] width 178 height 38
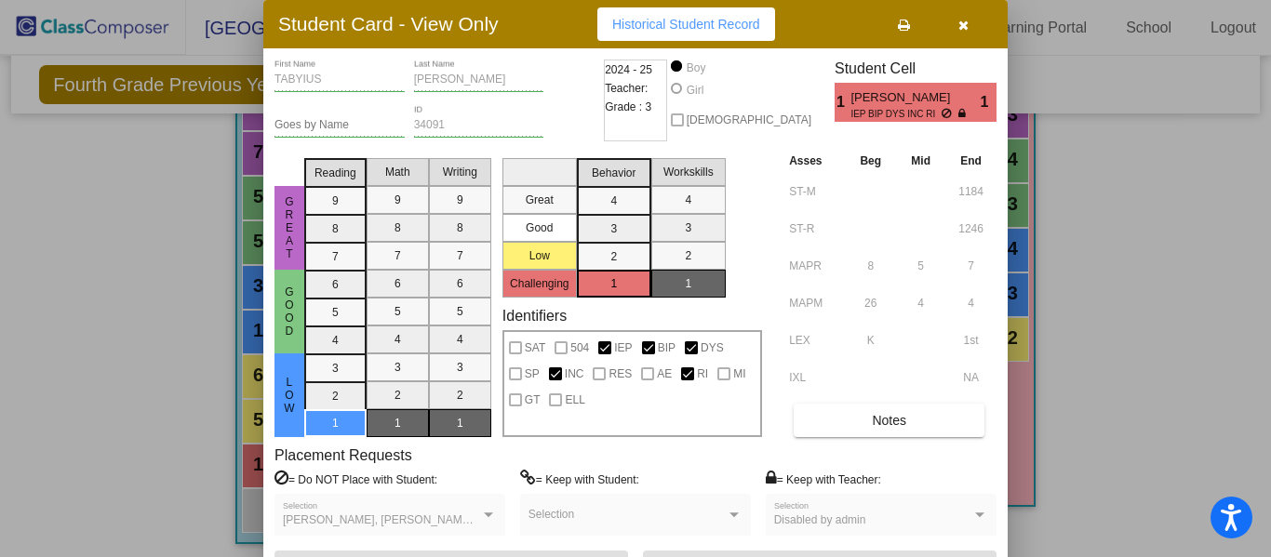
click at [468, 514] on span "[PERSON_NAME], [PERSON_NAME], [PERSON_NAME], [PERSON_NAME], [PERSON_NAME]" at bounding box center [525, 519] width 484 height 13
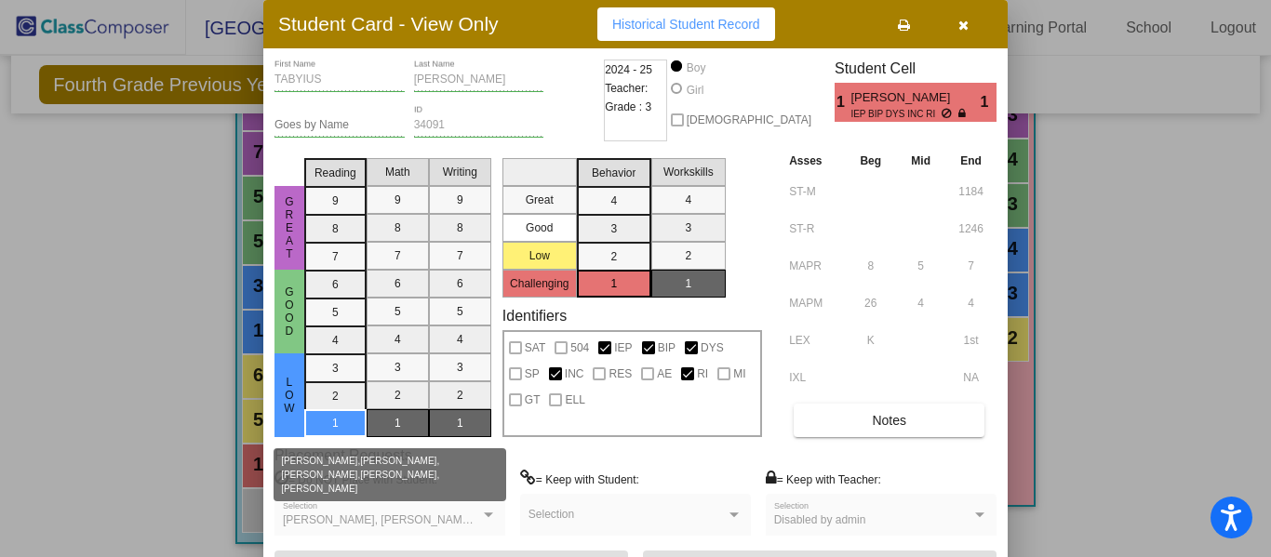
click at [976, 32] on button "button" at bounding box center [963, 23] width 60 height 33
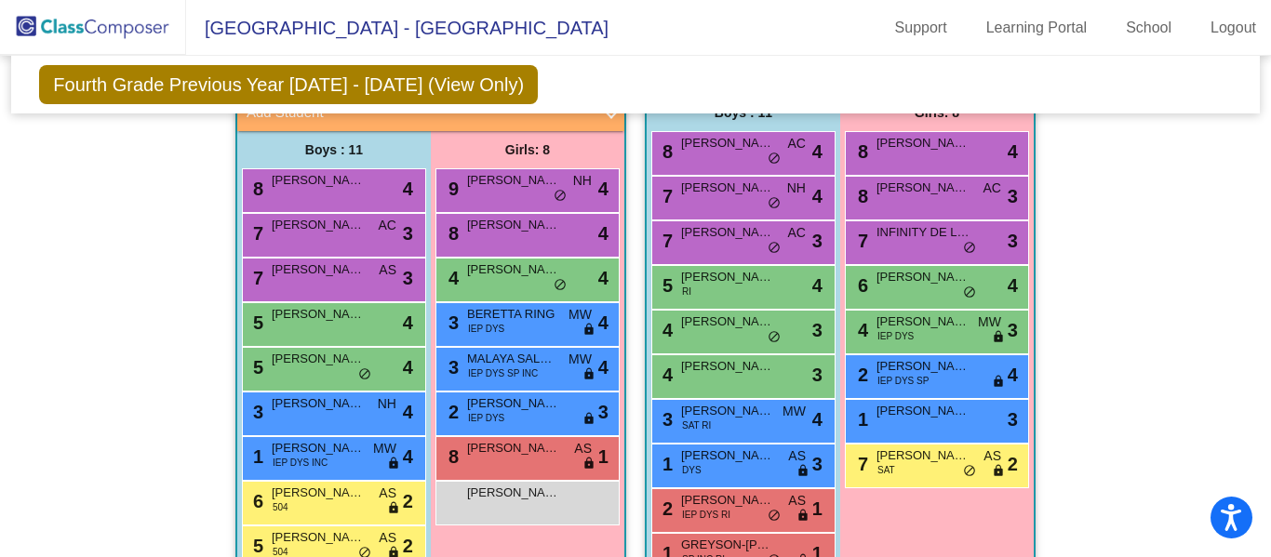
scroll to position [2263, 0]
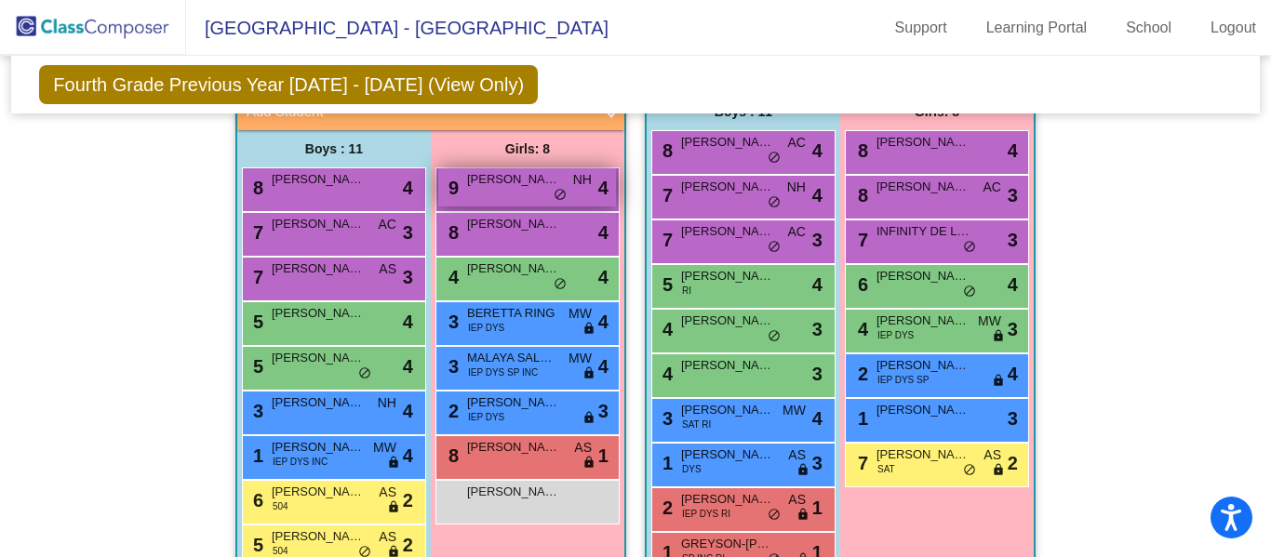
click at [519, 190] on div "9 [PERSON_NAME] NH lock do_not_disturb_alt 4" at bounding box center [527, 187] width 178 height 38
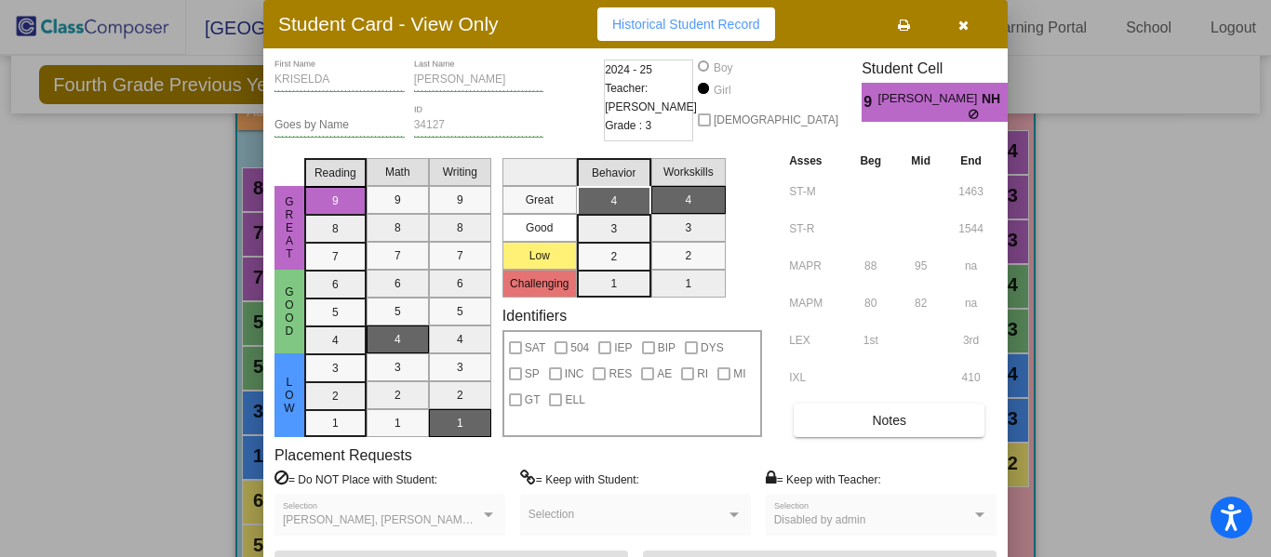
click at [466, 524] on span "[PERSON_NAME], [PERSON_NAME], [PERSON_NAME], [PERSON_NAME], [PERSON_NAME]" at bounding box center [525, 519] width 484 height 13
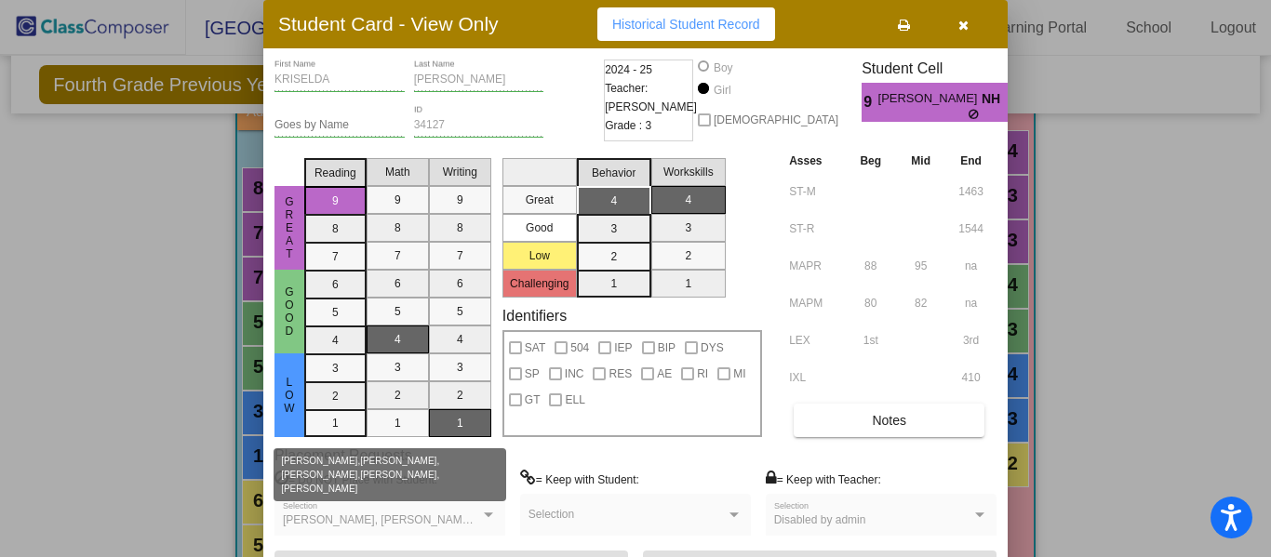
click at [951, 28] on button "button" at bounding box center [963, 23] width 60 height 33
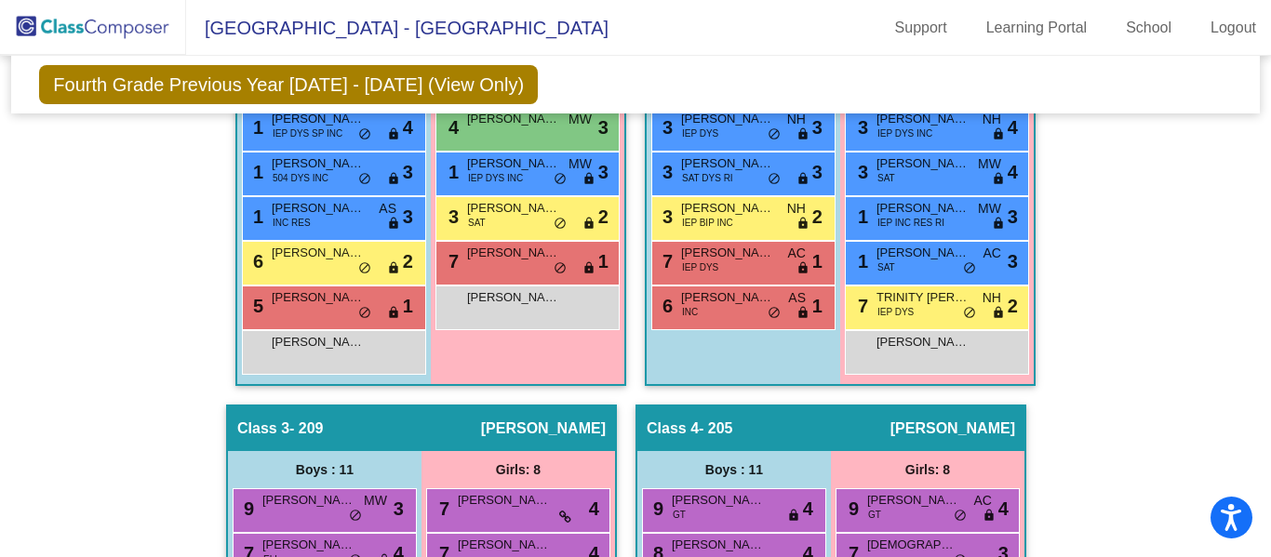
scroll to position [0, 0]
